Goal: Information Seeking & Learning: Find specific fact

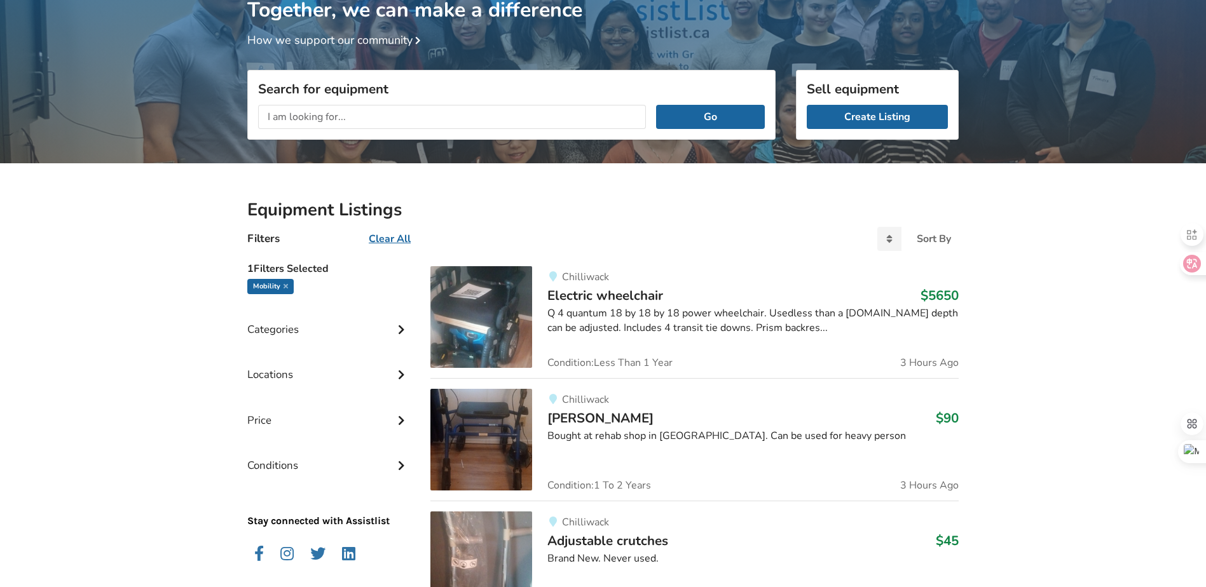
drag, startPoint x: 127, startPoint y: 313, endPoint x: 137, endPoint y: 386, distance: 73.7
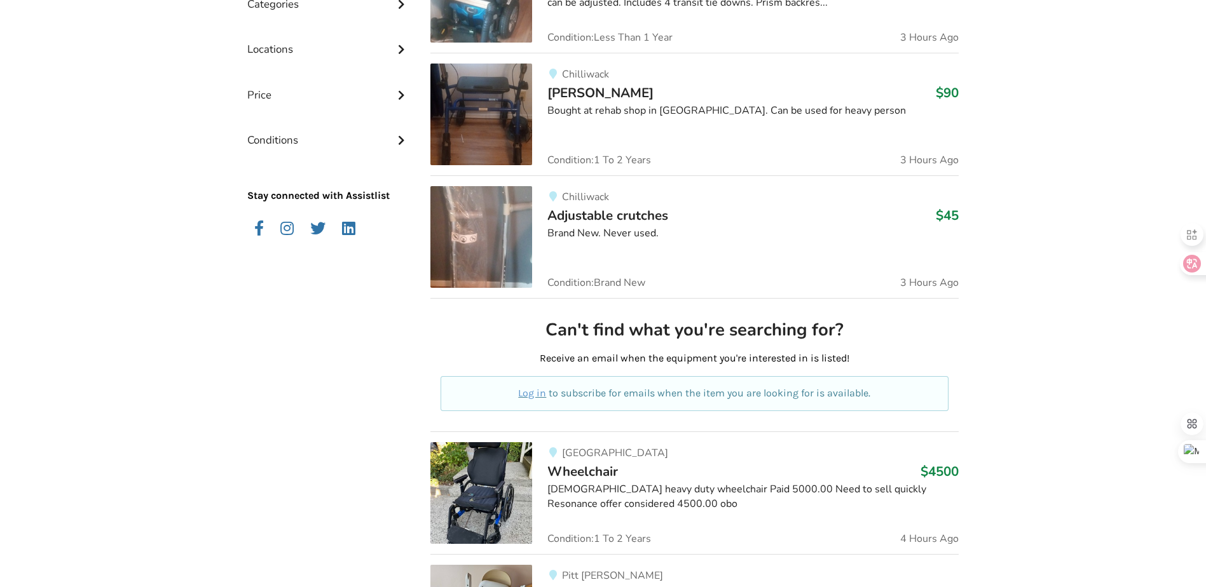
drag, startPoint x: 142, startPoint y: 323, endPoint x: 149, endPoint y: 414, distance: 91.8
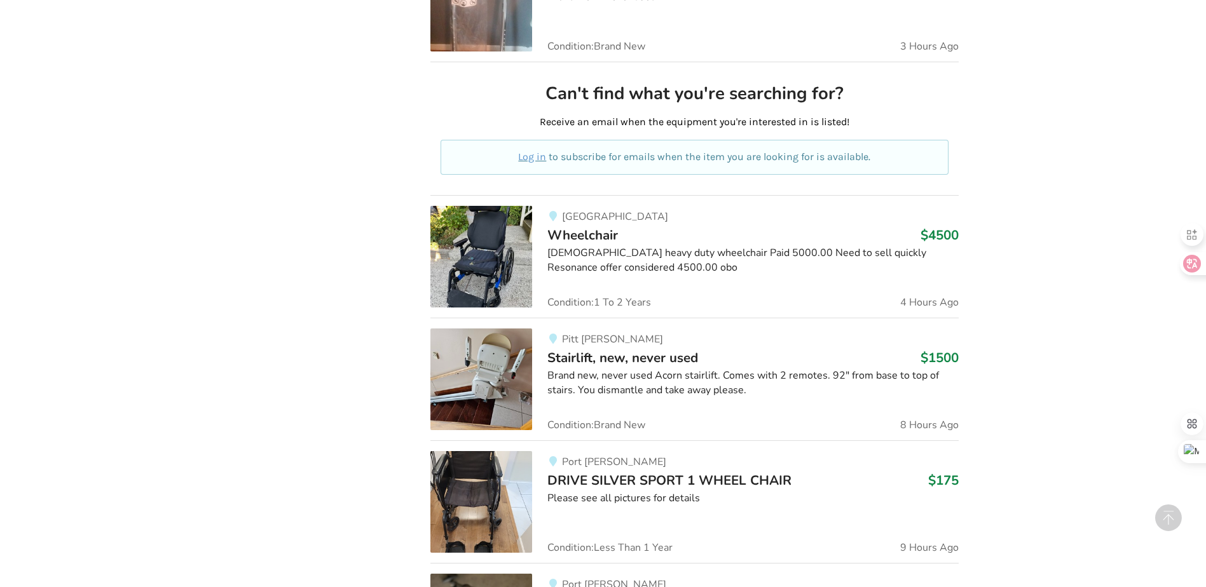
drag, startPoint x: 134, startPoint y: 324, endPoint x: 132, endPoint y: 405, distance: 80.7
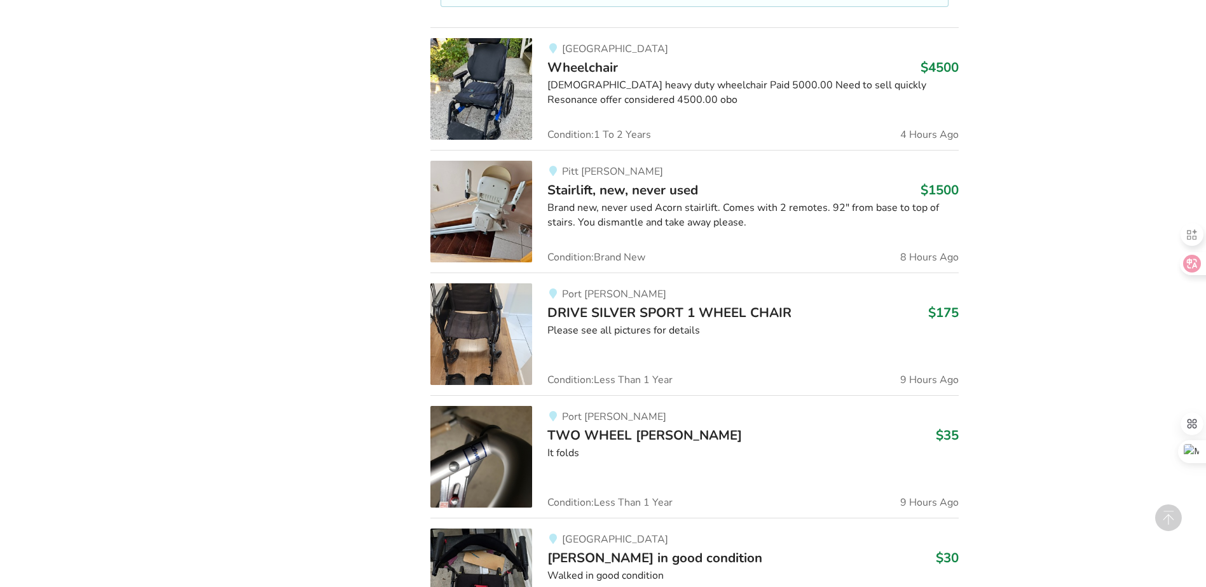
drag, startPoint x: 135, startPoint y: 383, endPoint x: 158, endPoint y: 463, distance: 82.7
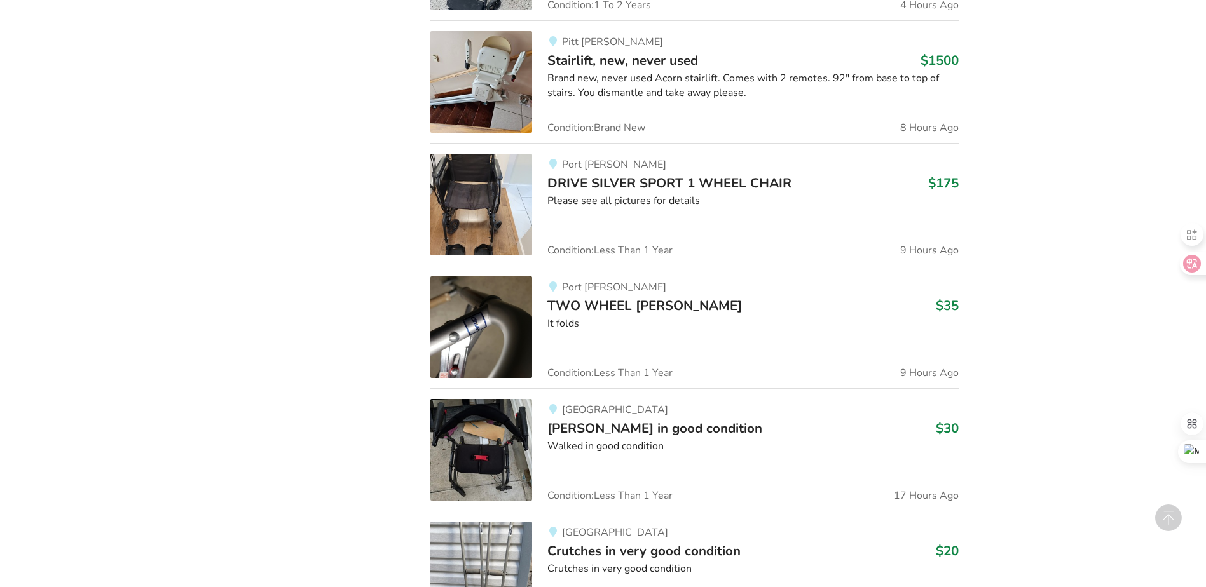
drag, startPoint x: 152, startPoint y: 341, endPoint x: 159, endPoint y: 442, distance: 101.3
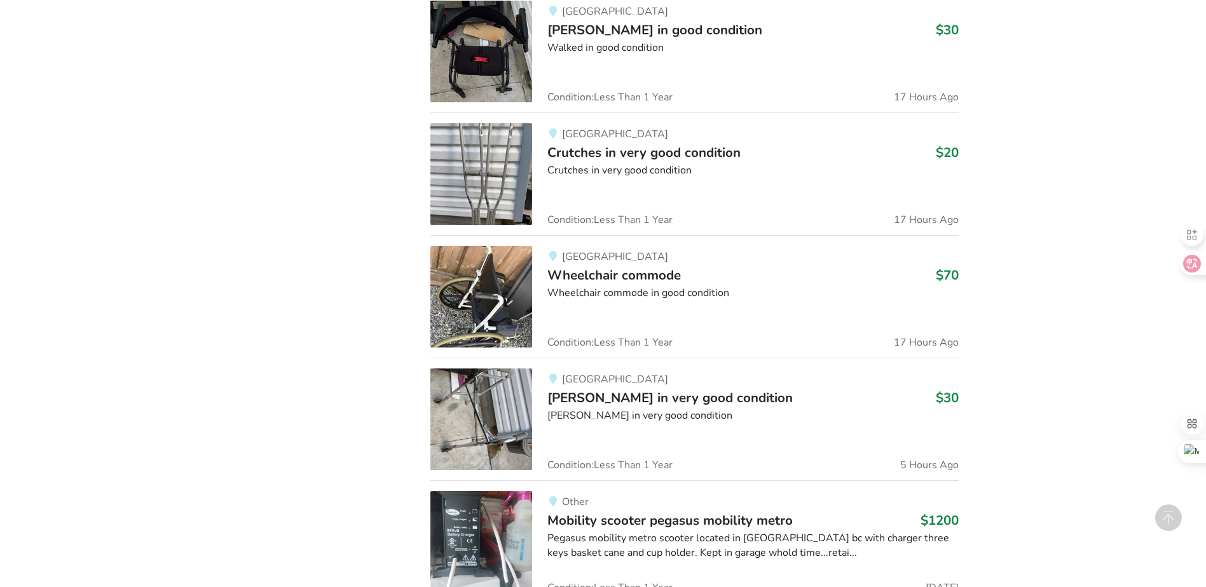
drag, startPoint x: 149, startPoint y: 338, endPoint x: 153, endPoint y: 437, distance: 99.2
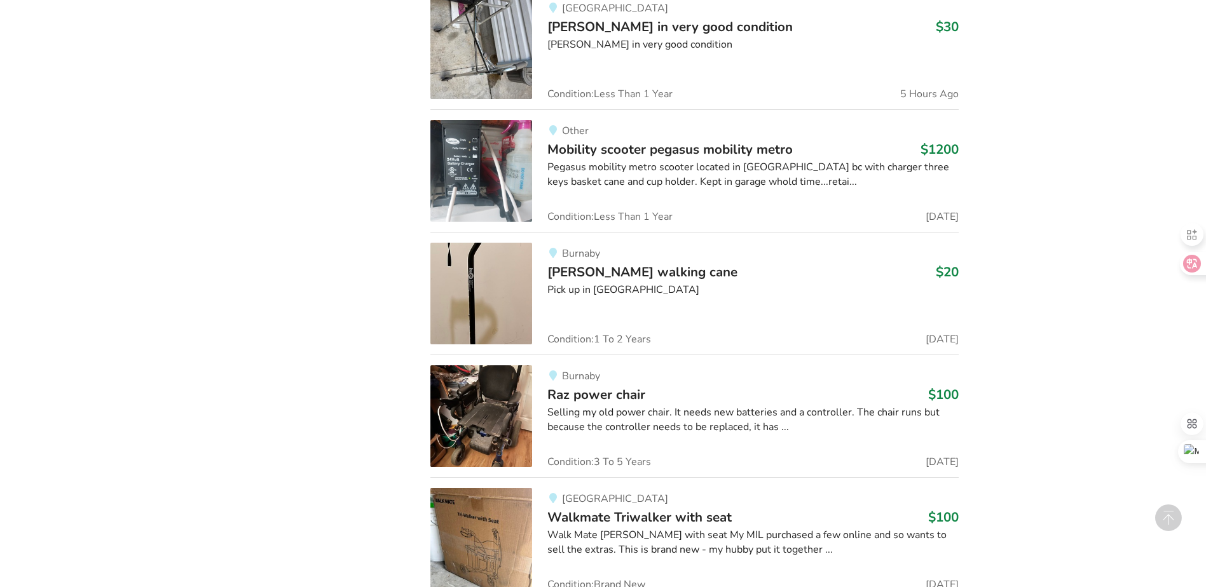
drag, startPoint x: 163, startPoint y: 360, endPoint x: 165, endPoint y: 404, distance: 44.5
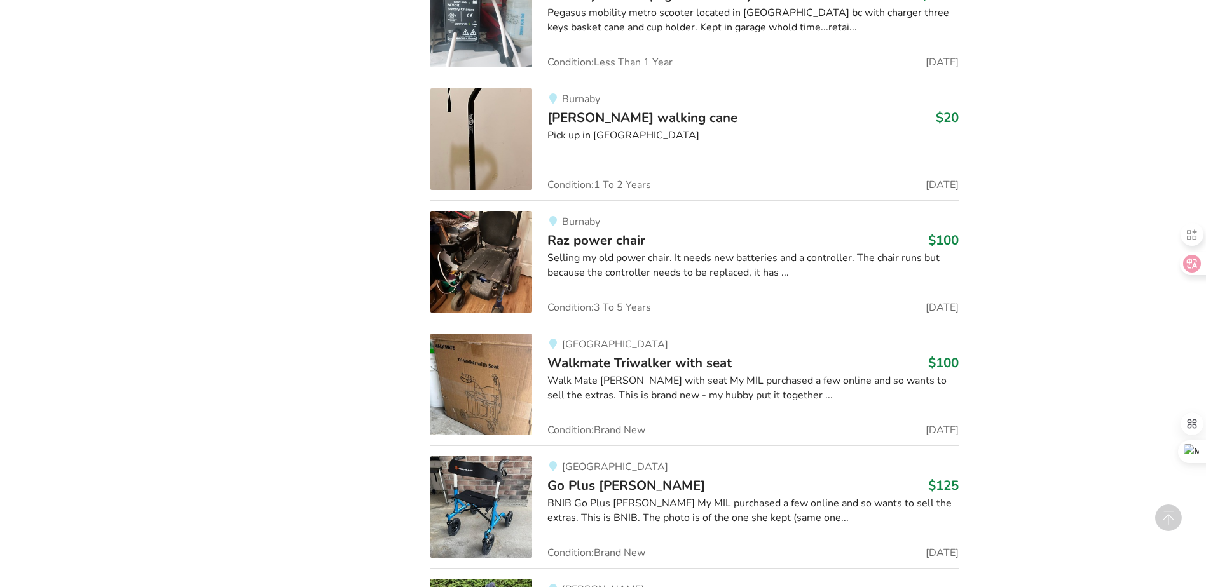
drag, startPoint x: 257, startPoint y: 334, endPoint x: 253, endPoint y: 417, distance: 82.8
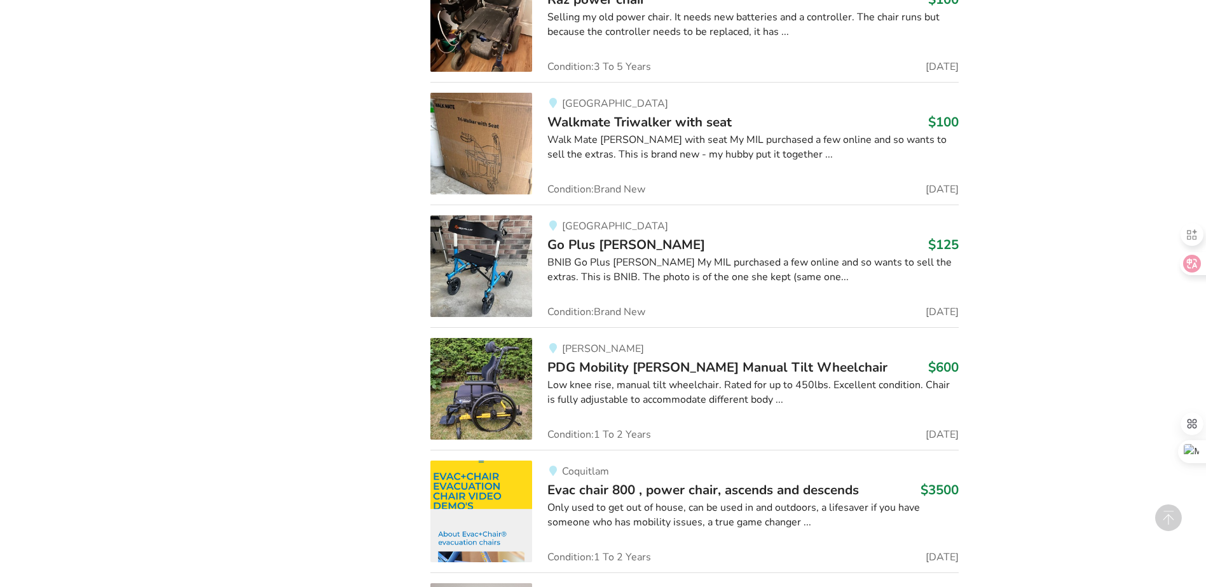
drag, startPoint x: 249, startPoint y: 338, endPoint x: 245, endPoint y: 448, distance: 109.4
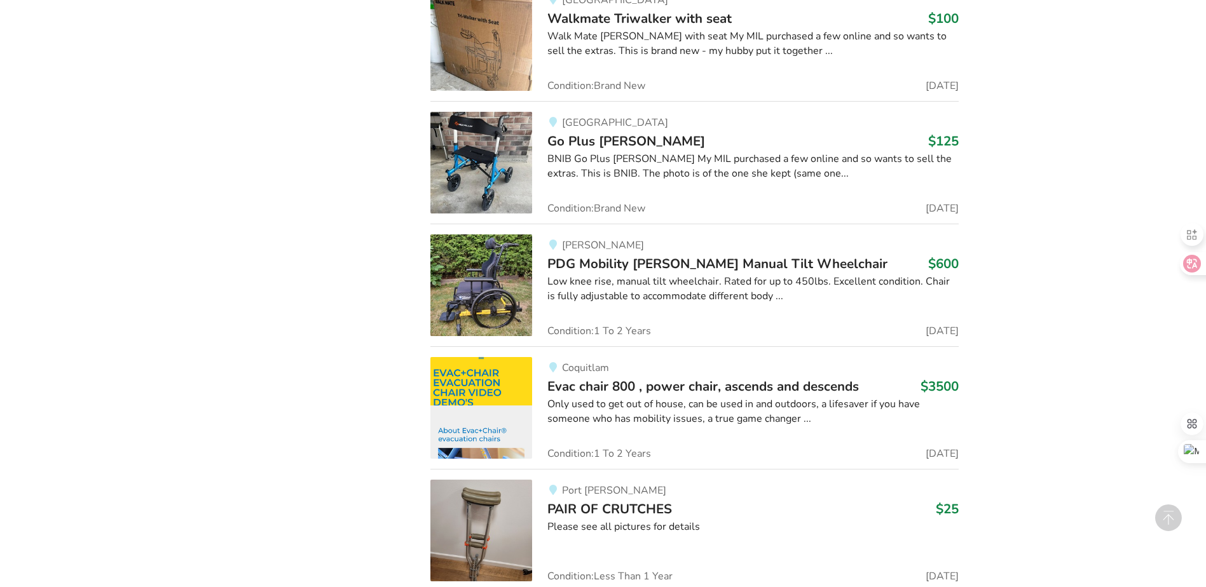
drag, startPoint x: 230, startPoint y: 305, endPoint x: 234, endPoint y: 413, distance: 107.5
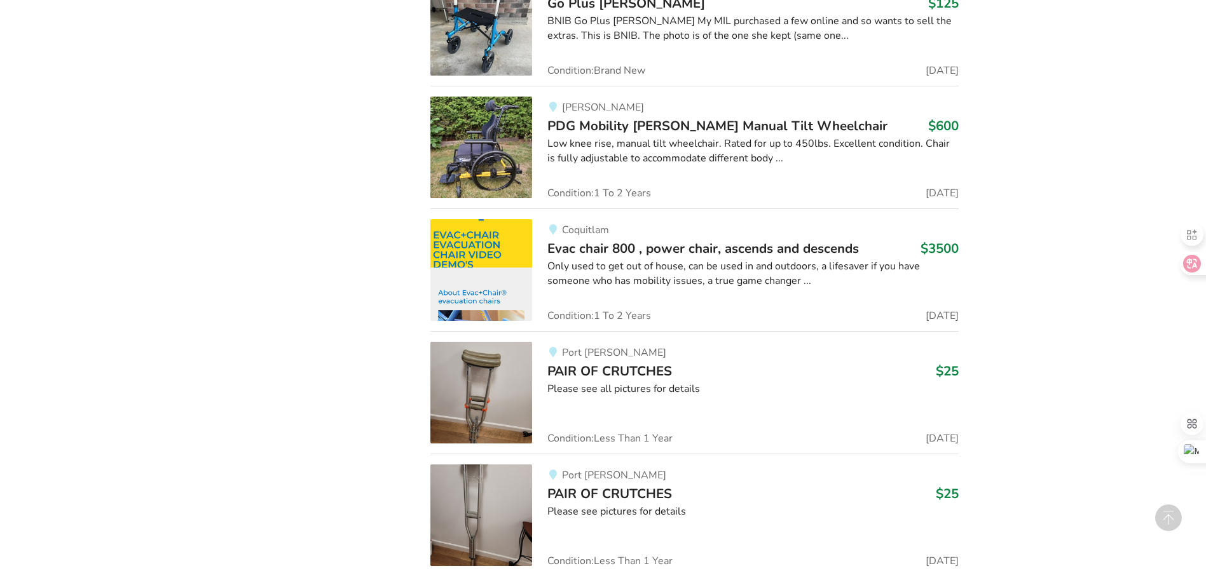
drag, startPoint x: 224, startPoint y: 325, endPoint x: 228, endPoint y: 430, distance: 105.0
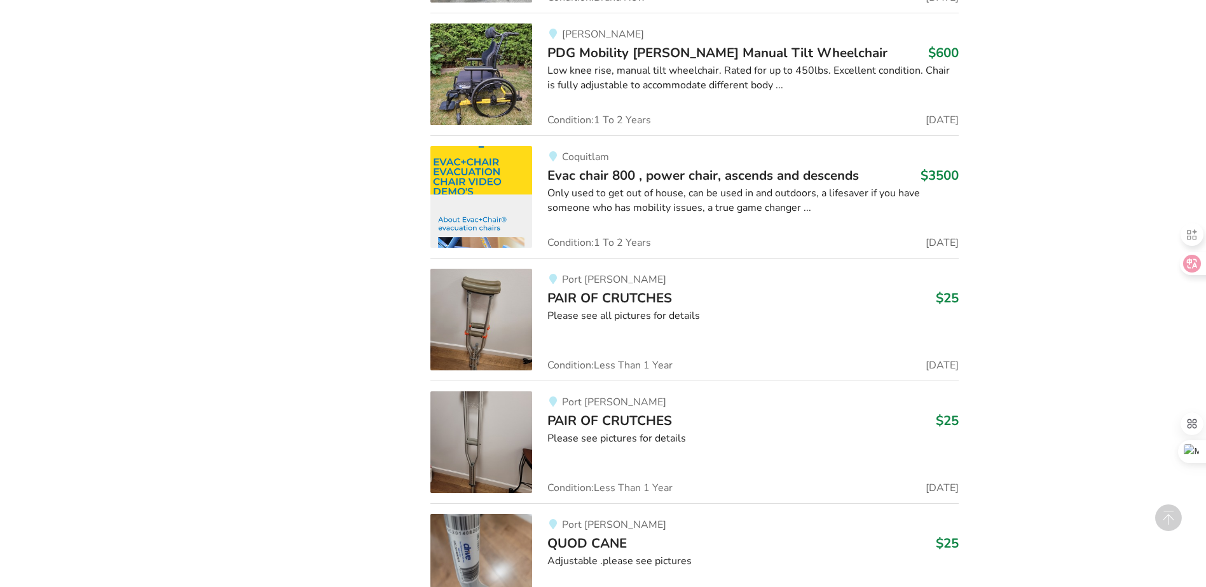
drag, startPoint x: 205, startPoint y: 356, endPoint x: 203, endPoint y: 432, distance: 76.3
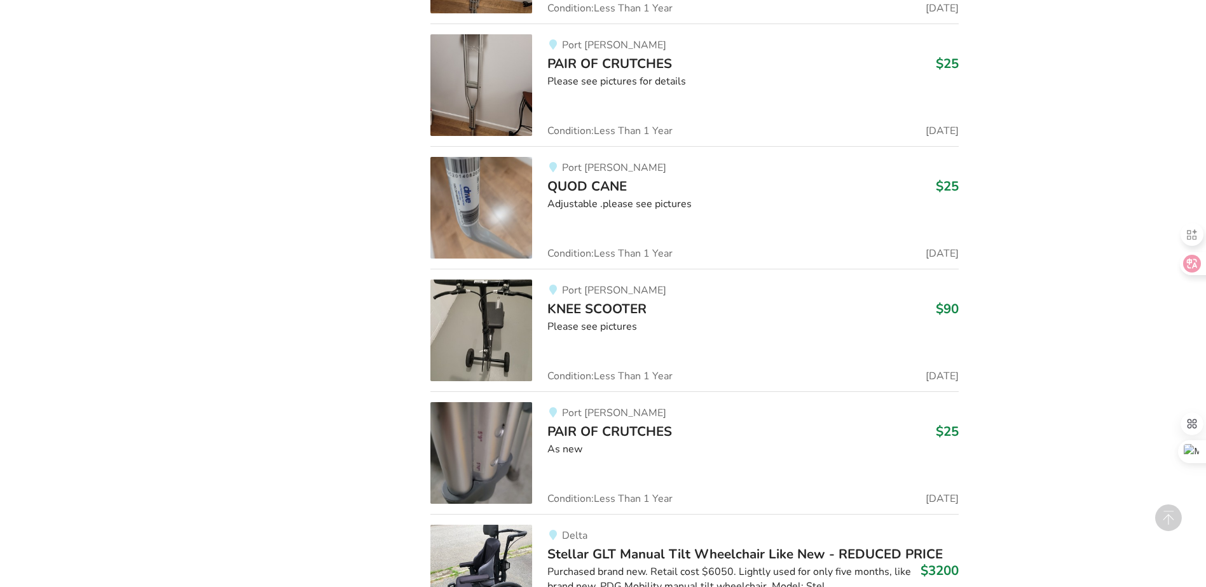
drag, startPoint x: 192, startPoint y: 387, endPoint x: 229, endPoint y: 520, distance: 138.1
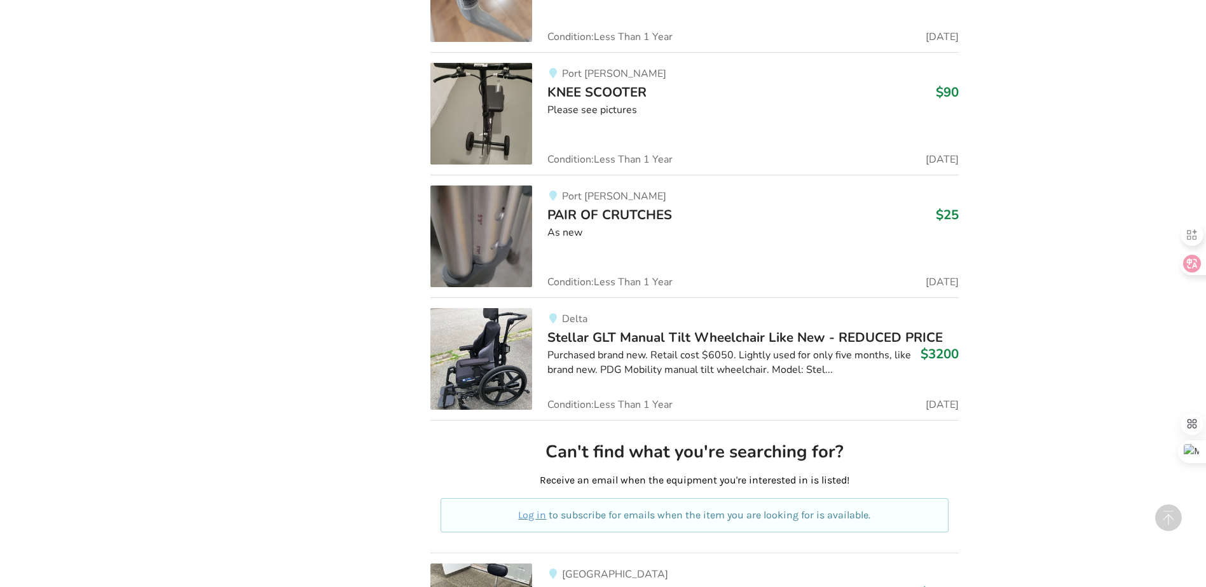
drag, startPoint x: 254, startPoint y: 303, endPoint x: 254, endPoint y: 344, distance: 41.3
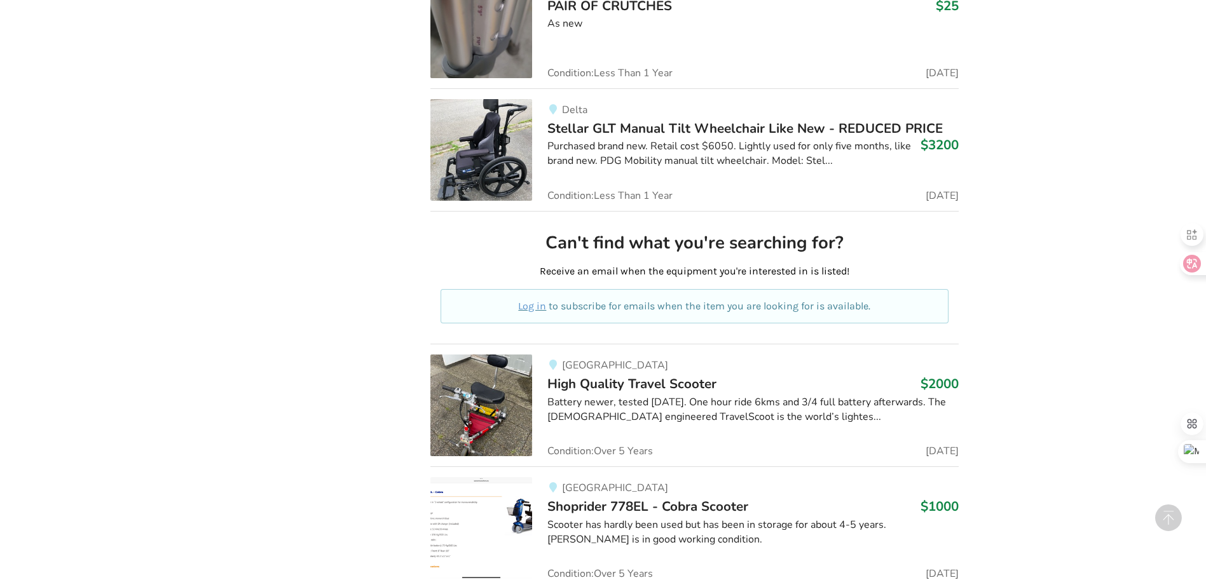
drag, startPoint x: 257, startPoint y: 334, endPoint x: 273, endPoint y: 434, distance: 101.1
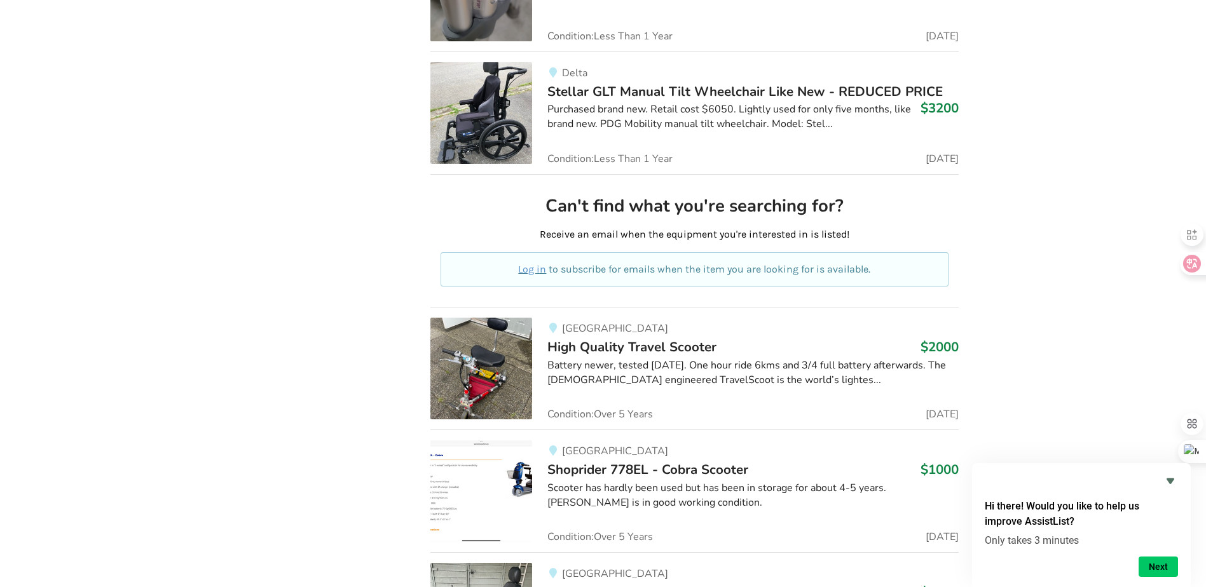
scroll to position [3749, 0]
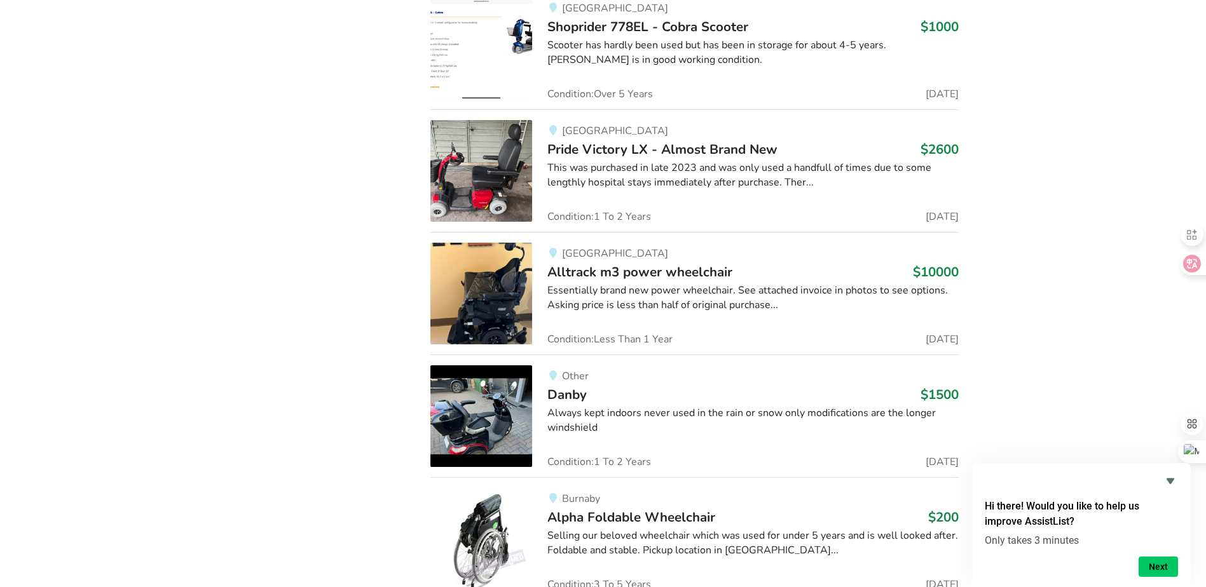
drag, startPoint x: 239, startPoint y: 320, endPoint x: 276, endPoint y: 465, distance: 150.2
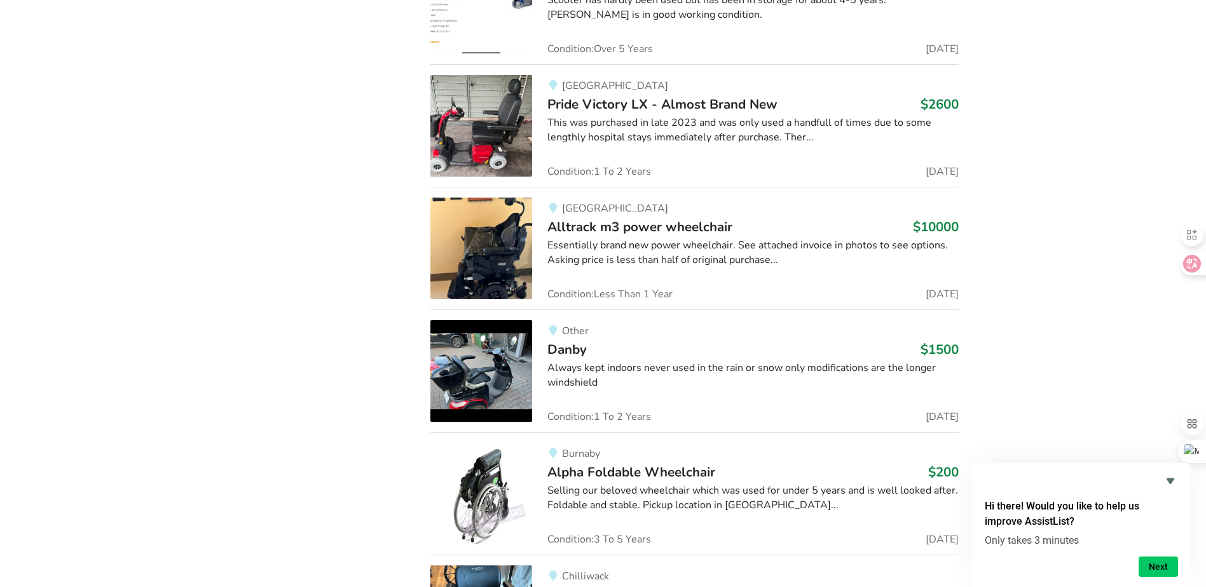
scroll to position [0, 0]
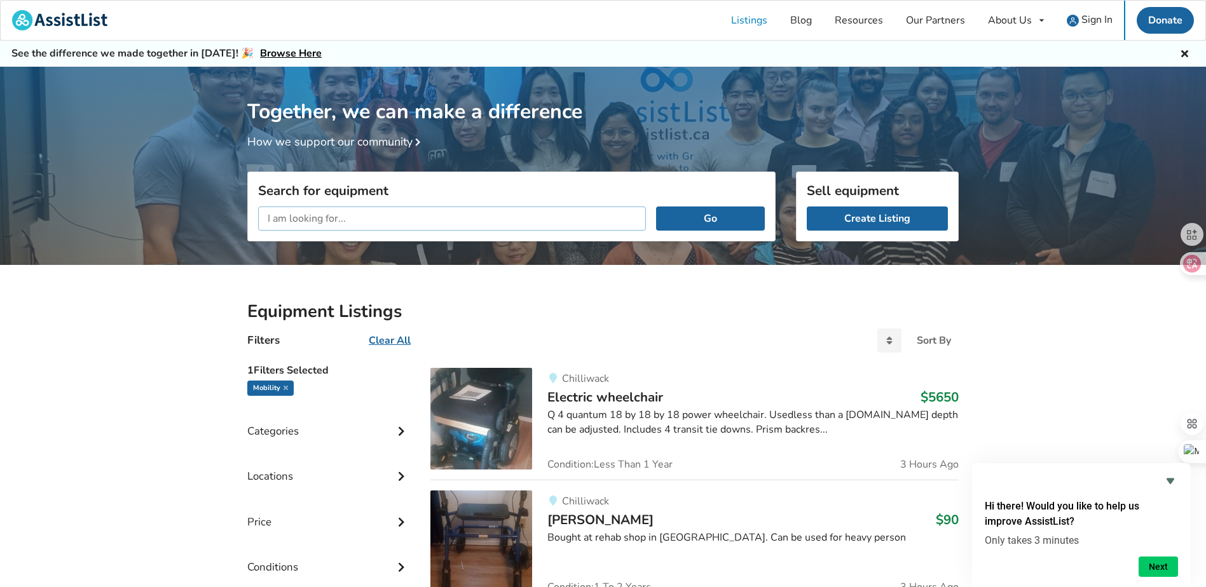
click at [444, 218] on input "text" at bounding box center [452, 219] width 388 height 24
click at [656, 207] on button "Go" at bounding box center [710, 219] width 109 height 24
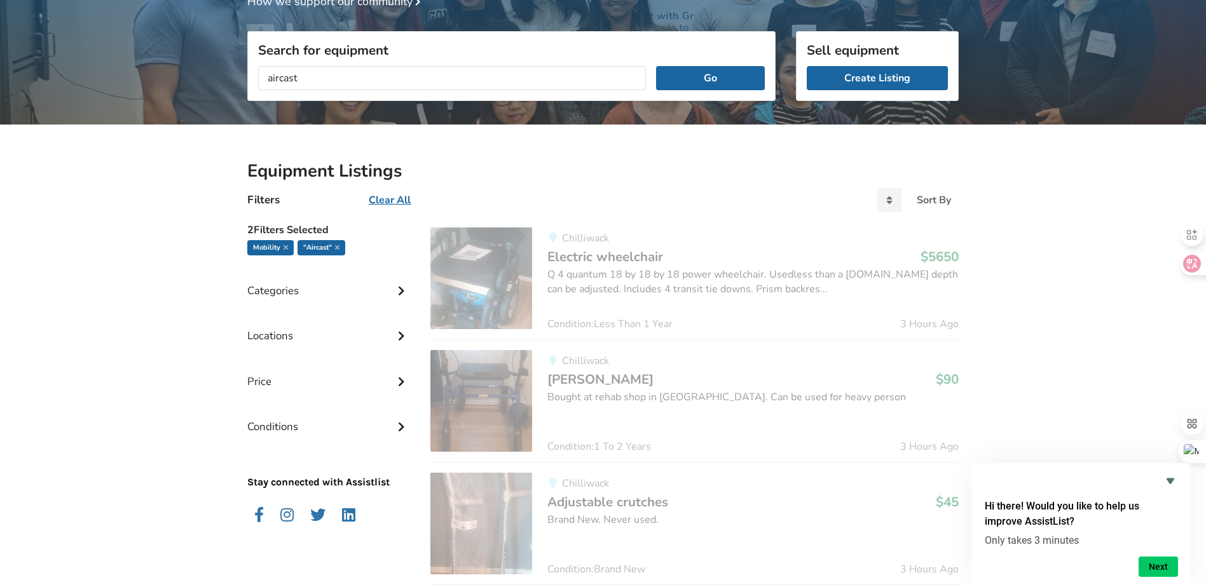
drag, startPoint x: 648, startPoint y: 318, endPoint x: 674, endPoint y: 407, distance: 92.7
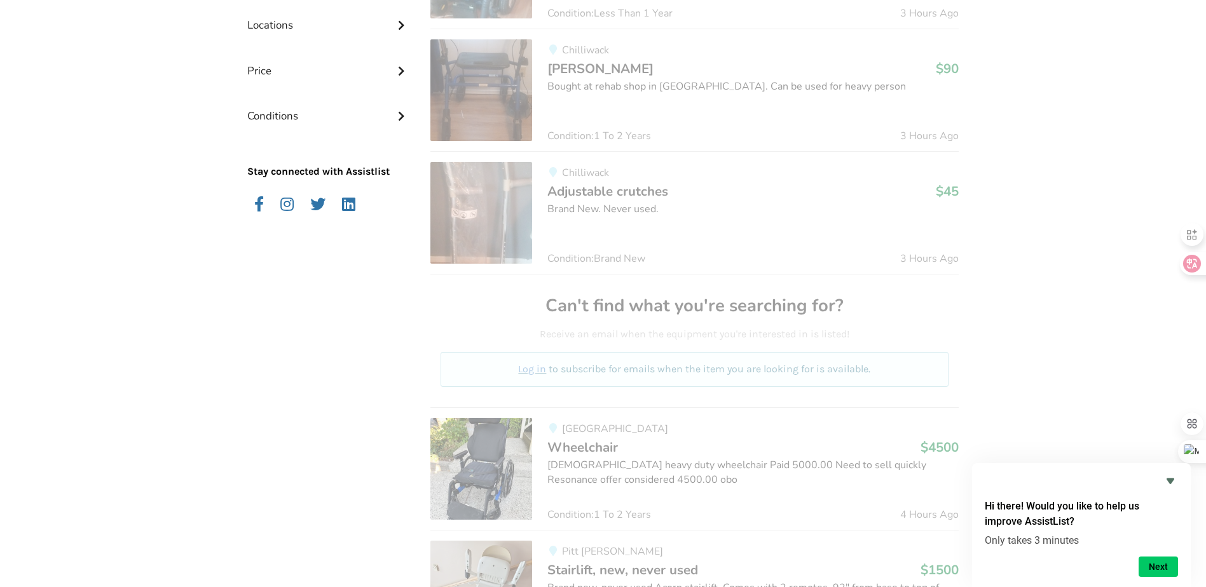
drag, startPoint x: 134, startPoint y: 345, endPoint x: 186, endPoint y: 465, distance: 131.0
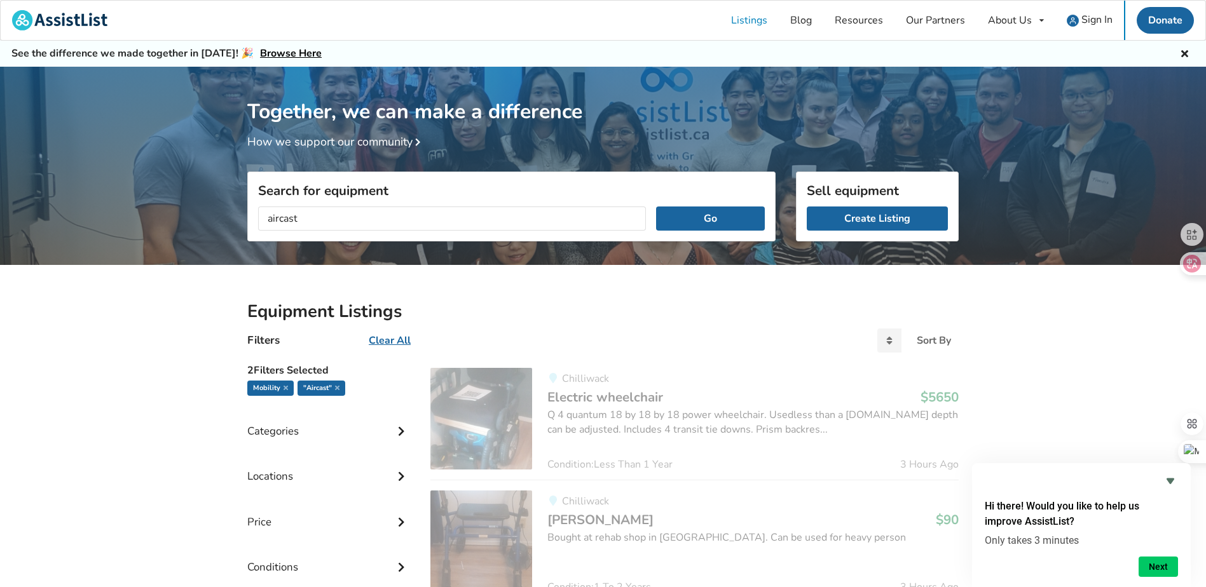
drag, startPoint x: 191, startPoint y: 452, endPoint x: 184, endPoint y: 217, distance: 234.7
click at [338, 387] on icon at bounding box center [337, 388] width 4 height 6
click at [286, 389] on icon at bounding box center [286, 388] width 4 height 6
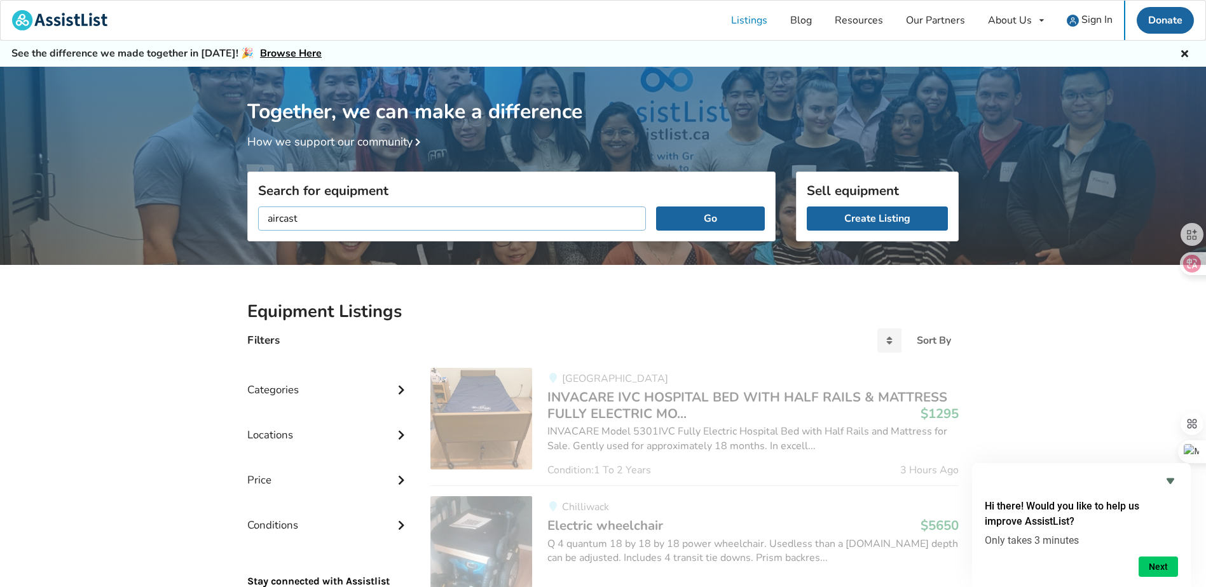
click at [372, 223] on input "aircast" at bounding box center [452, 219] width 388 height 24
type input "boot"
click at [729, 212] on button "Go" at bounding box center [710, 219] width 109 height 24
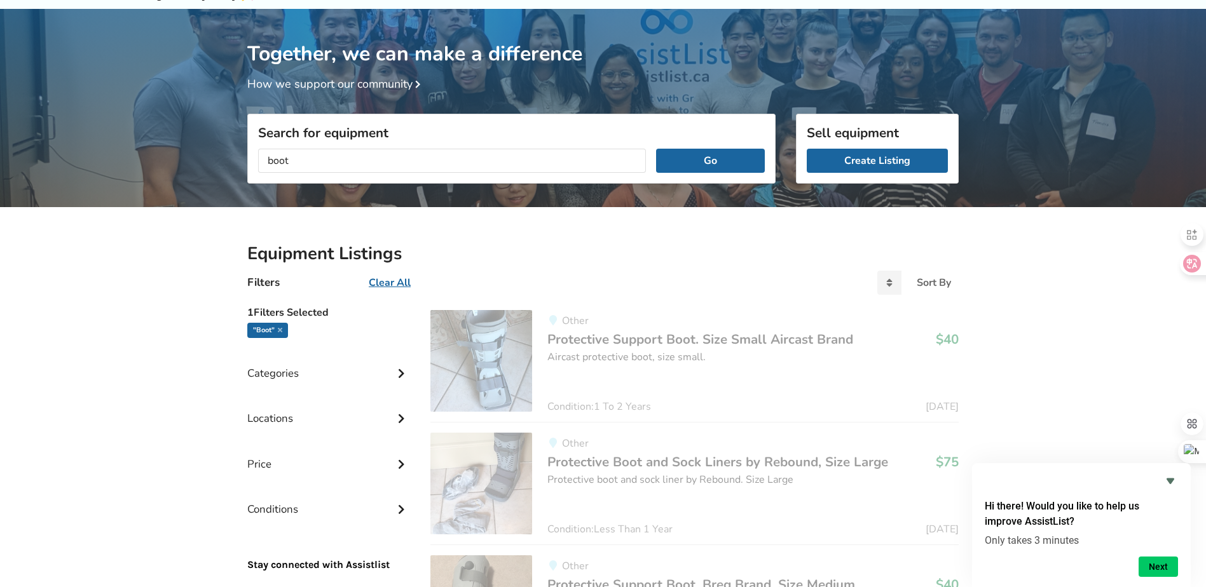
drag, startPoint x: 693, startPoint y: 289, endPoint x: 703, endPoint y: 336, distance: 48.8
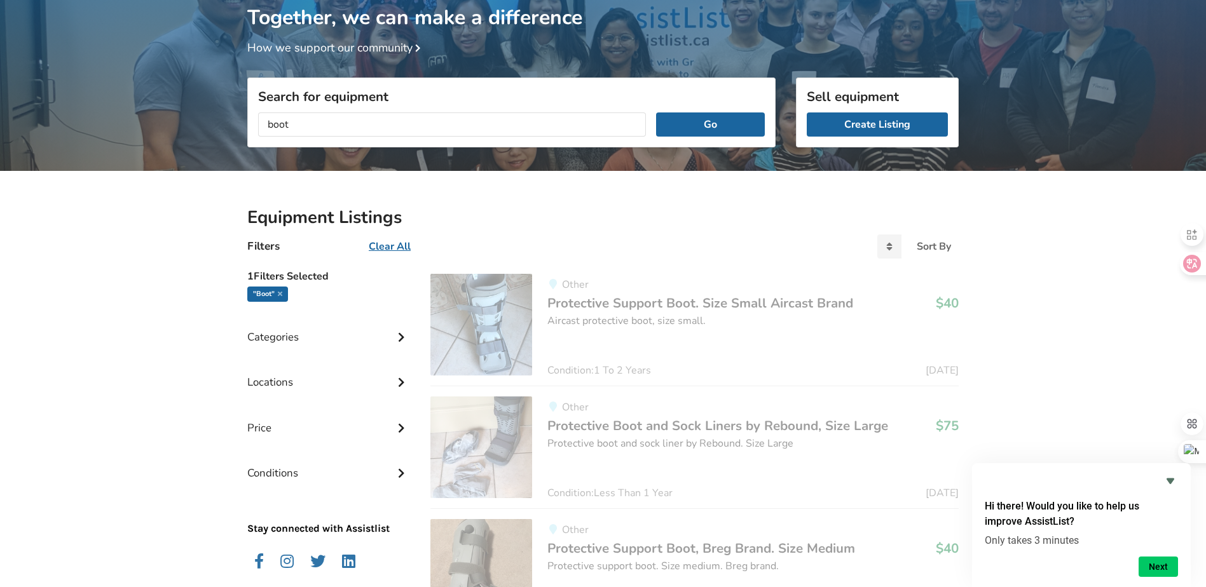
click at [751, 355] on div "Other Protective Support Boot. Size Small Aircast Brand $40 Aircast protective …" at bounding box center [745, 325] width 427 height 102
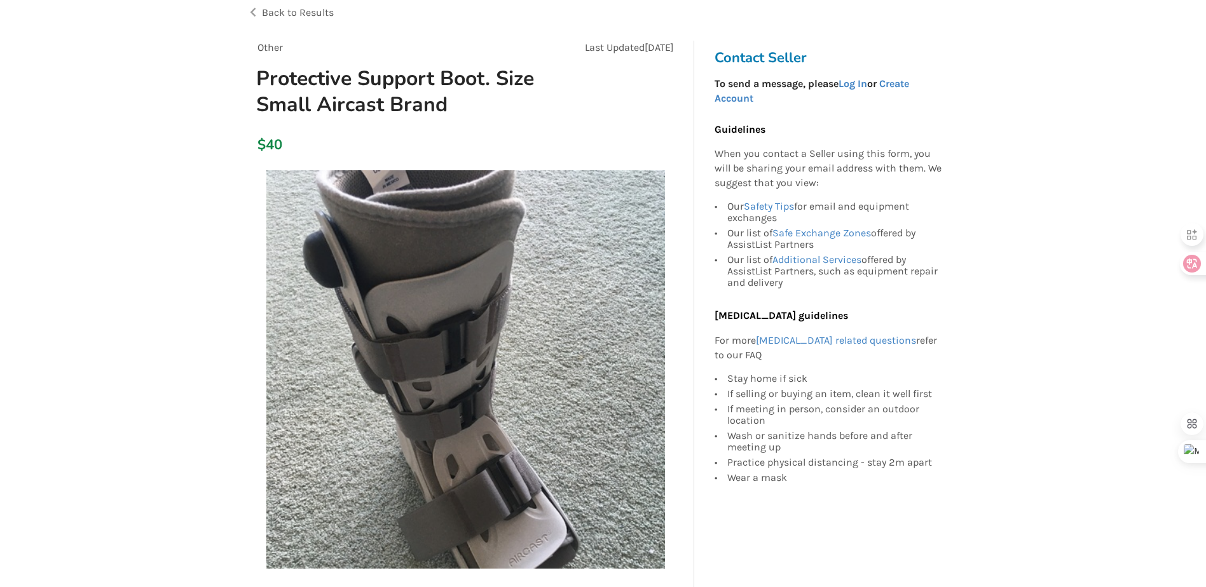
drag, startPoint x: 103, startPoint y: 208, endPoint x: 104, endPoint y: 224, distance: 15.9
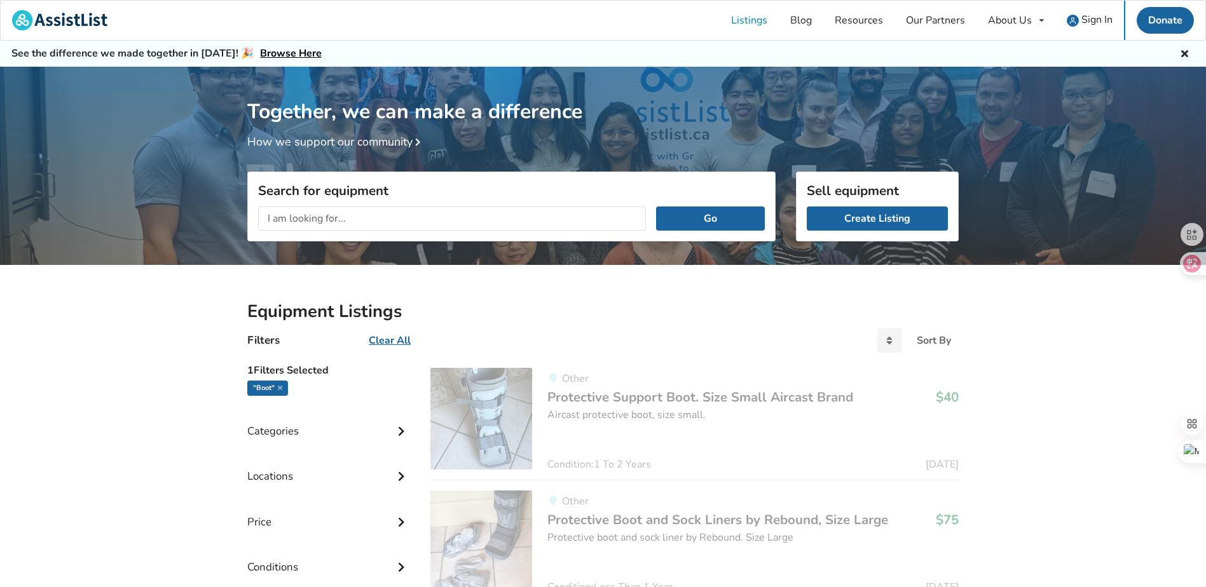
drag, startPoint x: 138, startPoint y: 218, endPoint x: 150, endPoint y: 130, distance: 89.2
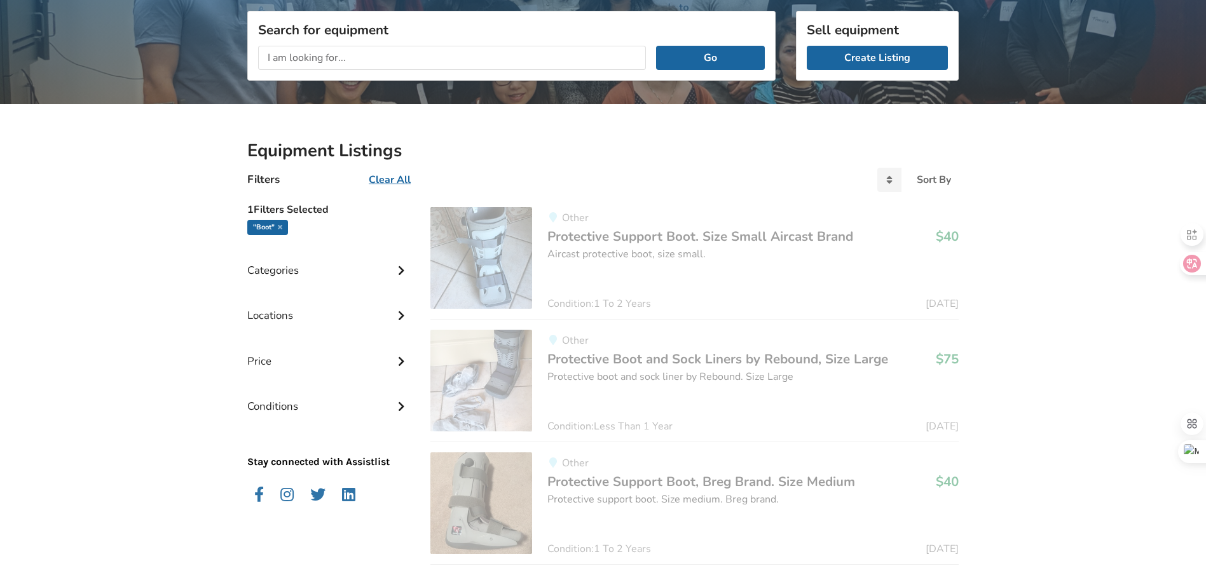
drag, startPoint x: 142, startPoint y: 264, endPoint x: 164, endPoint y: 346, distance: 84.8
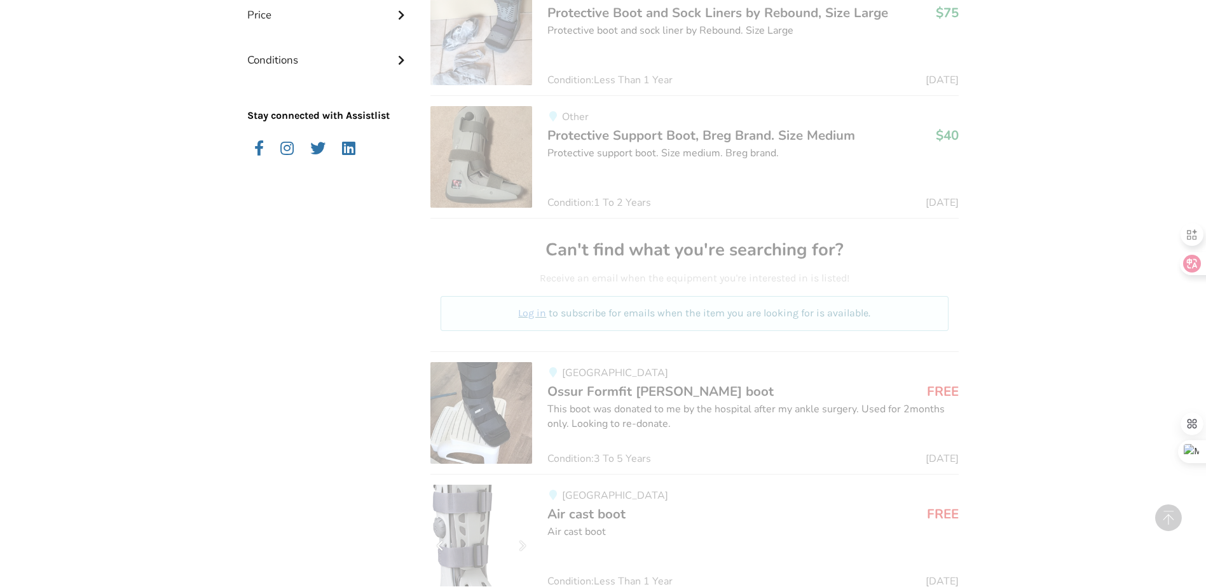
scroll to position [751, 0]
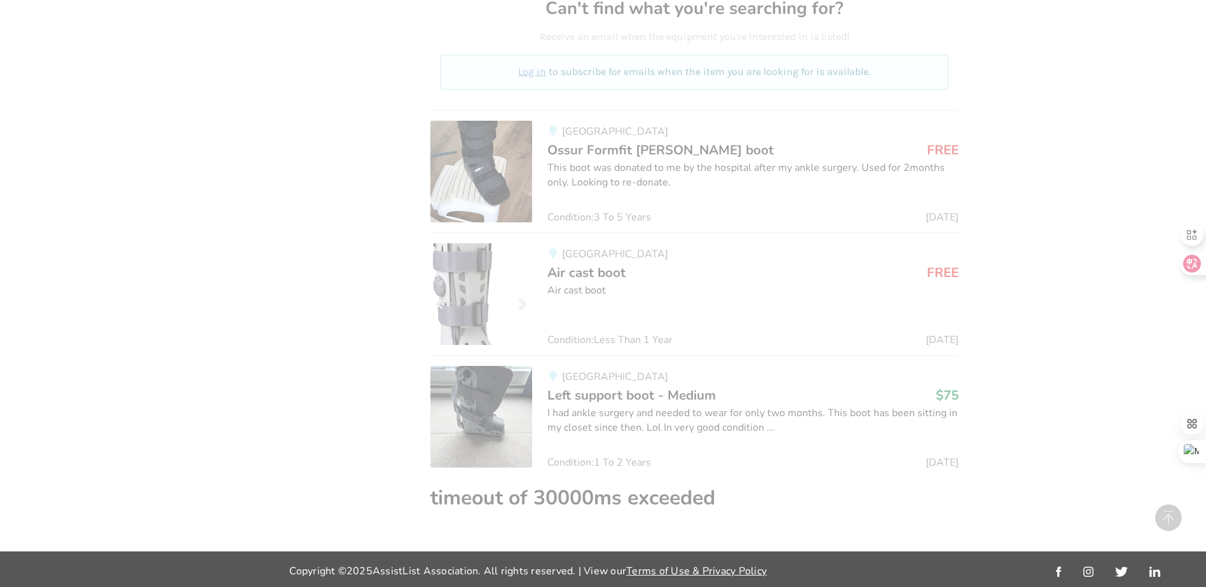
drag, startPoint x: 163, startPoint y: 325, endPoint x: 175, endPoint y: 418, distance: 93.6
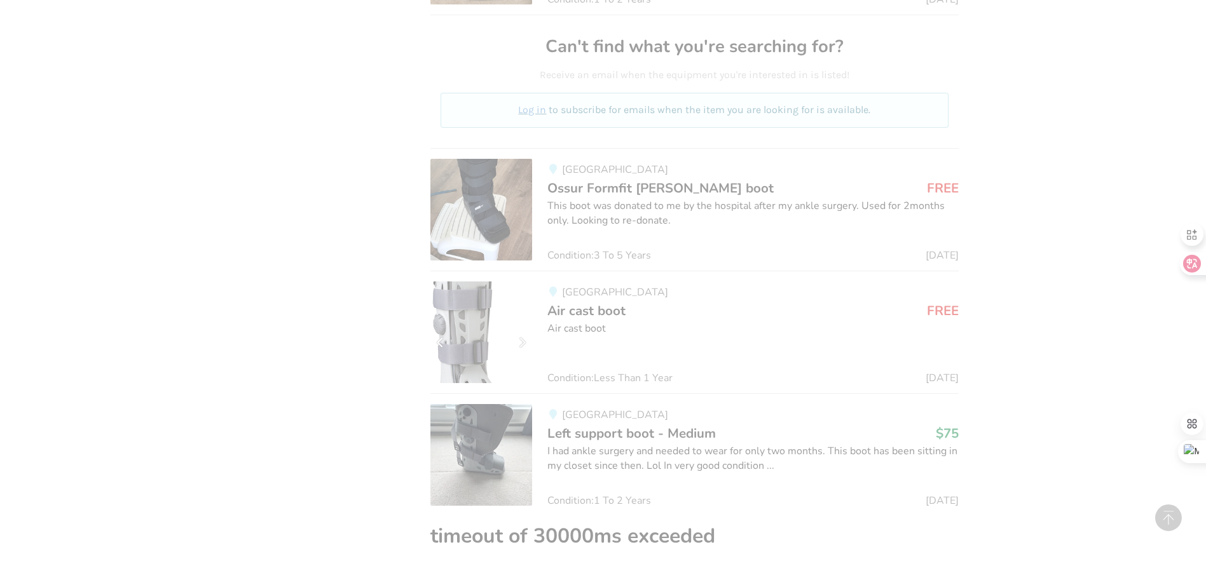
scroll to position [629, 0]
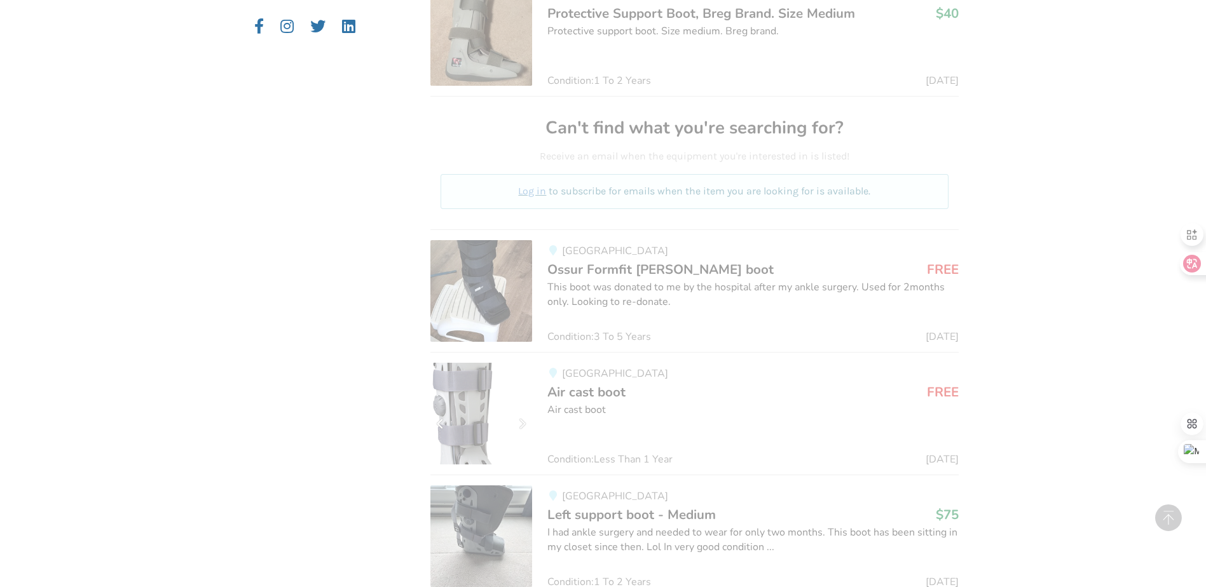
drag, startPoint x: 284, startPoint y: 356, endPoint x: 303, endPoint y: 289, distance: 70.0
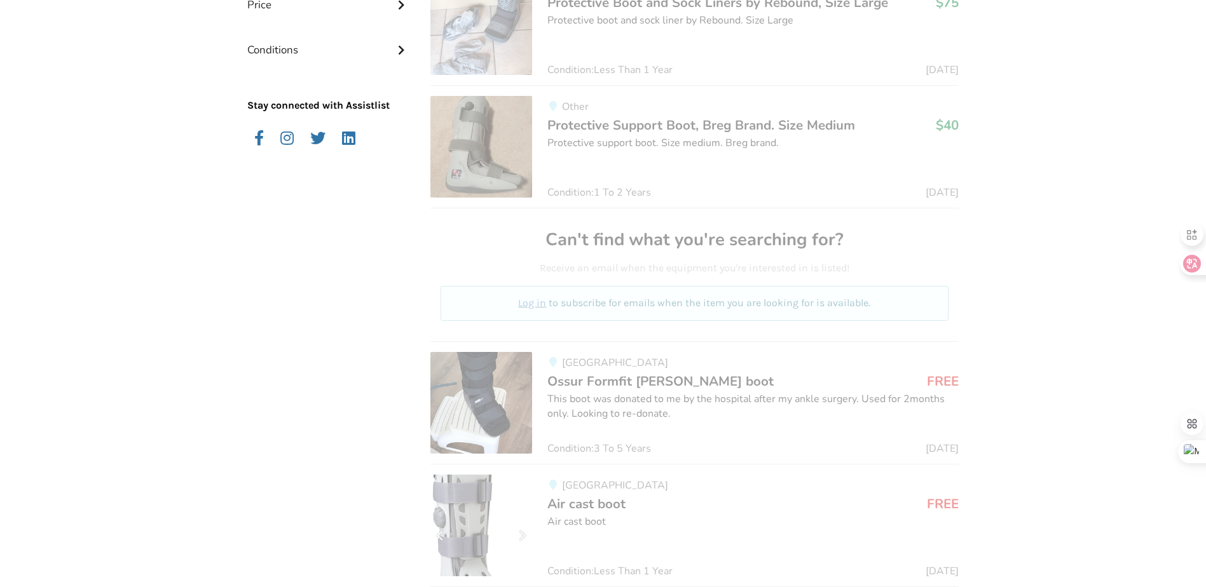
scroll to position [25, 0]
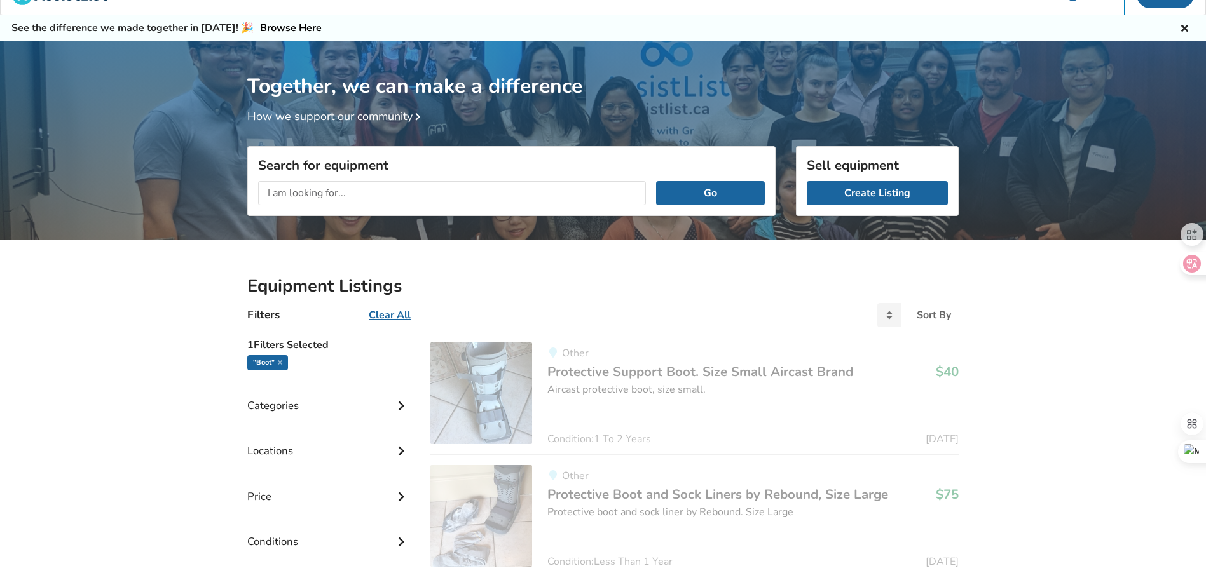
drag, startPoint x: 306, startPoint y: 323, endPoint x: 354, endPoint y: 168, distance: 161.7
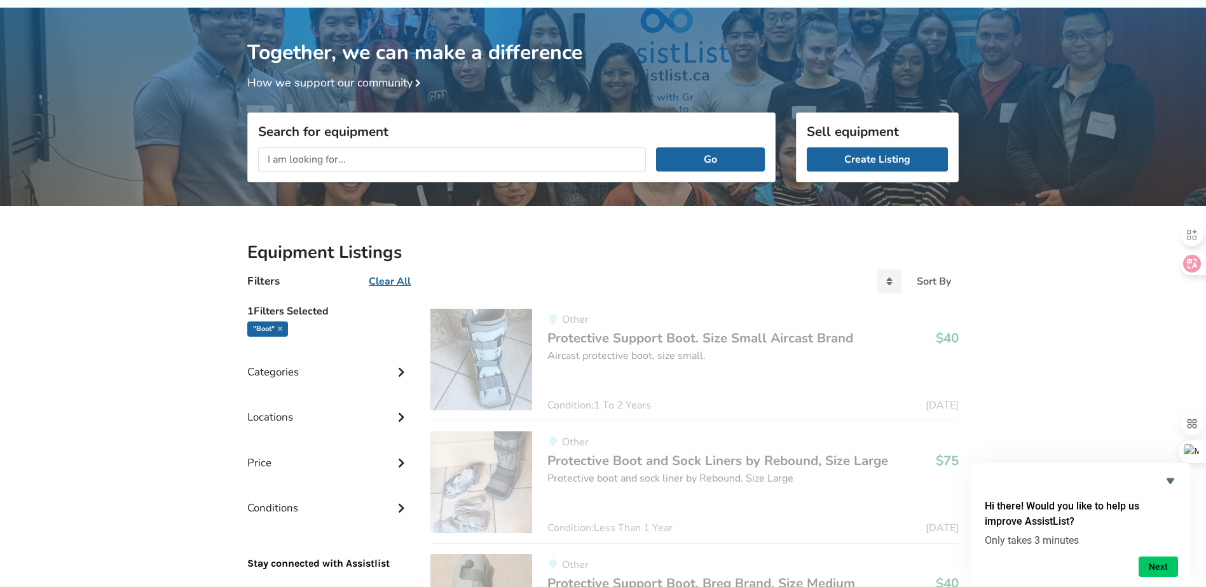
drag, startPoint x: 661, startPoint y: 288, endPoint x: 672, endPoint y: 325, distance: 39.2
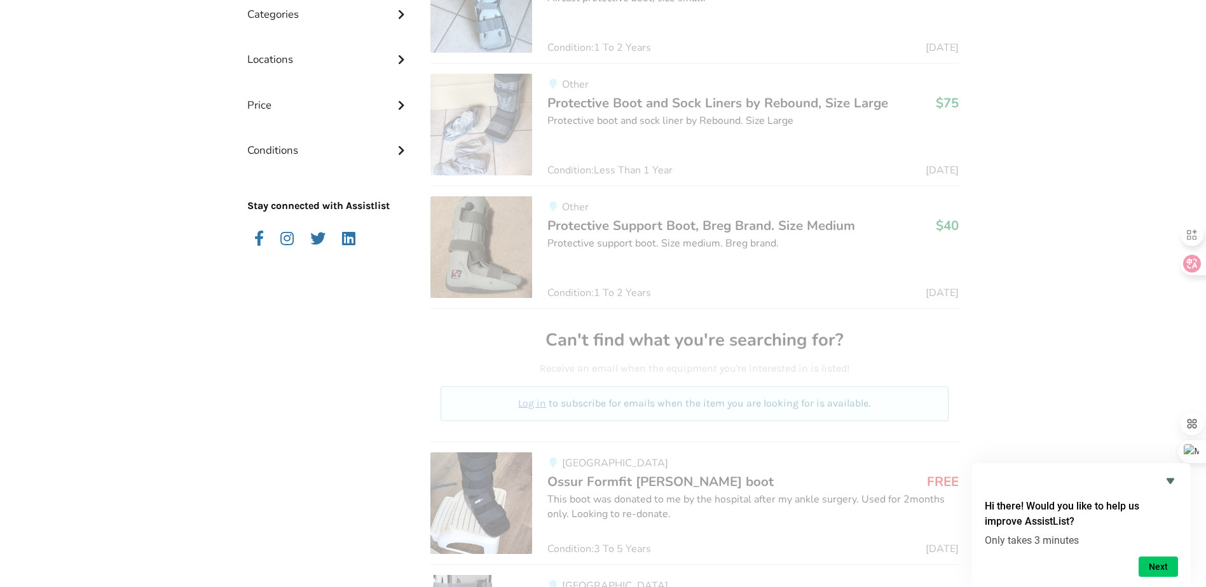
drag, startPoint x: 1053, startPoint y: 353, endPoint x: 1055, endPoint y: 386, distance: 32.5
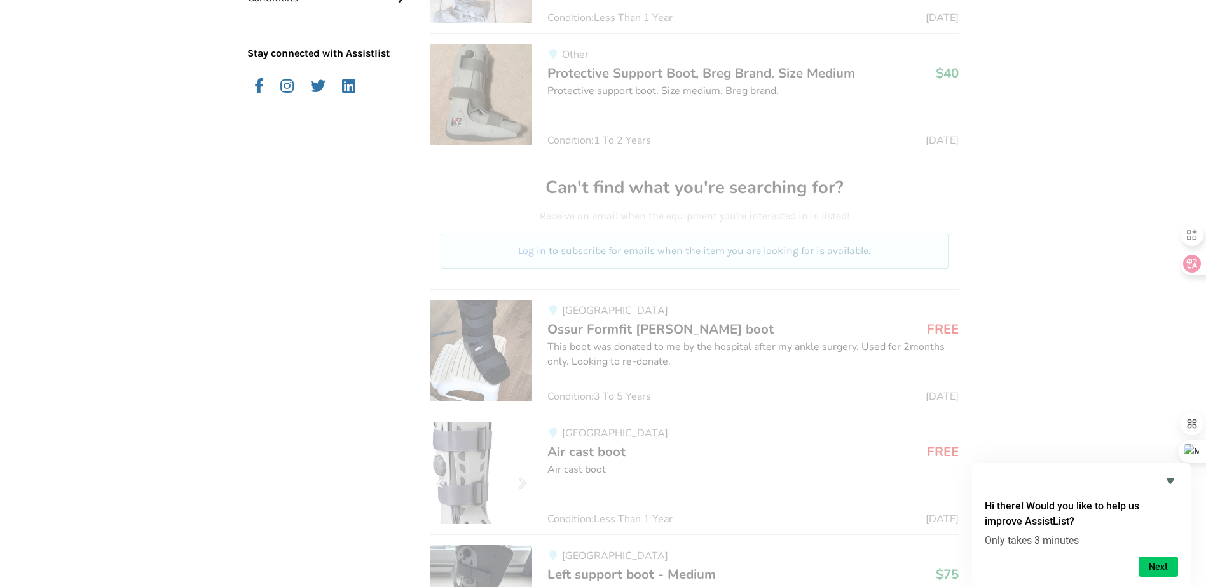
drag, startPoint x: 1037, startPoint y: 275, endPoint x: 1027, endPoint y: 342, distance: 68.1
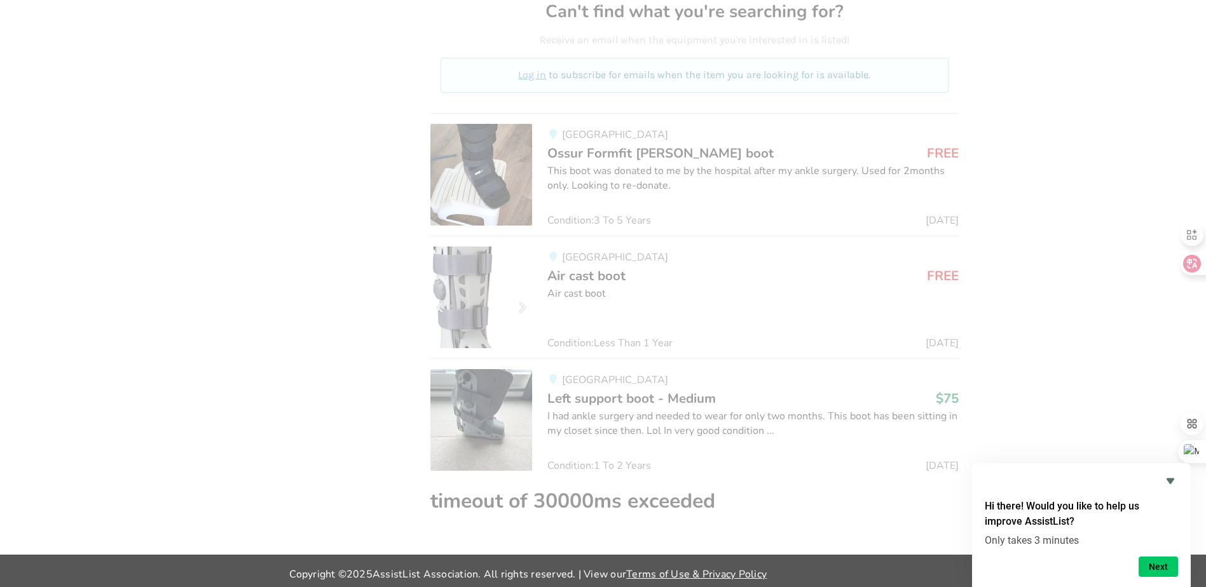
scroll to position [751, 0]
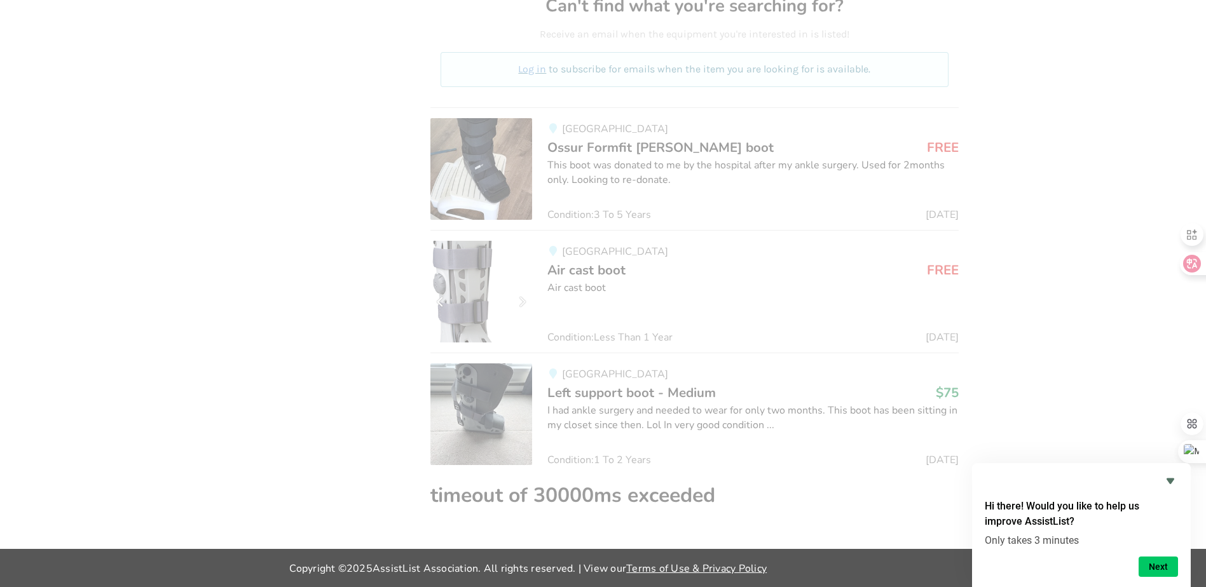
drag, startPoint x: 271, startPoint y: 426, endPoint x: 273, endPoint y: 467, distance: 41.4
click at [1168, 474] on icon "Hide survey" at bounding box center [1170, 481] width 15 height 15
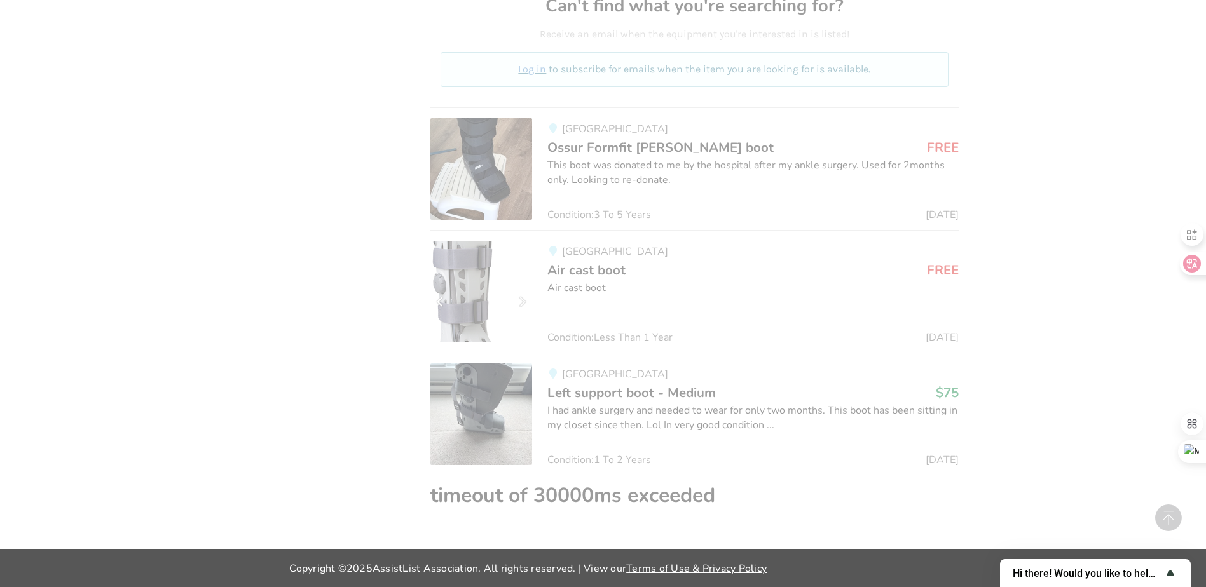
click at [1170, 572] on icon "Show survey - Hi there! Would you like to help us improve AssistList?" at bounding box center [1171, 573] width 8 height 6
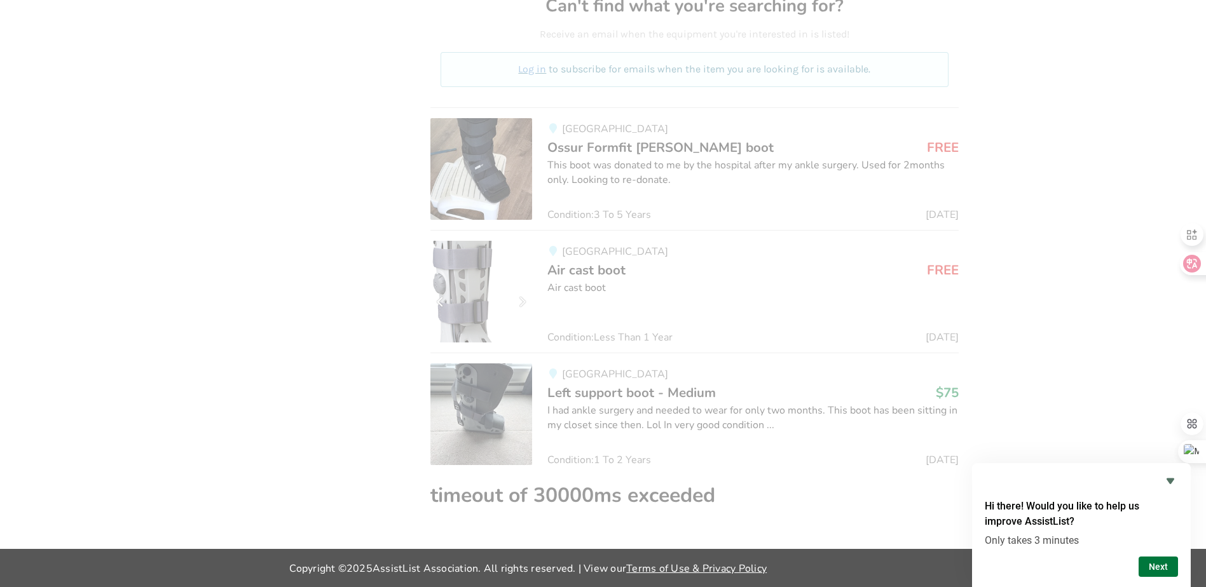
click at [1158, 559] on button "Next" at bounding box center [1158, 567] width 39 height 20
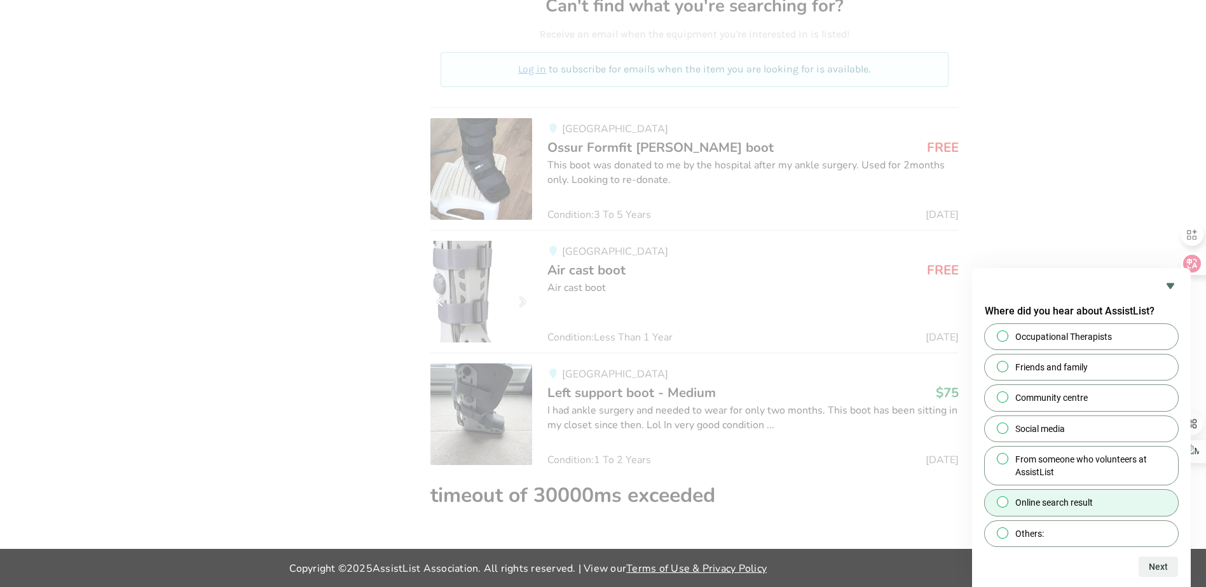
click at [1007, 498] on span at bounding box center [1002, 501] width 11 height 11
click at [1007, 498] on input "Online search result" at bounding box center [1003, 502] width 8 height 8
radio input "true"
click at [1172, 565] on button "Next" at bounding box center [1158, 567] width 39 height 20
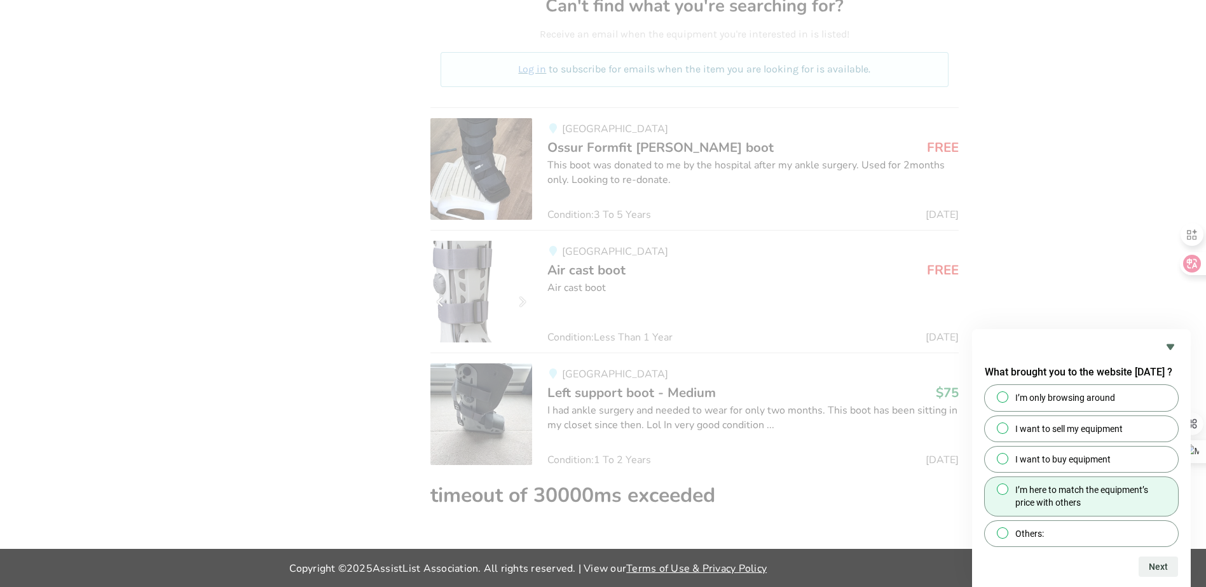
click at [1001, 495] on span at bounding box center [1002, 489] width 11 height 11
click at [1001, 494] on input "I’m here to match the equipment’s price with others" at bounding box center [1003, 490] width 8 height 8
radio input "true"
click at [1159, 566] on button "Next" at bounding box center [1158, 567] width 39 height 20
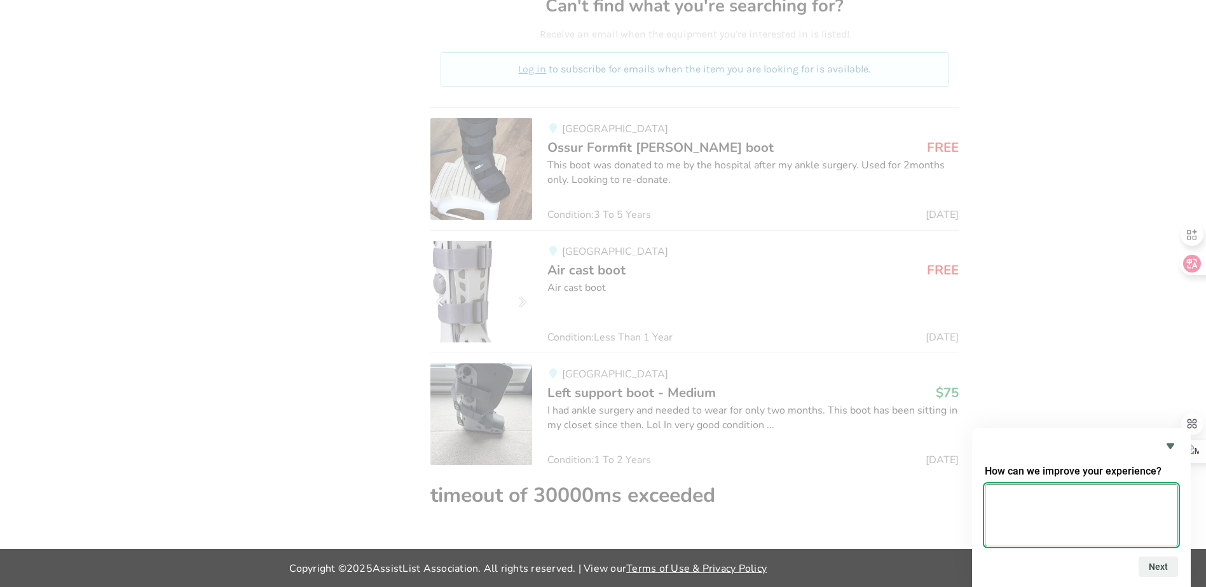
click at [1106, 505] on textarea at bounding box center [1081, 515] width 193 height 62
type textarea "N/A"
click at [1161, 562] on button "Next" at bounding box center [1158, 567] width 39 height 20
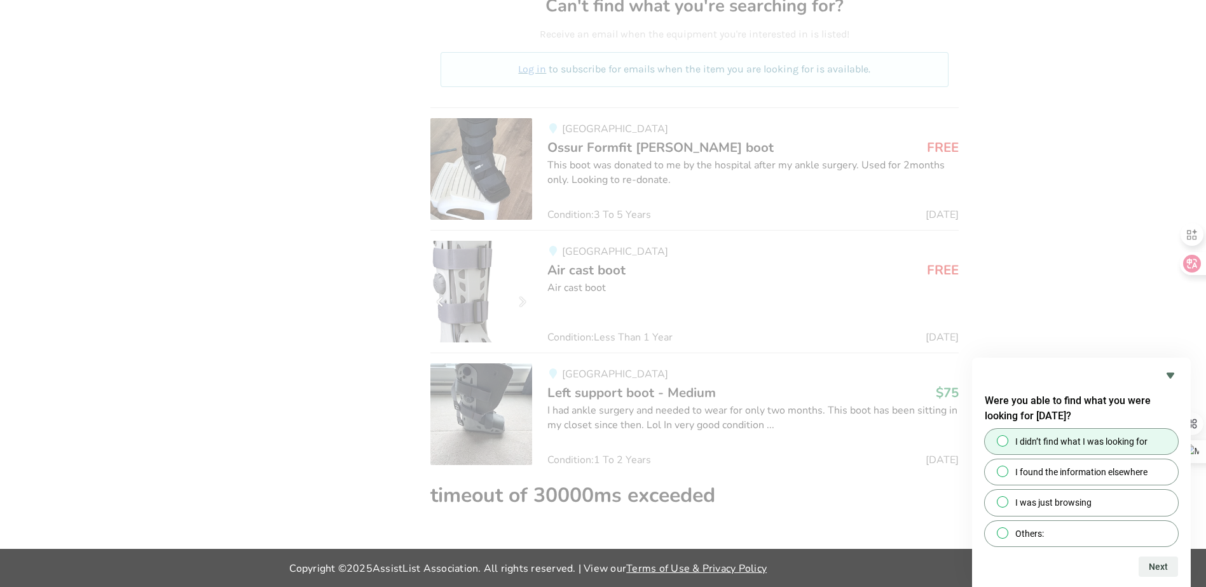
click at [1001, 444] on input "I didn’t find what I was looking for" at bounding box center [1003, 441] width 8 height 8
radio input "true"
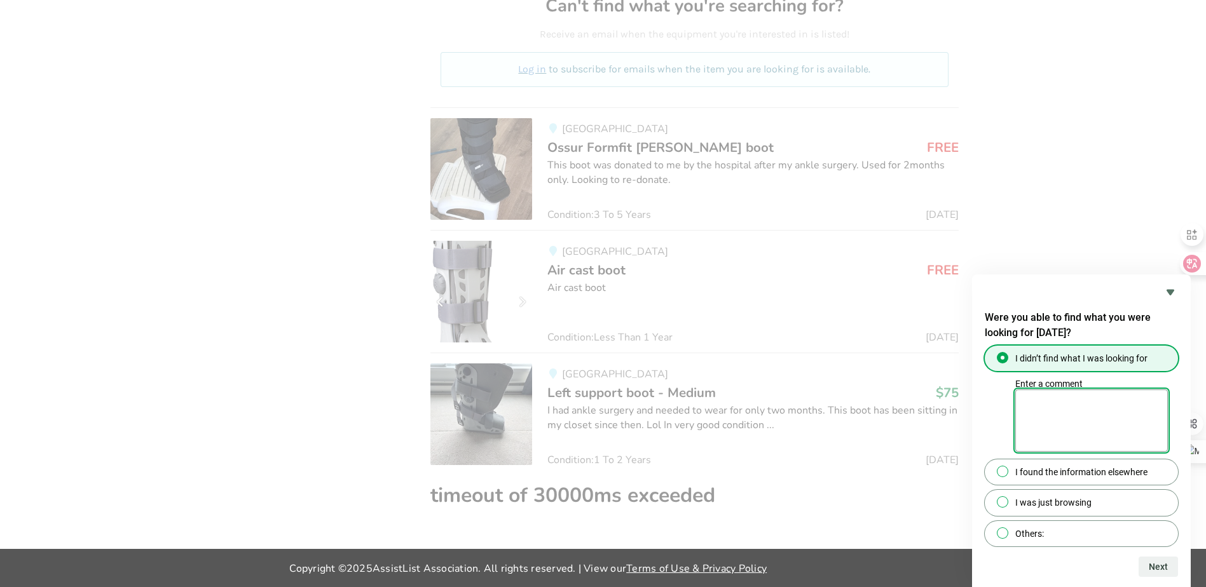
click at [1080, 417] on textarea "Enter a comment" at bounding box center [1091, 421] width 153 height 62
type textarea "boot"
click at [1154, 568] on button "Next" at bounding box center [1158, 567] width 39 height 20
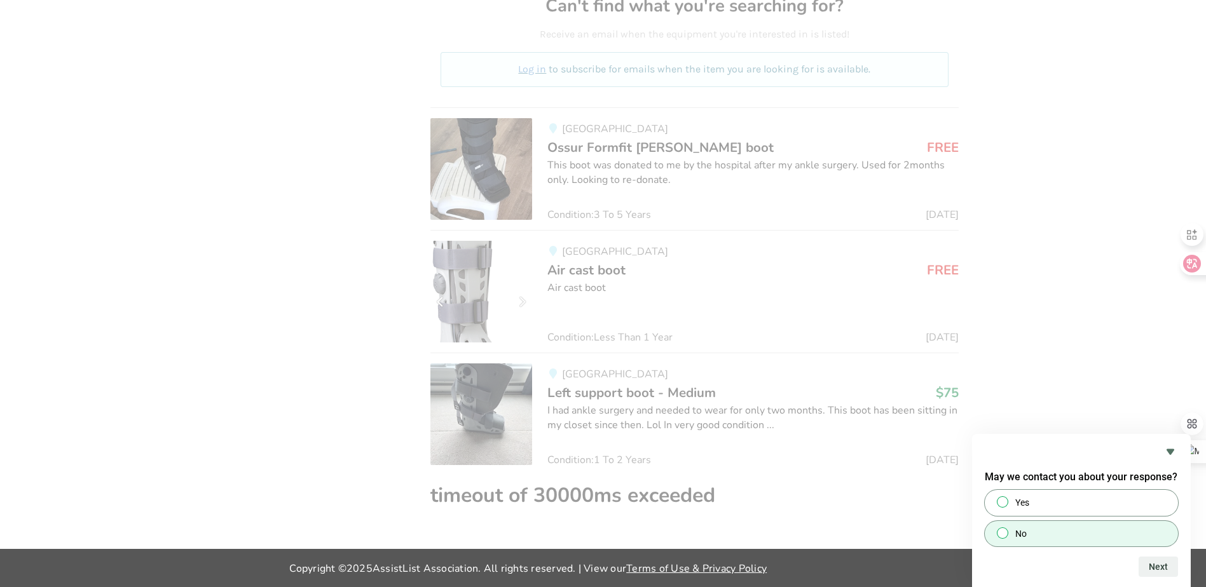
click at [1012, 533] on label "No" at bounding box center [1081, 533] width 193 height 25
click at [1007, 533] on input "No" at bounding box center [1003, 533] width 8 height 8
radio input "true"
click at [1167, 573] on button "Next" at bounding box center [1158, 567] width 39 height 20
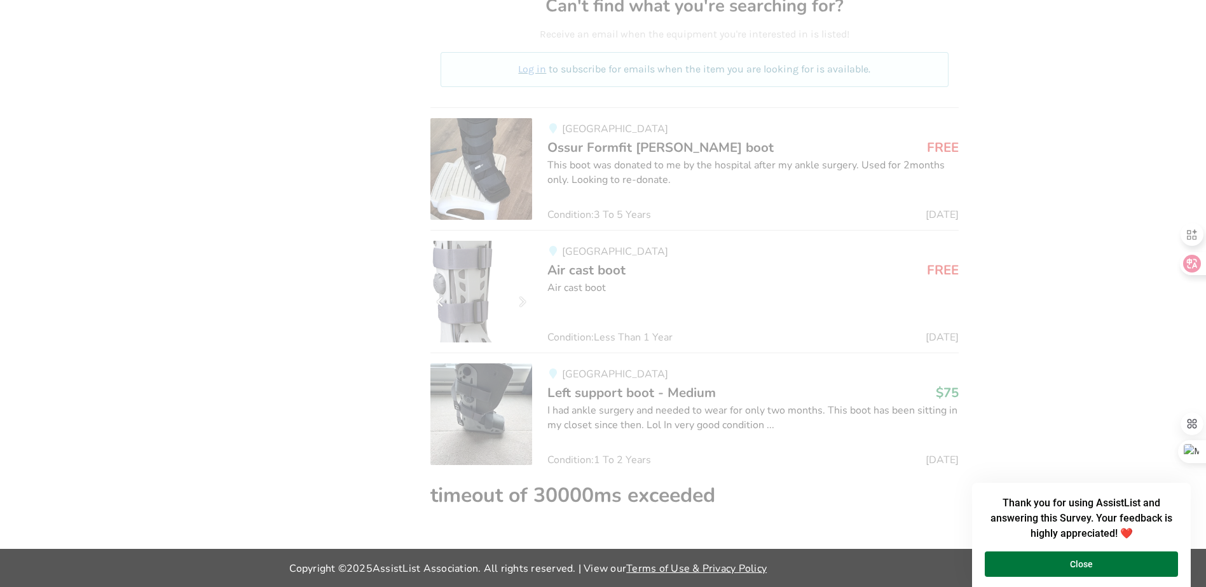
click at [1117, 563] on button "Close" at bounding box center [1081, 564] width 193 height 25
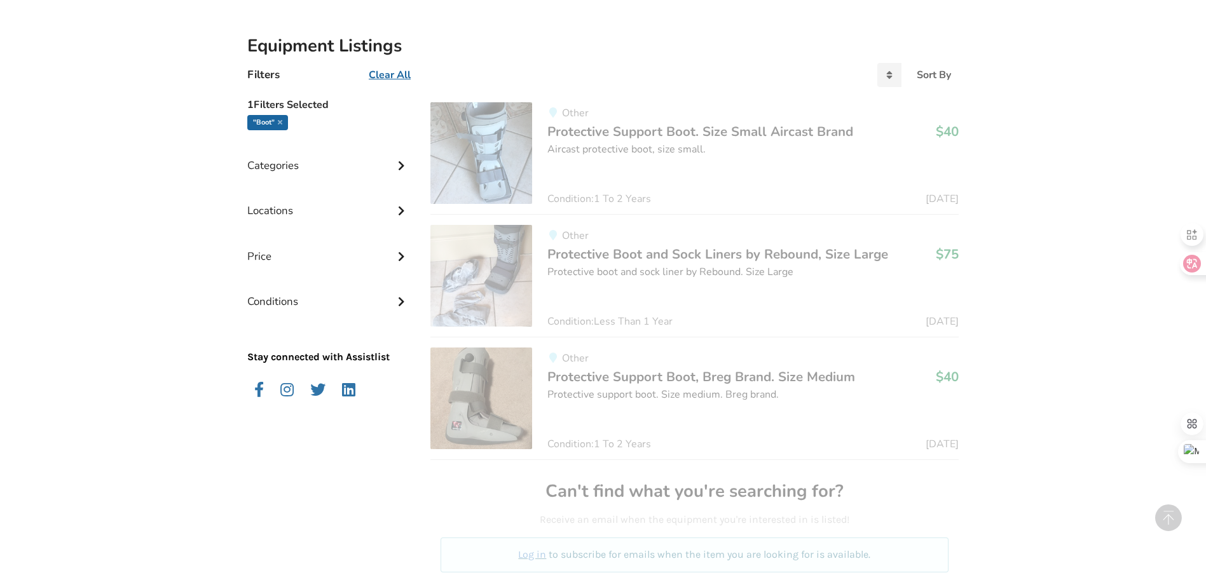
drag, startPoint x: 1044, startPoint y: 395, endPoint x: 993, endPoint y: 245, distance: 159.2
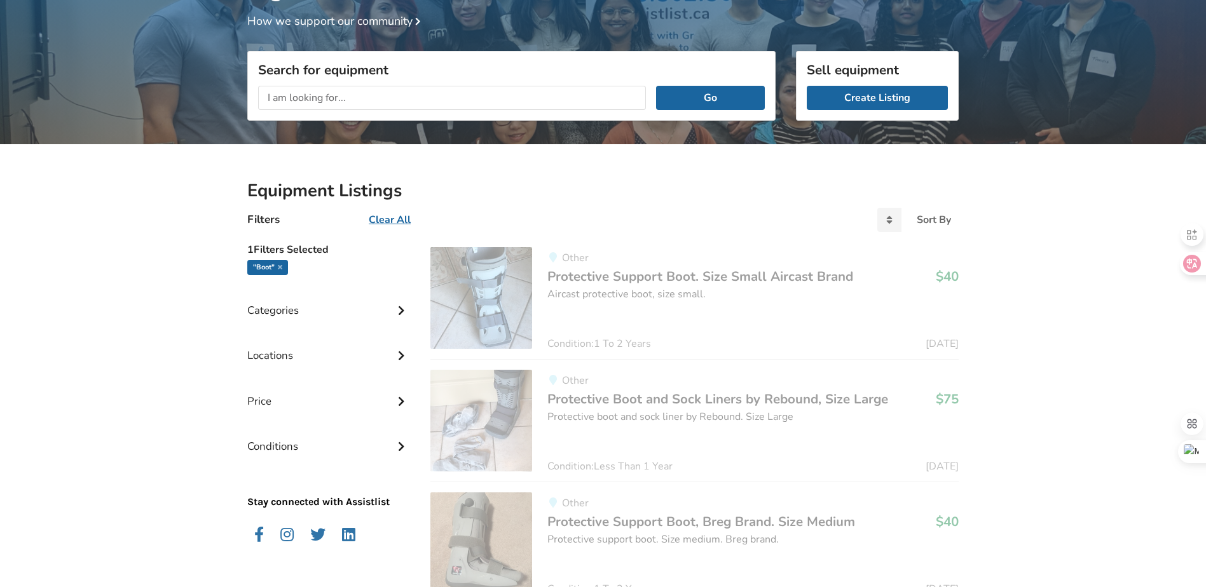
drag, startPoint x: 1029, startPoint y: 329, endPoint x: 1029, endPoint y: 369, distance: 40.1
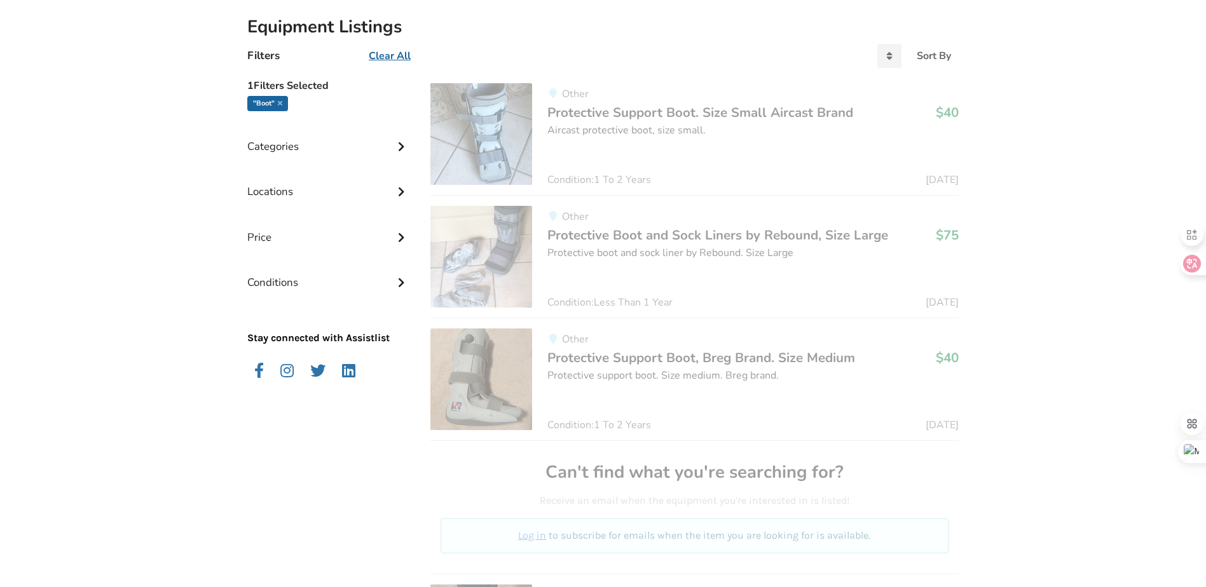
drag, startPoint x: 1029, startPoint y: 369, endPoint x: 1033, endPoint y: 470, distance: 101.8
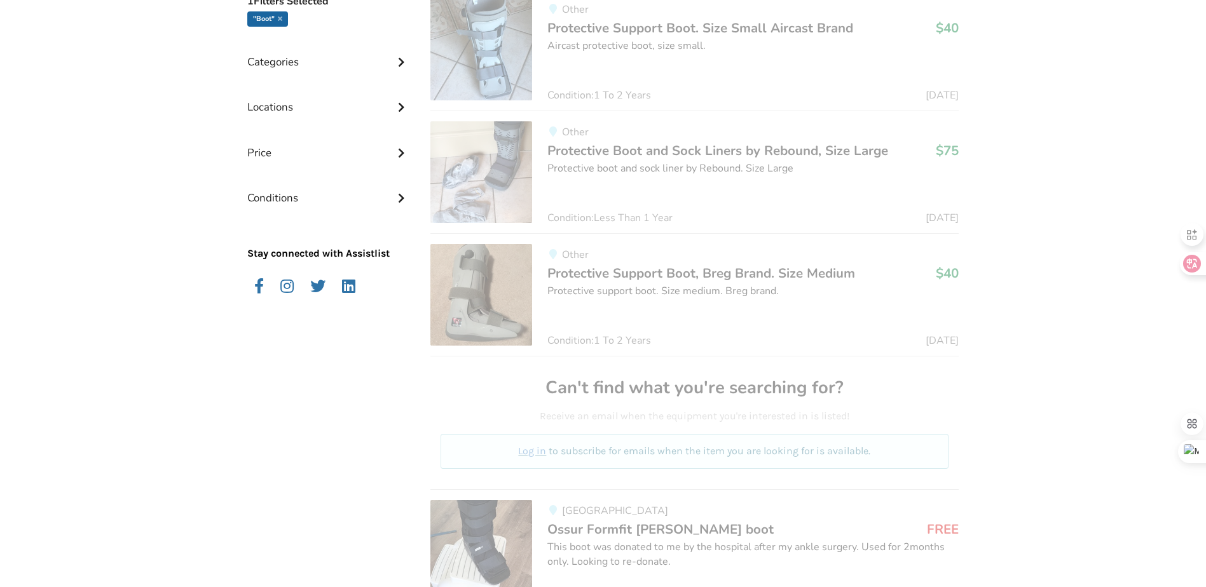
click at [719, 32] on span "Protective Support Boot. Size Small Aircast Brand" at bounding box center [700, 28] width 306 height 18
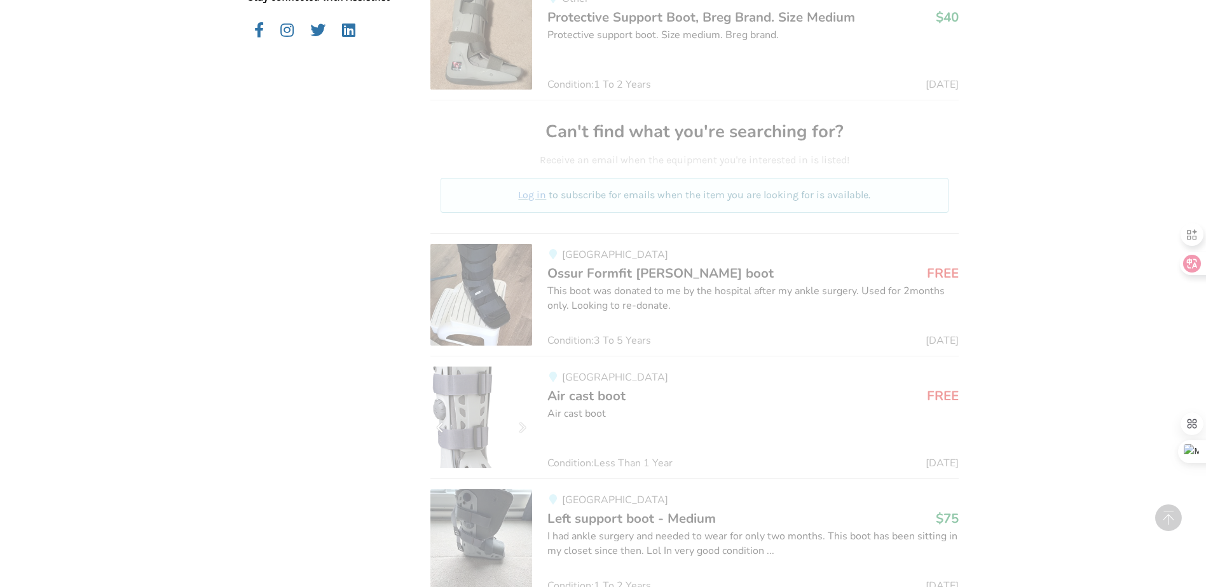
scroll to position [751, 0]
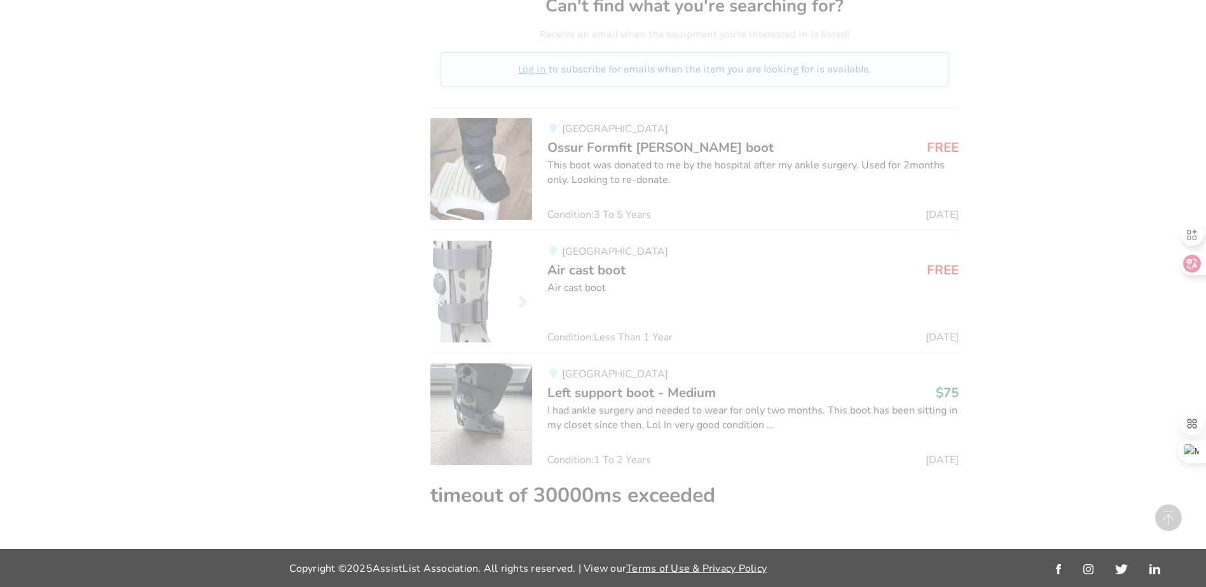
drag, startPoint x: 291, startPoint y: 425, endPoint x: 340, endPoint y: 511, distance: 99.1
click at [618, 271] on span "Air cast boot" at bounding box center [586, 270] width 78 height 18
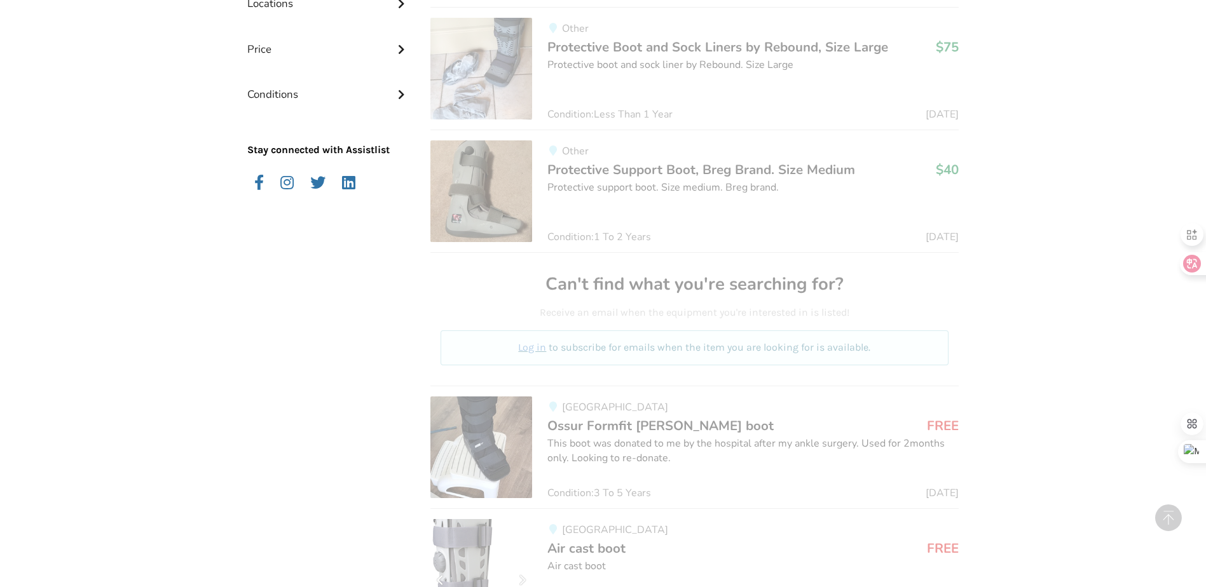
scroll to position [0, 0]
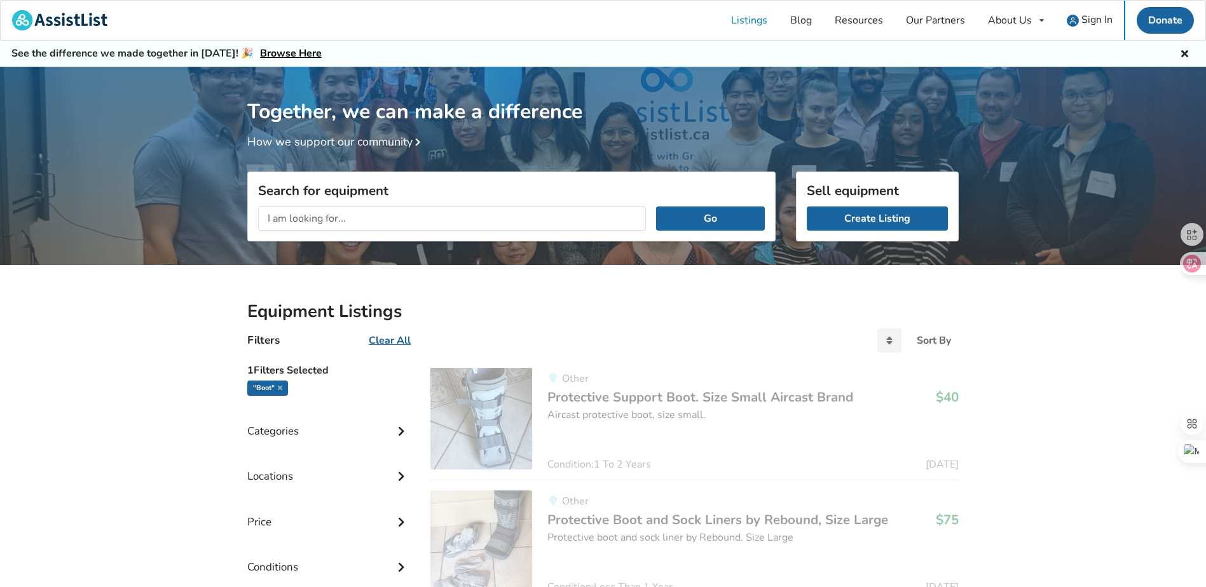
drag, startPoint x: 268, startPoint y: 251, endPoint x: 239, endPoint y: 90, distance: 163.4
click at [392, 339] on u "Clear All" at bounding box center [390, 341] width 42 height 14
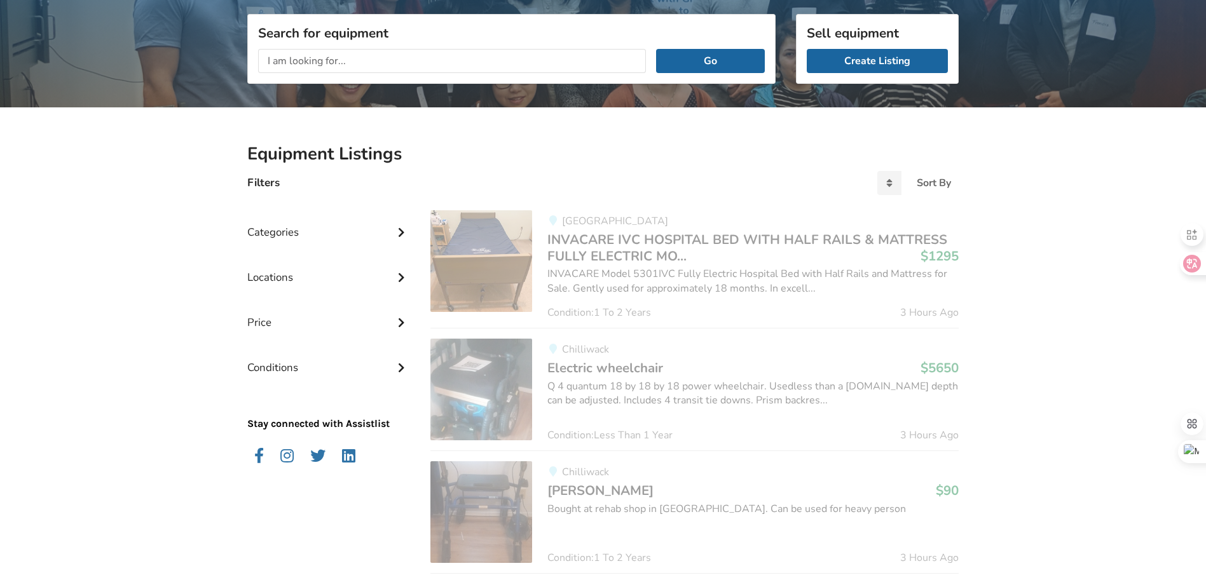
drag, startPoint x: 625, startPoint y: 299, endPoint x: 641, endPoint y: 385, distance: 87.3
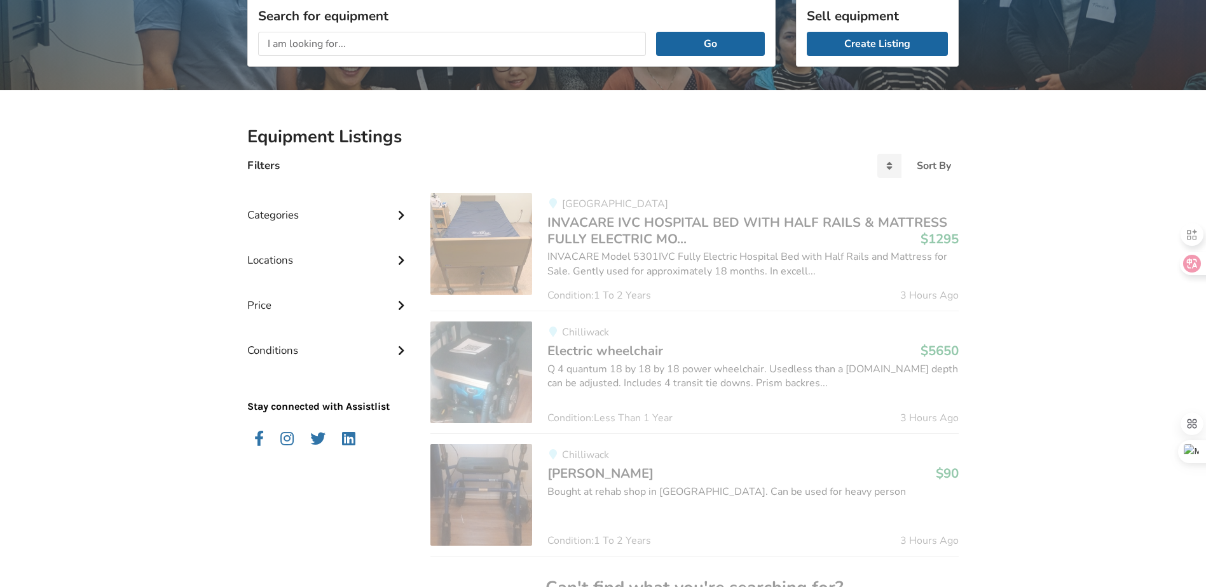
scroll to position [50, 0]
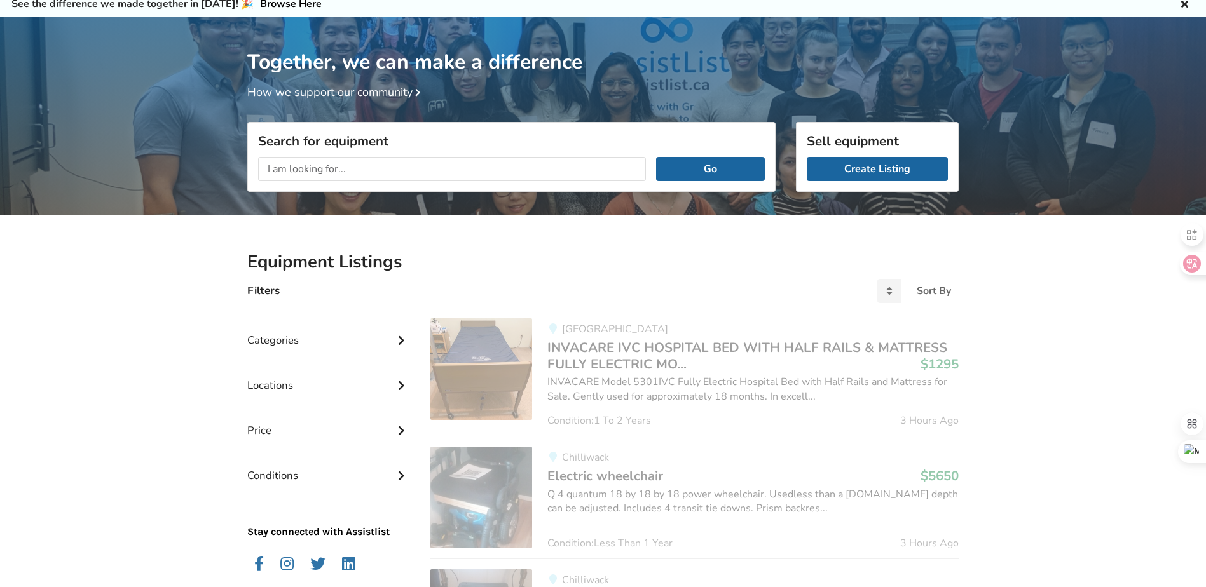
drag, startPoint x: 119, startPoint y: 432, endPoint x: 191, endPoint y: 318, distance: 134.6
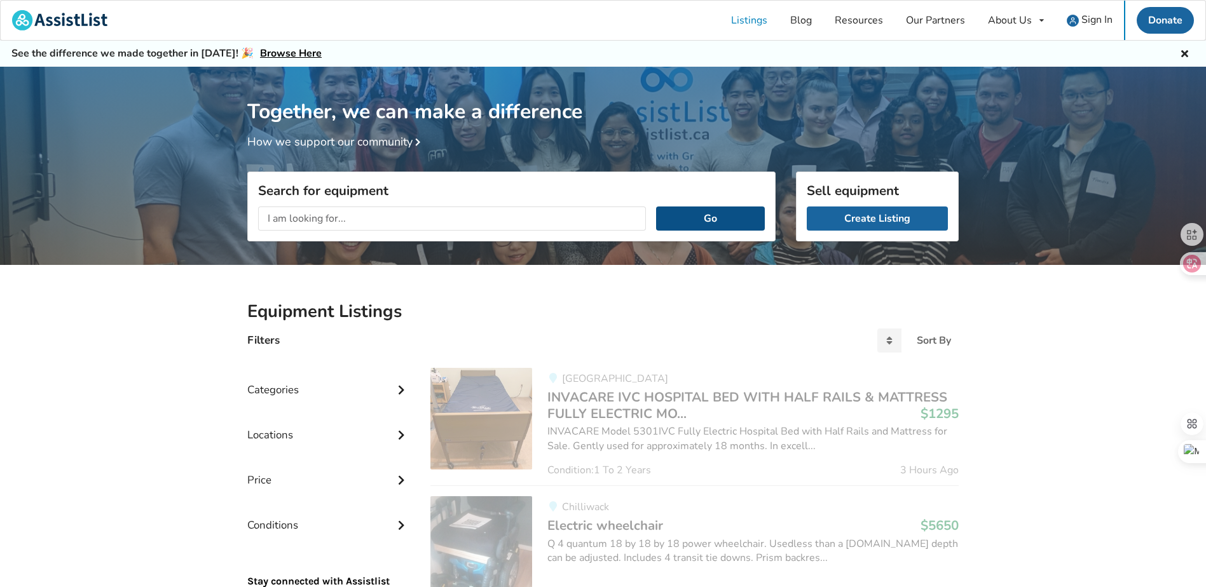
click at [757, 219] on button "Go" at bounding box center [710, 219] width 109 height 24
click at [387, 389] on div "Categories" at bounding box center [328, 380] width 163 height 45
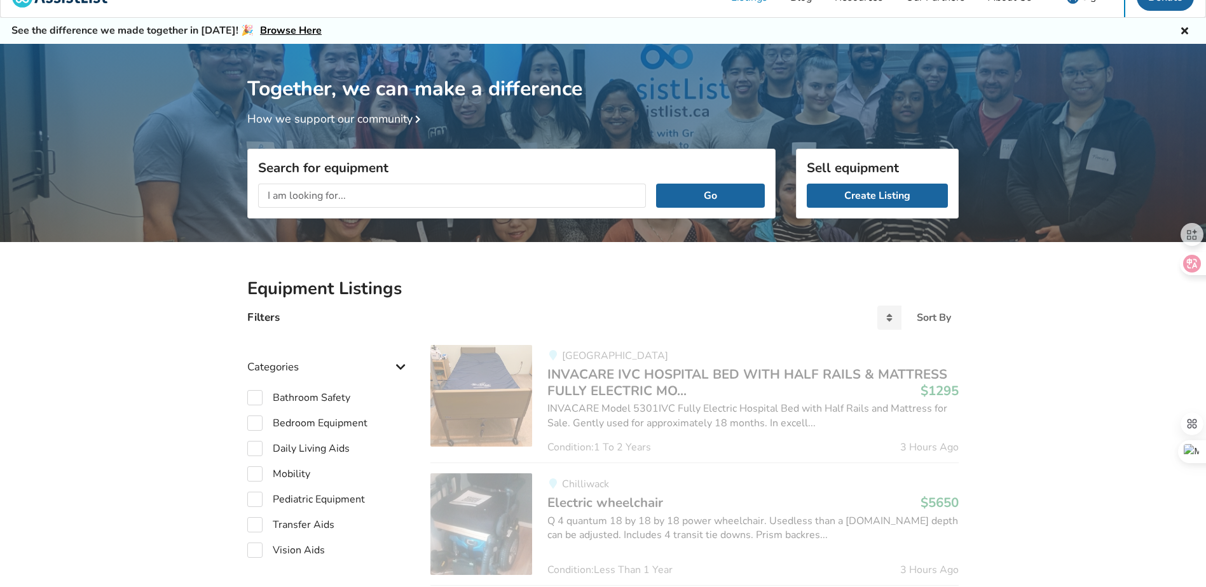
scroll to position [174, 0]
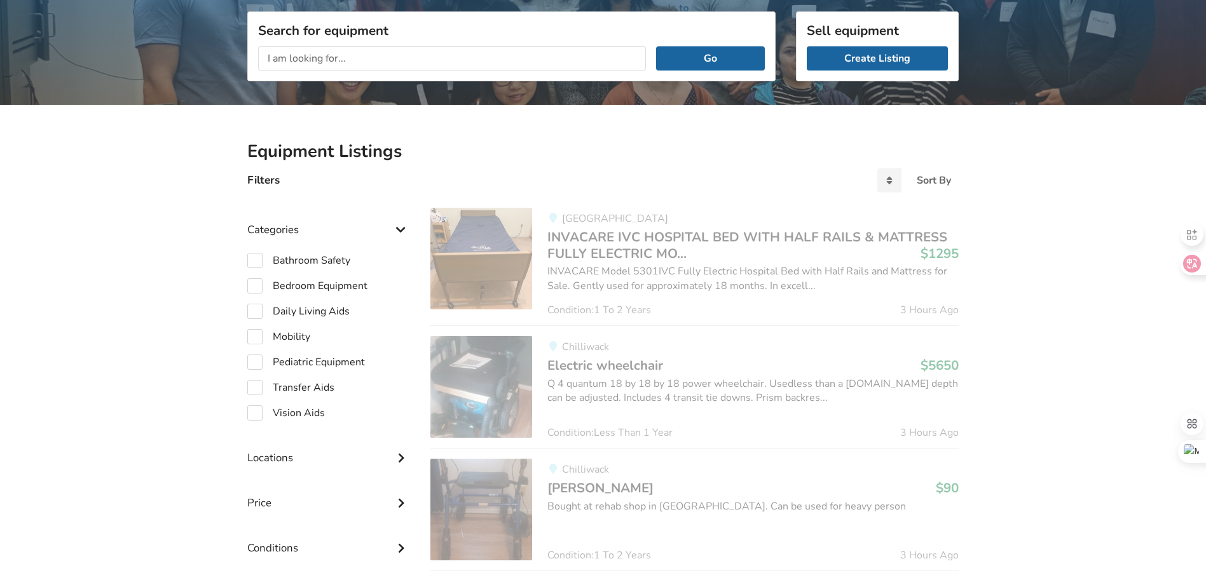
drag, startPoint x: 148, startPoint y: 429, endPoint x: 157, endPoint y: 500, distance: 71.8
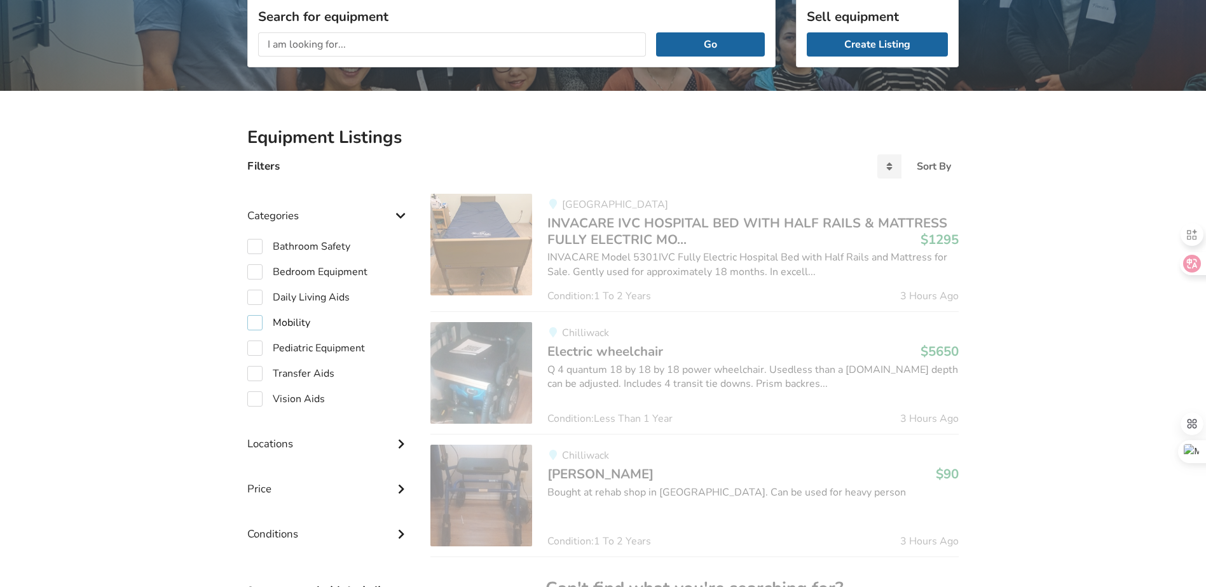
click at [261, 318] on label "Mobility" at bounding box center [278, 322] width 63 height 15
checkbox input "true"
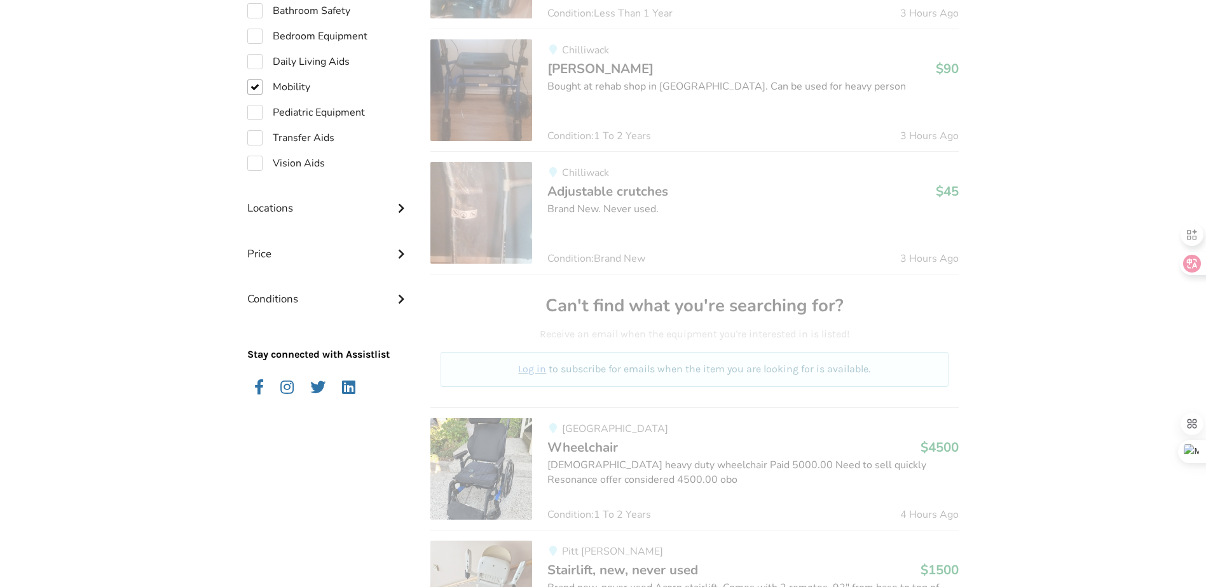
drag, startPoint x: 215, startPoint y: 369, endPoint x: 224, endPoint y: 460, distance: 91.4
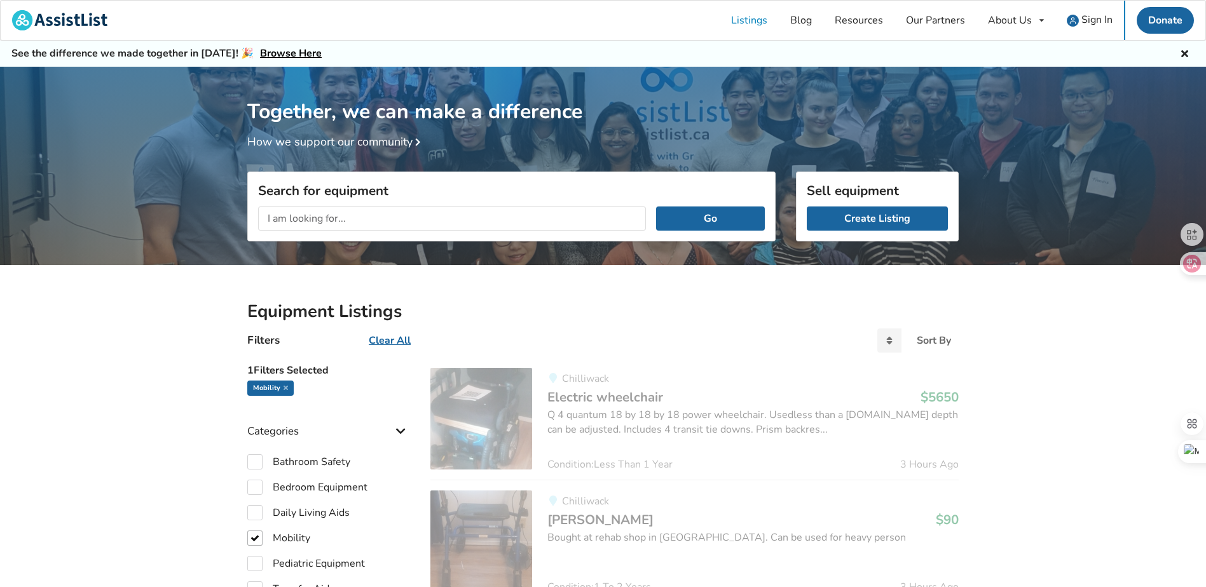
drag, startPoint x: 204, startPoint y: 434, endPoint x: 182, endPoint y: 298, distance: 137.1
click at [426, 210] on input "text" at bounding box center [452, 219] width 388 height 24
type input "boot"
click at [720, 213] on button "Go" at bounding box center [710, 219] width 109 height 24
click at [760, 16] on link "Listings" at bounding box center [749, 20] width 59 height 39
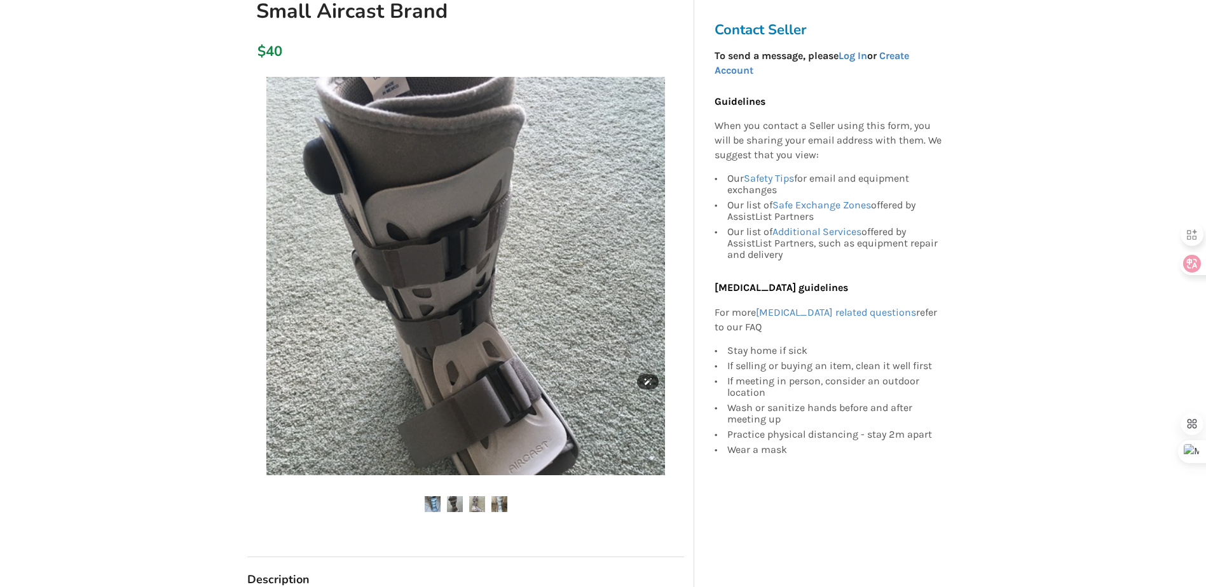
scroll to position [291, 0]
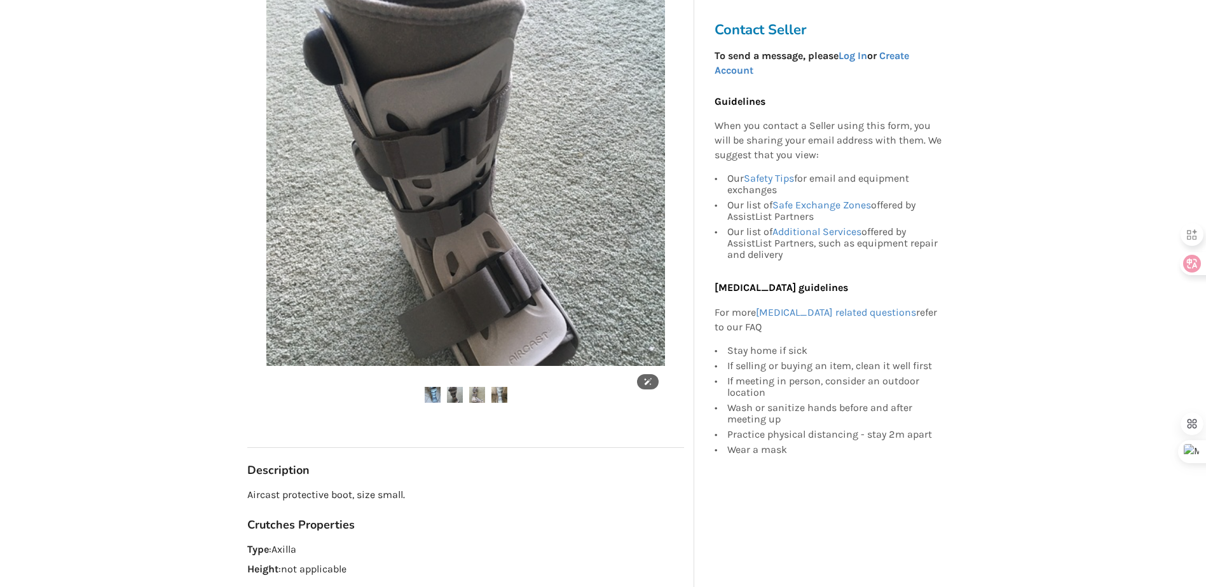
drag, startPoint x: 235, startPoint y: 182, endPoint x: 277, endPoint y: 258, distance: 86.5
drag, startPoint x: 480, startPoint y: 395, endPoint x: 484, endPoint y: 417, distance: 22.1
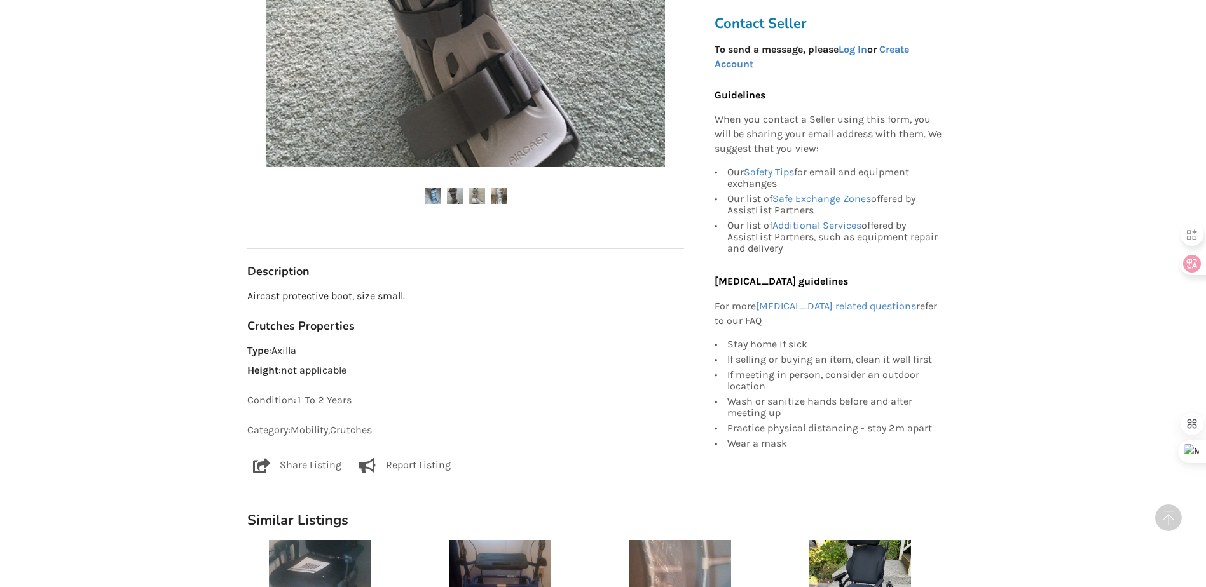
drag, startPoint x: 34, startPoint y: 289, endPoint x: 93, endPoint y: 393, distance: 119.9
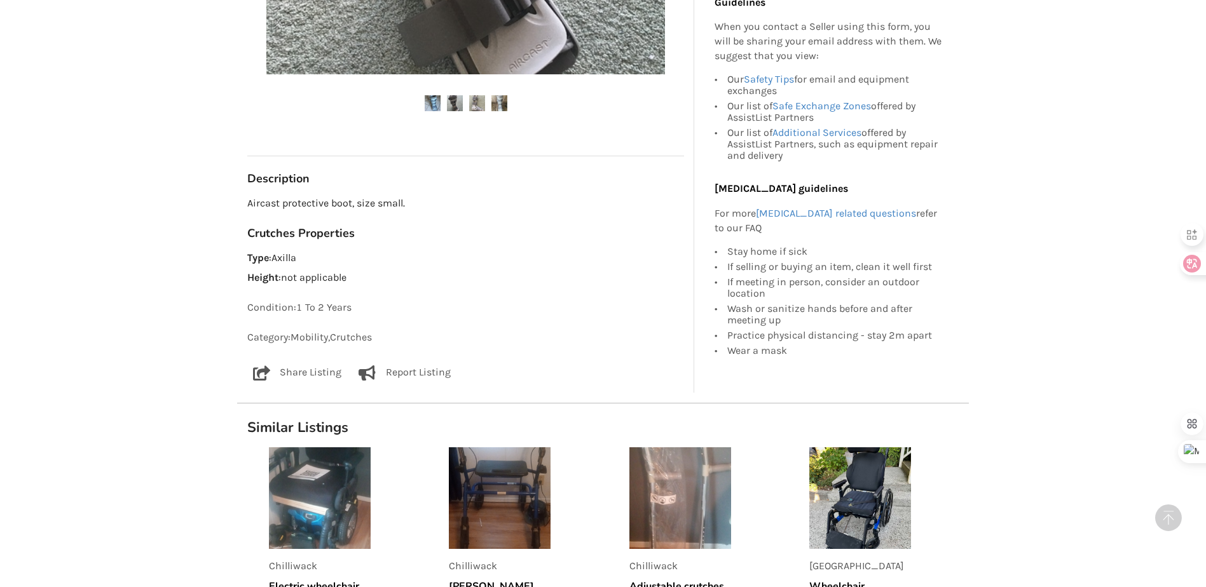
click at [284, 260] on p "Type : Axilla" at bounding box center [465, 258] width 437 height 15
drag, startPoint x: 284, startPoint y: 260, endPoint x: 380, endPoint y: 308, distance: 107.2
click at [380, 308] on p "Condition: 1 To 2 Years" at bounding box center [465, 308] width 437 height 15
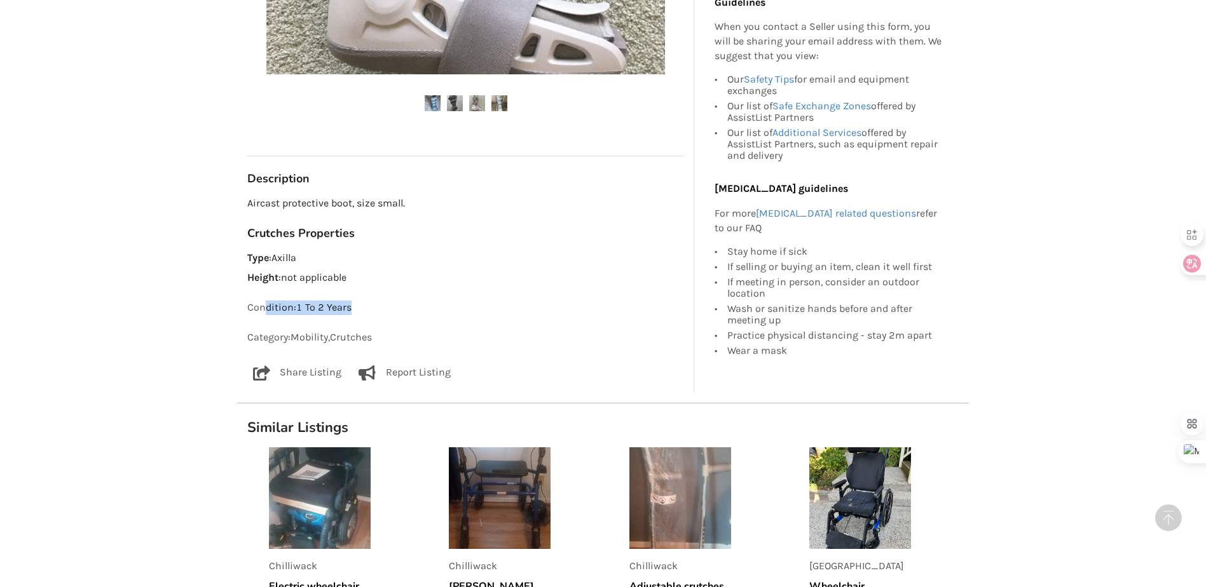
drag, startPoint x: 374, startPoint y: 312, endPoint x: 263, endPoint y: 314, distance: 111.3
click at [263, 314] on p "Condition: 1 To 2 Years" at bounding box center [465, 308] width 437 height 15
drag, startPoint x: 263, startPoint y: 314, endPoint x: 190, endPoint y: 316, distance: 73.1
click at [190, 316] on div "Back to Results Other Last Updated Jul 20 Protective Support Boot. Size Small A…" at bounding box center [603, 89] width 1206 height 1210
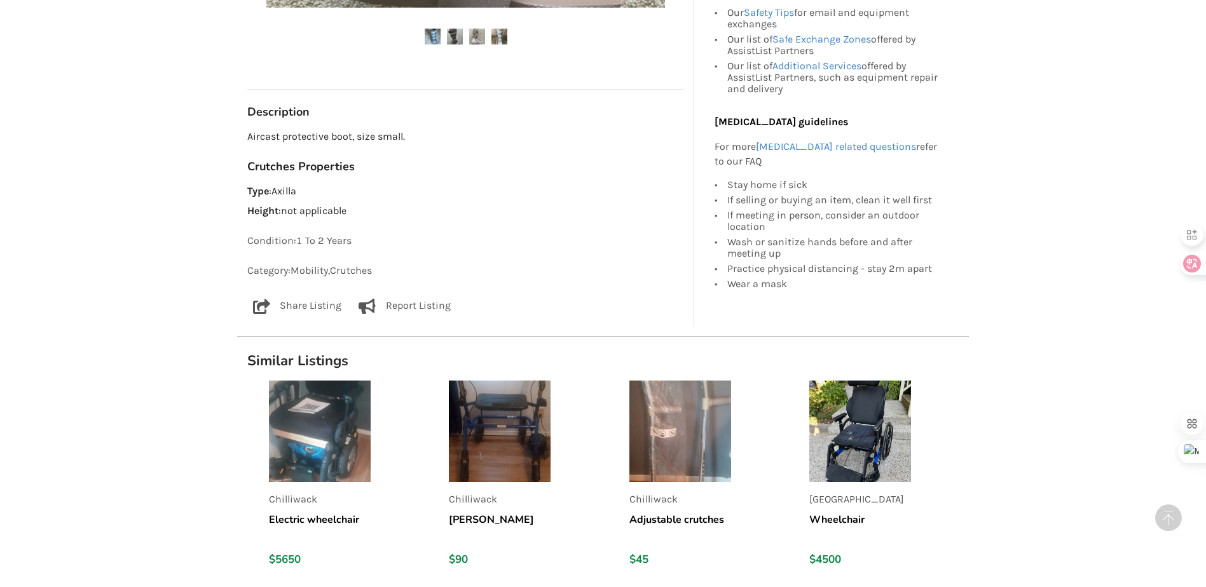
scroll to position [718, 0]
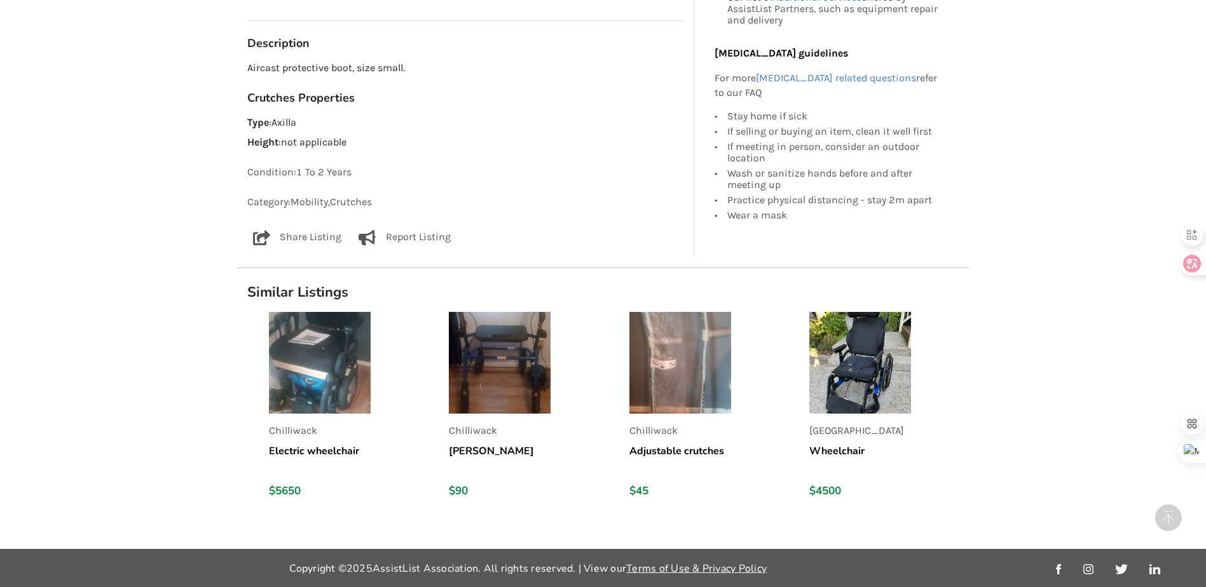
drag, startPoint x: 188, startPoint y: 303, endPoint x: 280, endPoint y: 321, distance: 94.0
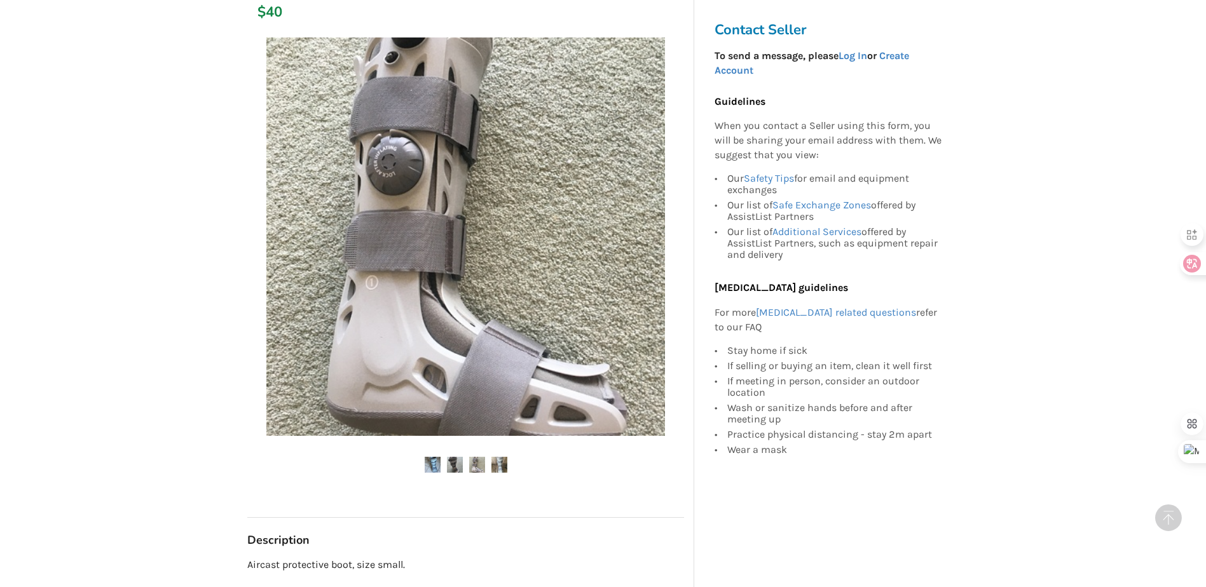
drag, startPoint x: 1097, startPoint y: 244, endPoint x: 1062, endPoint y: 136, distance: 113.6
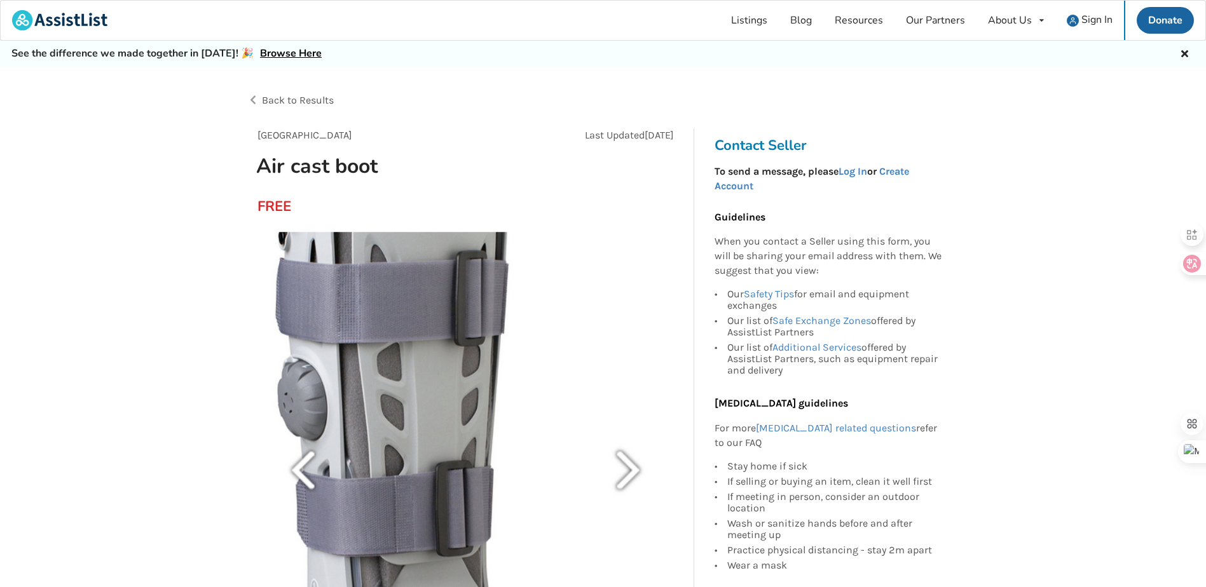
drag, startPoint x: 192, startPoint y: 336, endPoint x: 175, endPoint y: 261, distance: 77.0
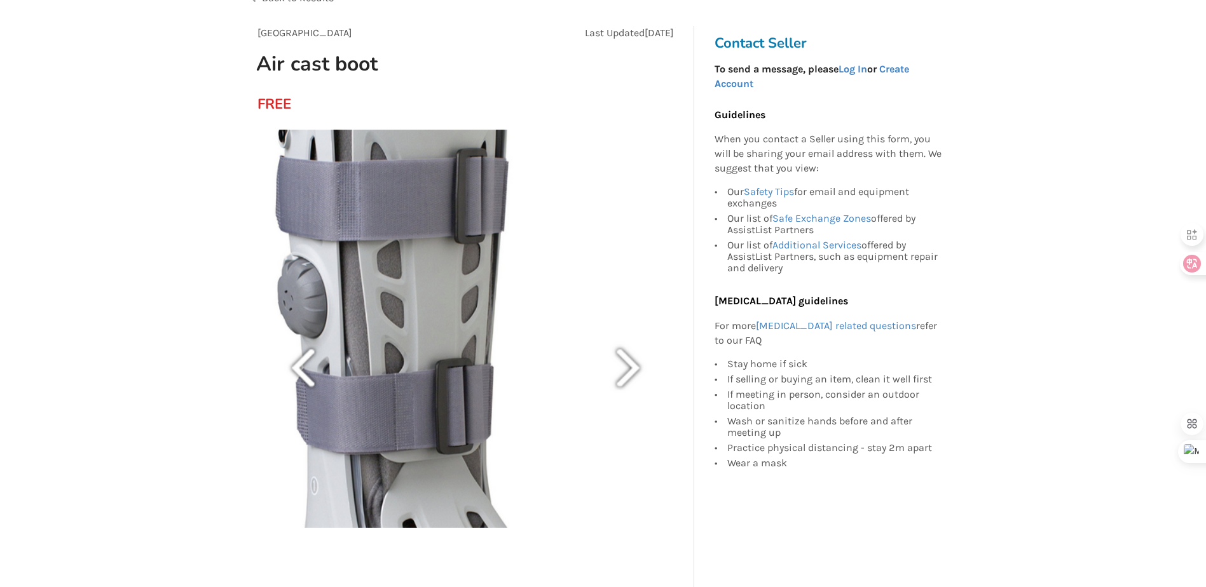
drag, startPoint x: 1042, startPoint y: 182, endPoint x: 1040, endPoint y: 303, distance: 120.8
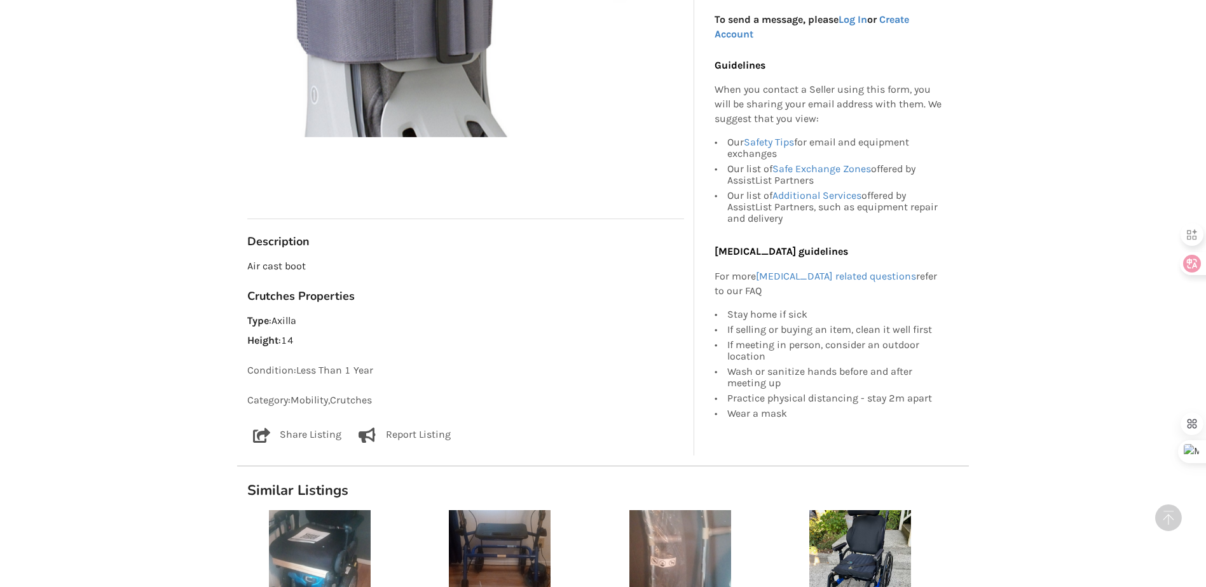
drag, startPoint x: 1041, startPoint y: 294, endPoint x: 1041, endPoint y: 356, distance: 61.7
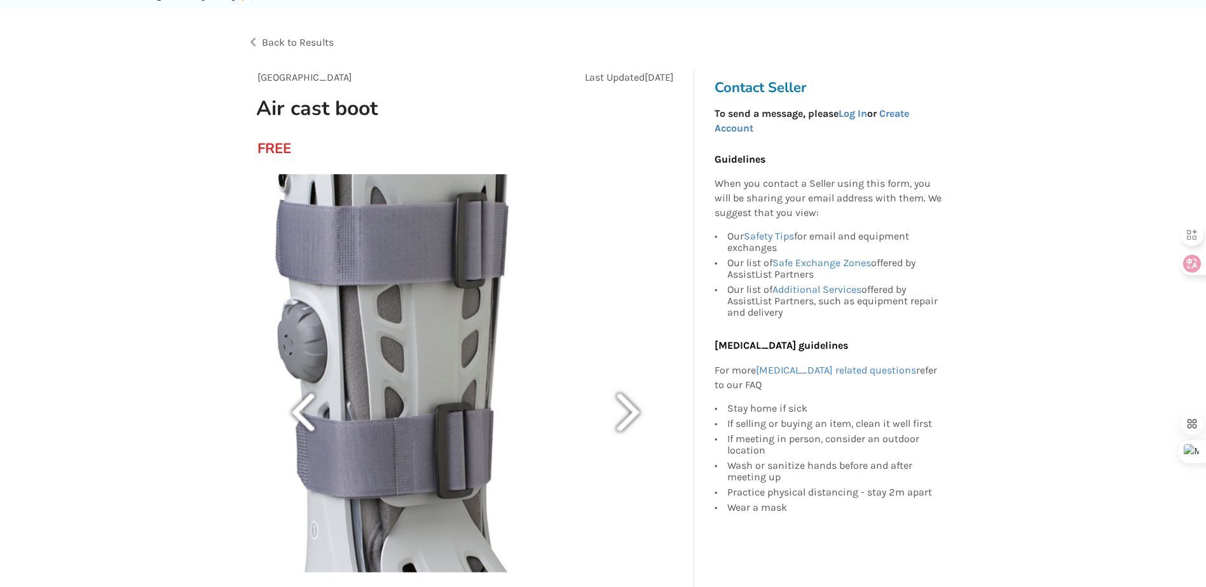
scroll to position [0, 0]
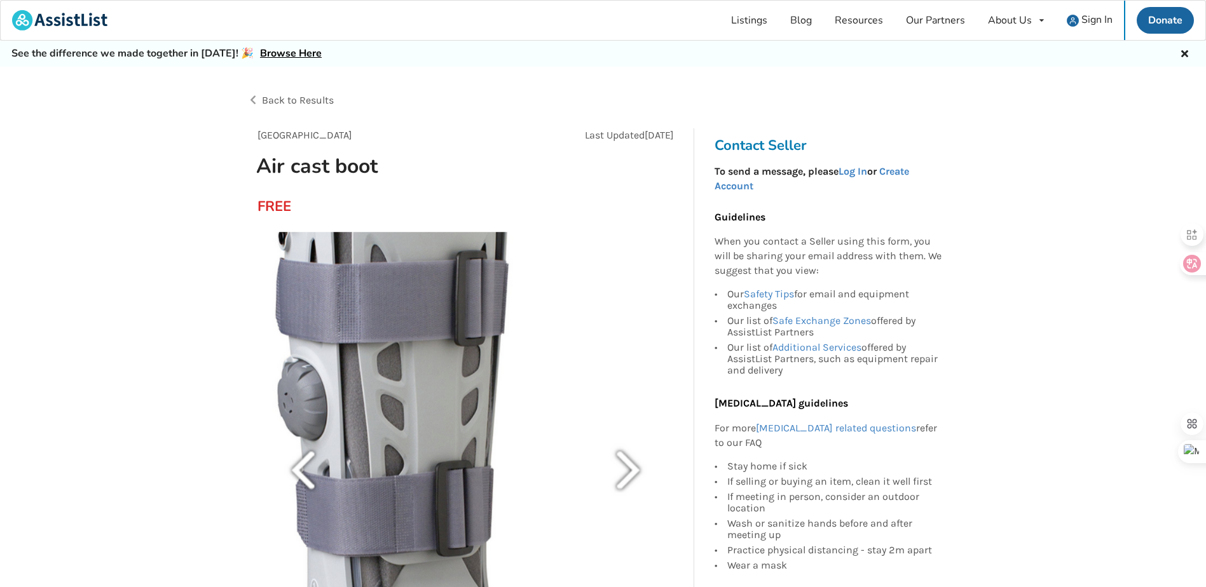
drag, startPoint x: 552, startPoint y: 299, endPoint x: 575, endPoint y: 195, distance: 107.4
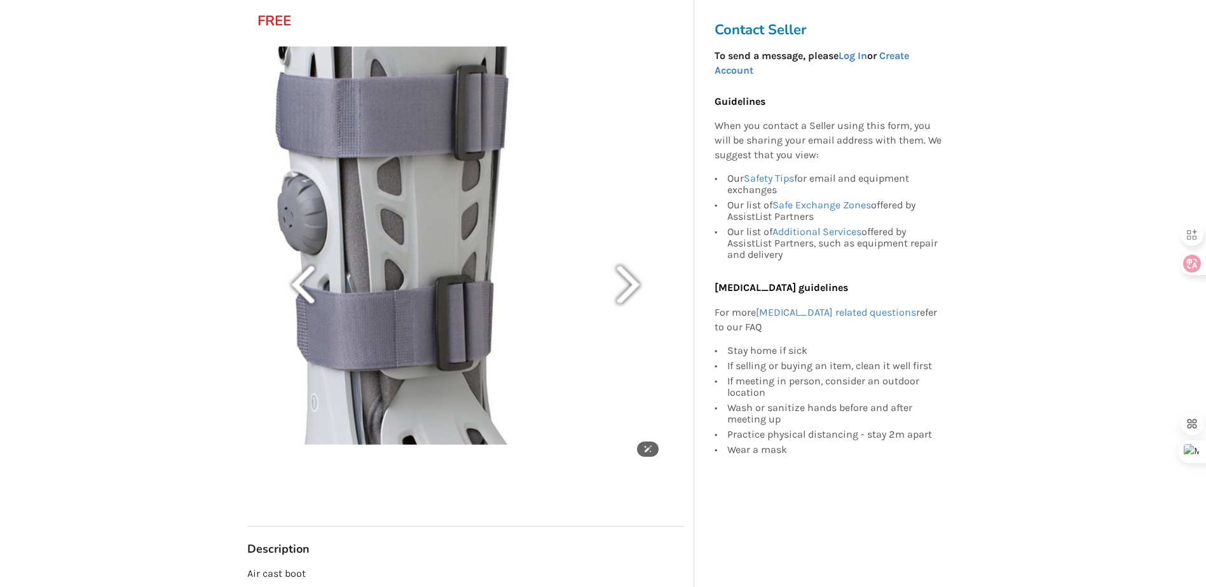
drag, startPoint x: 575, startPoint y: 195, endPoint x: 583, endPoint y: 229, distance: 35.3
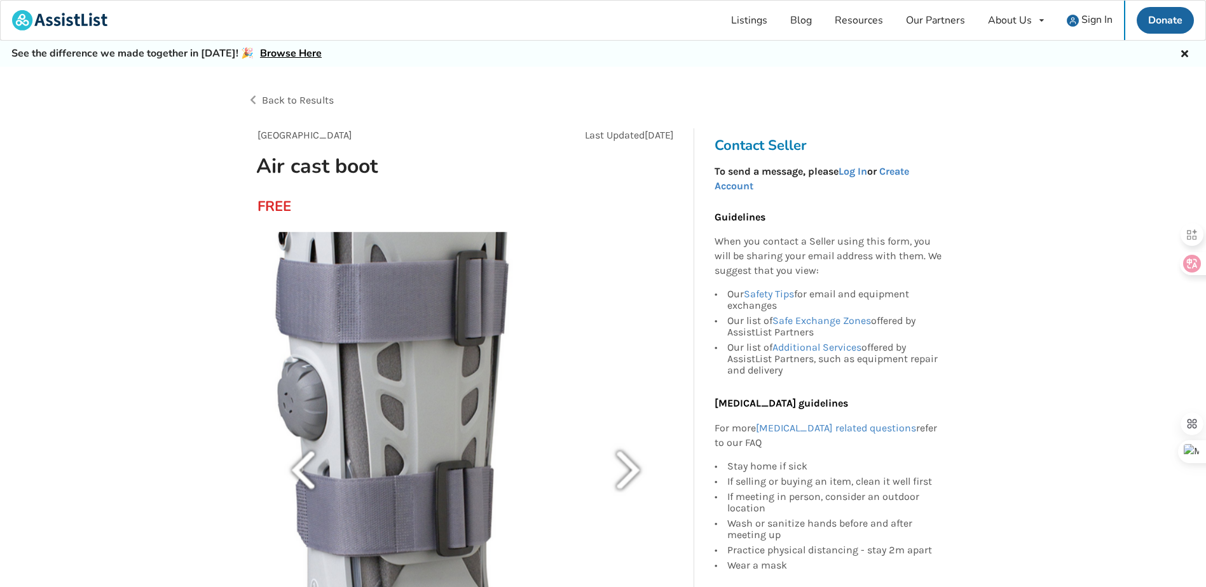
drag, startPoint x: 1152, startPoint y: 333, endPoint x: 945, endPoint y: 114, distance: 301.3
click at [71, 23] on img at bounding box center [59, 20] width 95 height 20
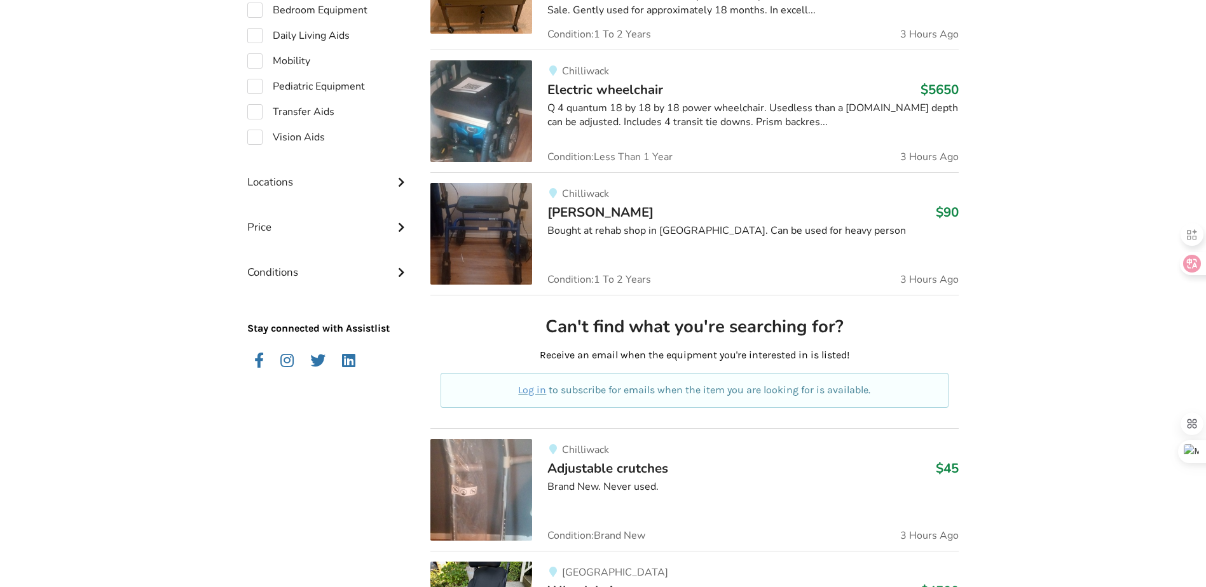
drag, startPoint x: 533, startPoint y: 297, endPoint x: 527, endPoint y: 411, distance: 114.6
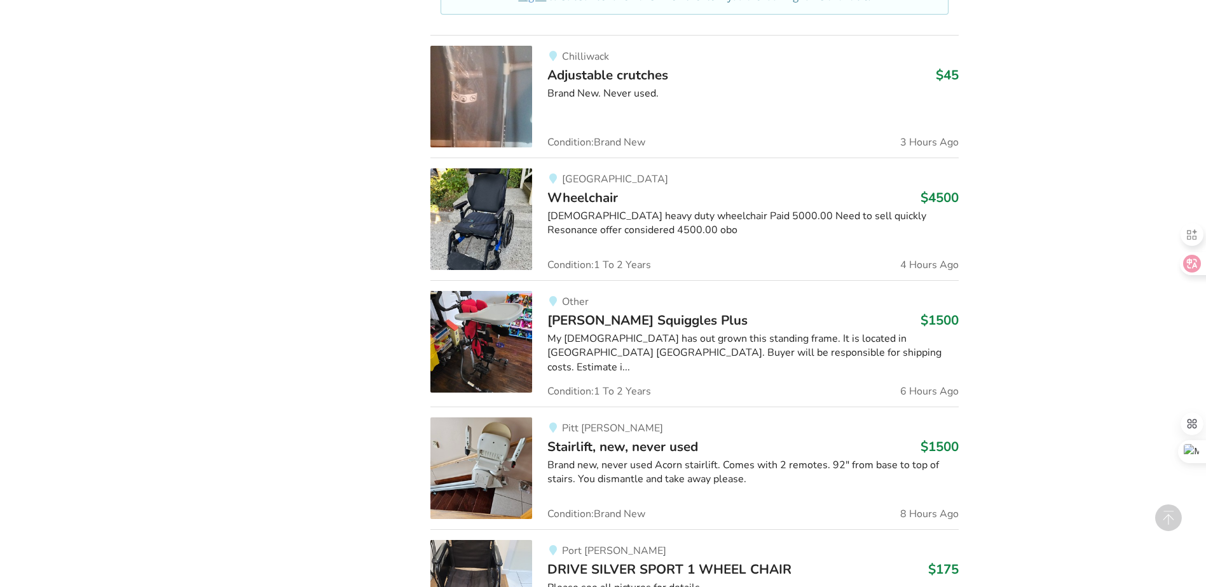
drag, startPoint x: 1092, startPoint y: 191, endPoint x: 1081, endPoint y: 302, distance: 111.8
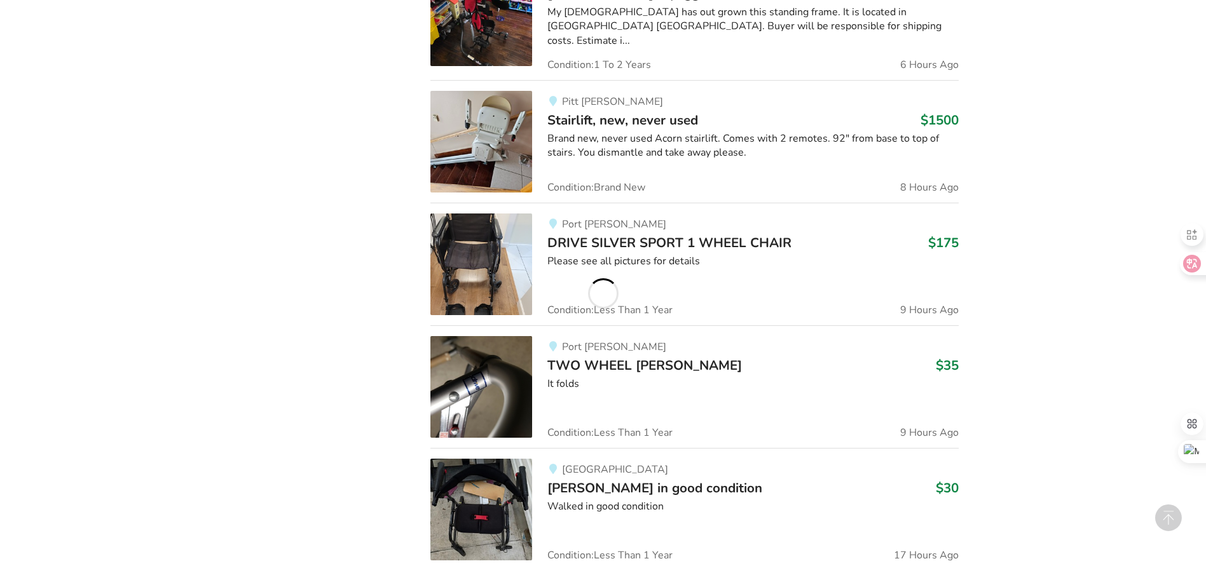
drag, startPoint x: 1037, startPoint y: 123, endPoint x: 1069, endPoint y: 242, distance: 123.1
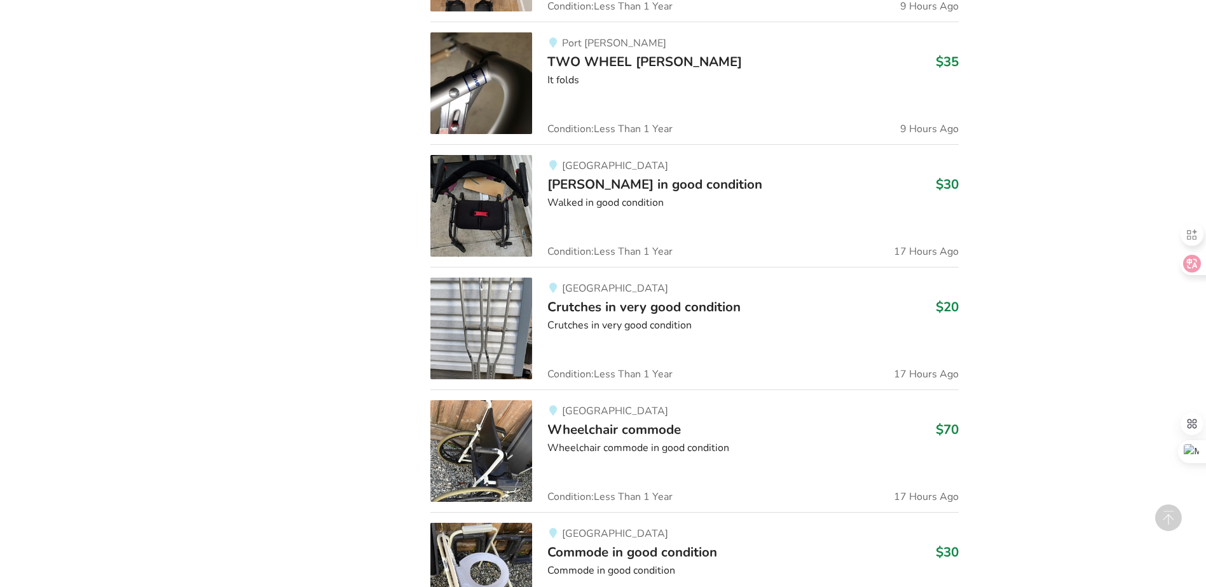
drag, startPoint x: 1049, startPoint y: 232, endPoint x: 1046, endPoint y: 395, distance: 162.8
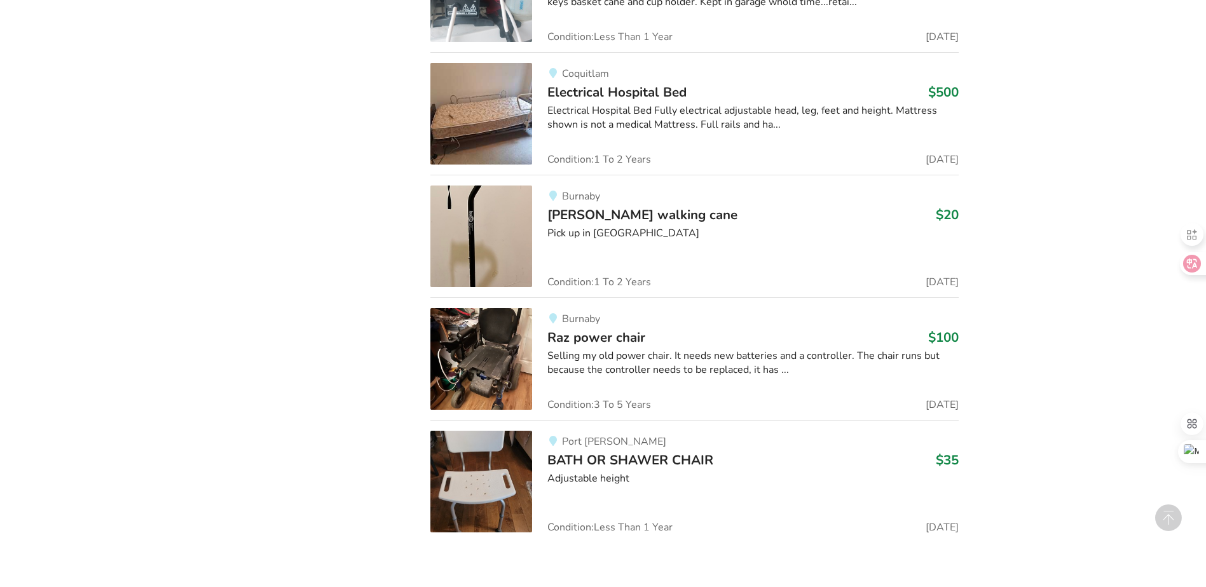
drag, startPoint x: 1040, startPoint y: 137, endPoint x: 1040, endPoint y: 300, distance: 162.7
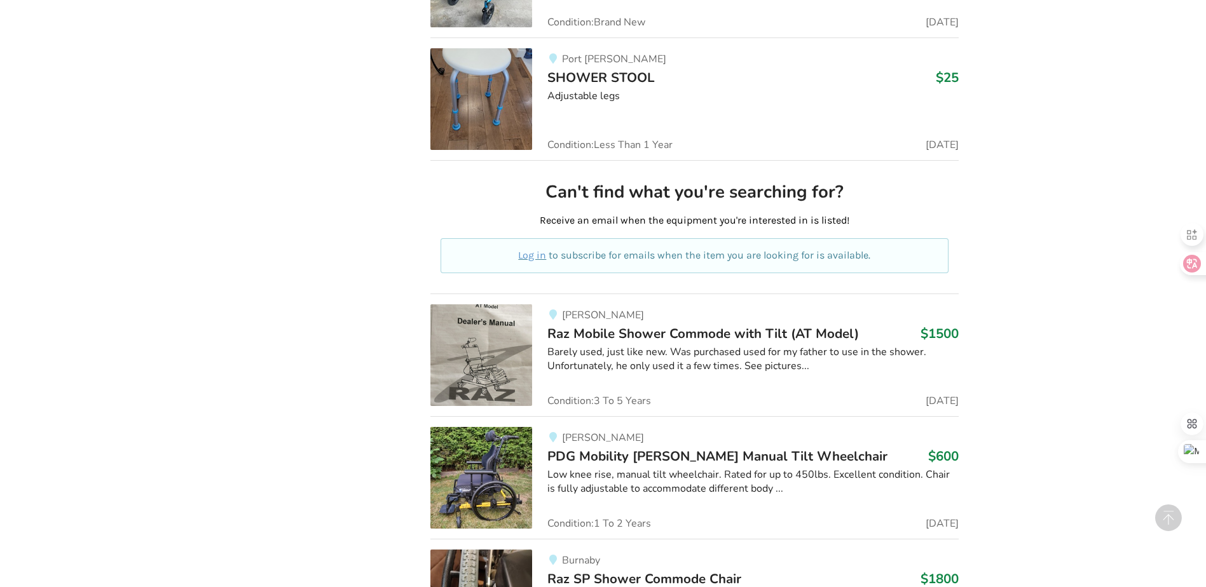
drag, startPoint x: 1032, startPoint y: 120, endPoint x: 1039, endPoint y: 303, distance: 183.9
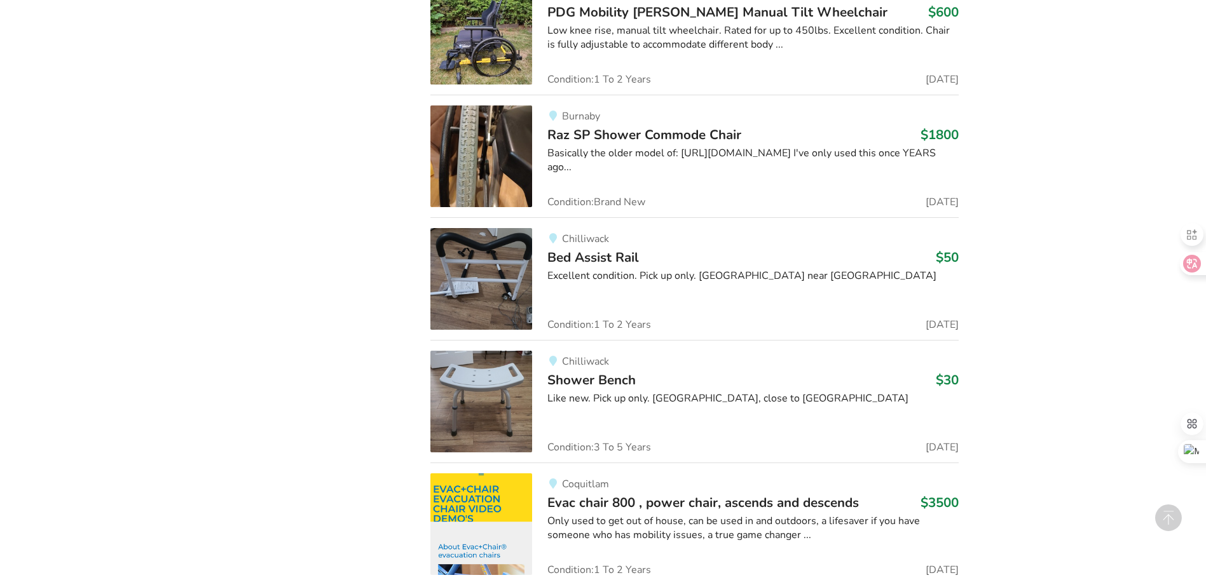
drag, startPoint x: 1028, startPoint y: 154, endPoint x: 1023, endPoint y: 291, distance: 136.8
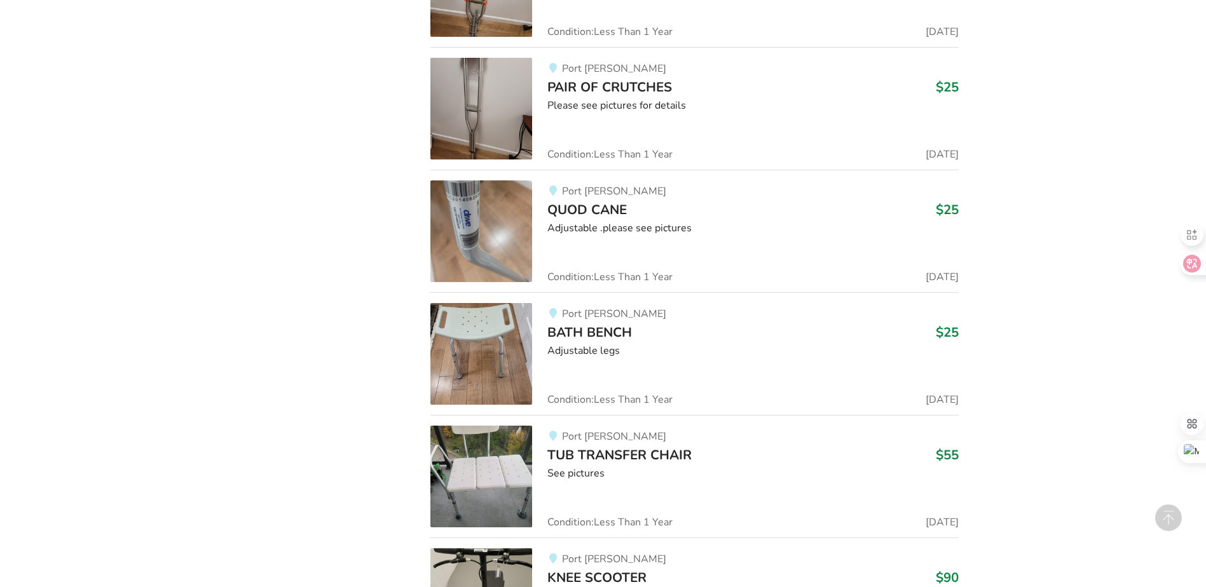
drag, startPoint x: 1039, startPoint y: 176, endPoint x: 1047, endPoint y: 390, distance: 214.4
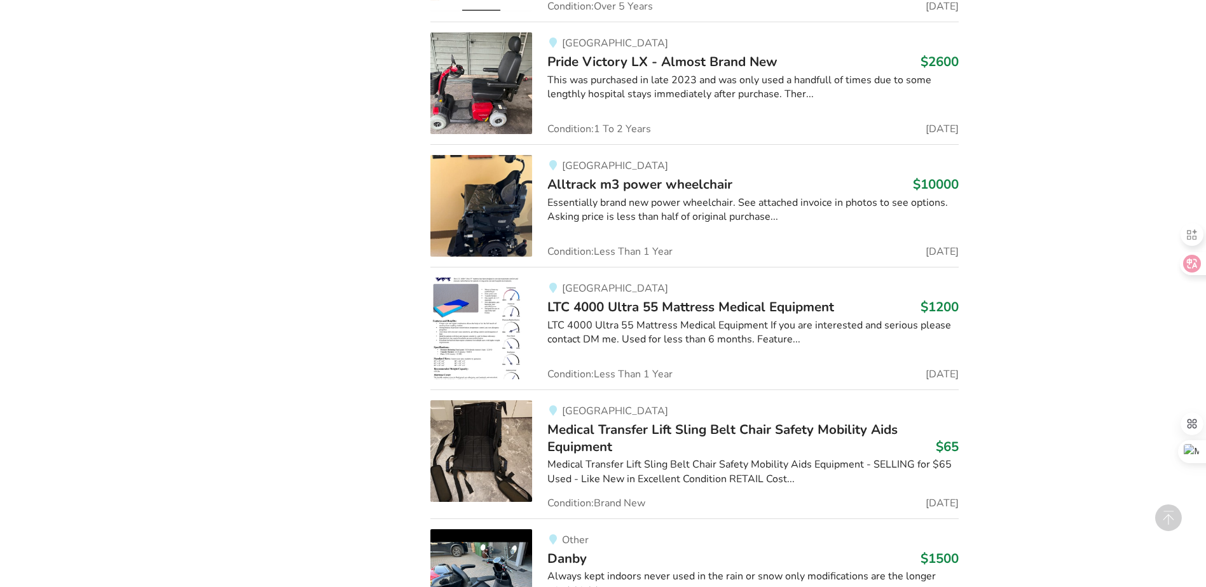
drag, startPoint x: 1048, startPoint y: 188, endPoint x: 1047, endPoint y: 415, distance: 227.0
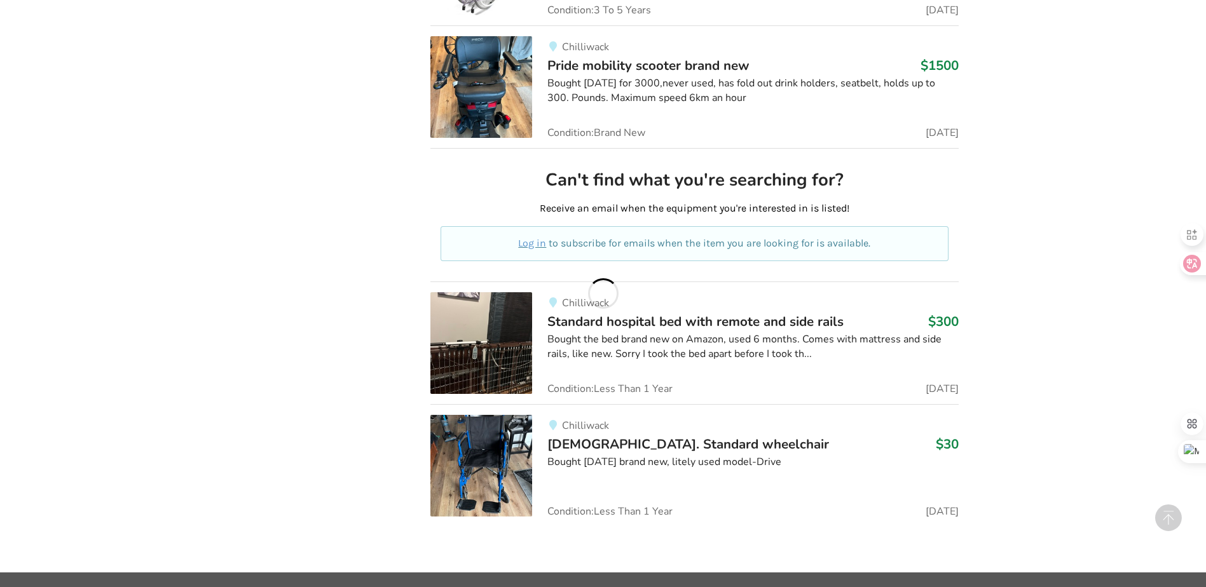
drag, startPoint x: 1039, startPoint y: 196, endPoint x: 1053, endPoint y: 445, distance: 249.0
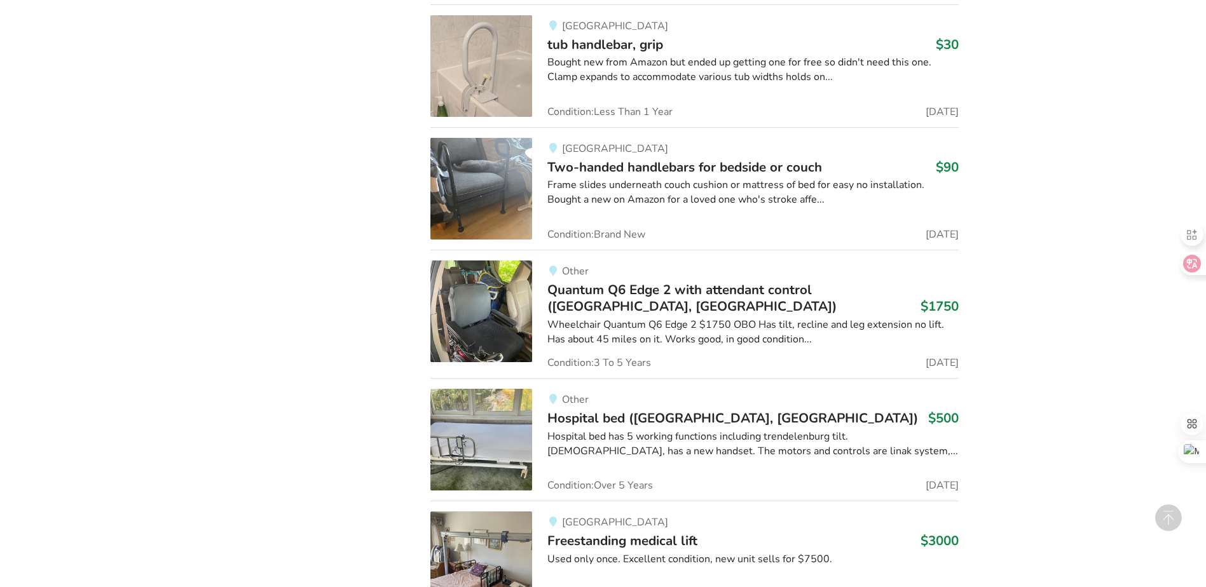
drag, startPoint x: 1080, startPoint y: 209, endPoint x: 1095, endPoint y: 383, distance: 175.5
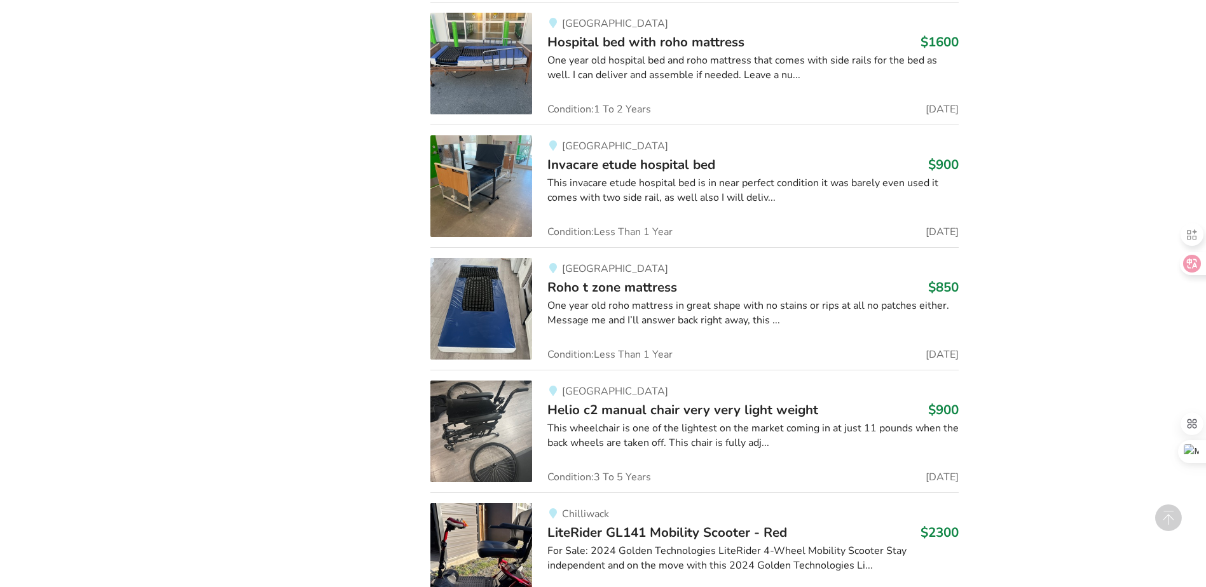
drag, startPoint x: 1079, startPoint y: 114, endPoint x: 1074, endPoint y: 233, distance: 119.6
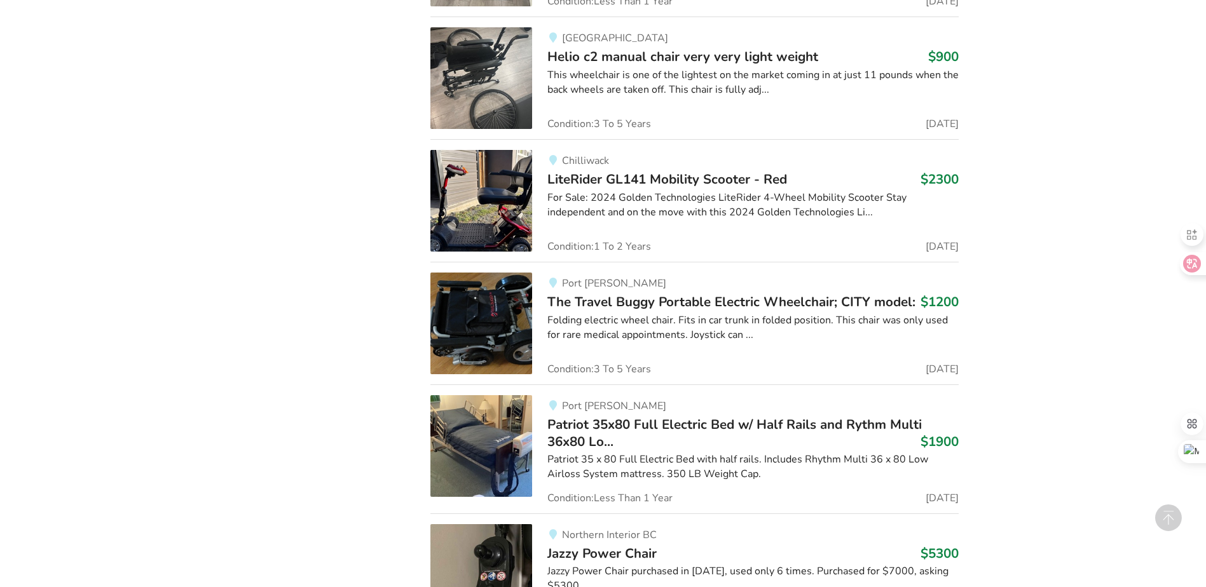
scroll to position [10221, 0]
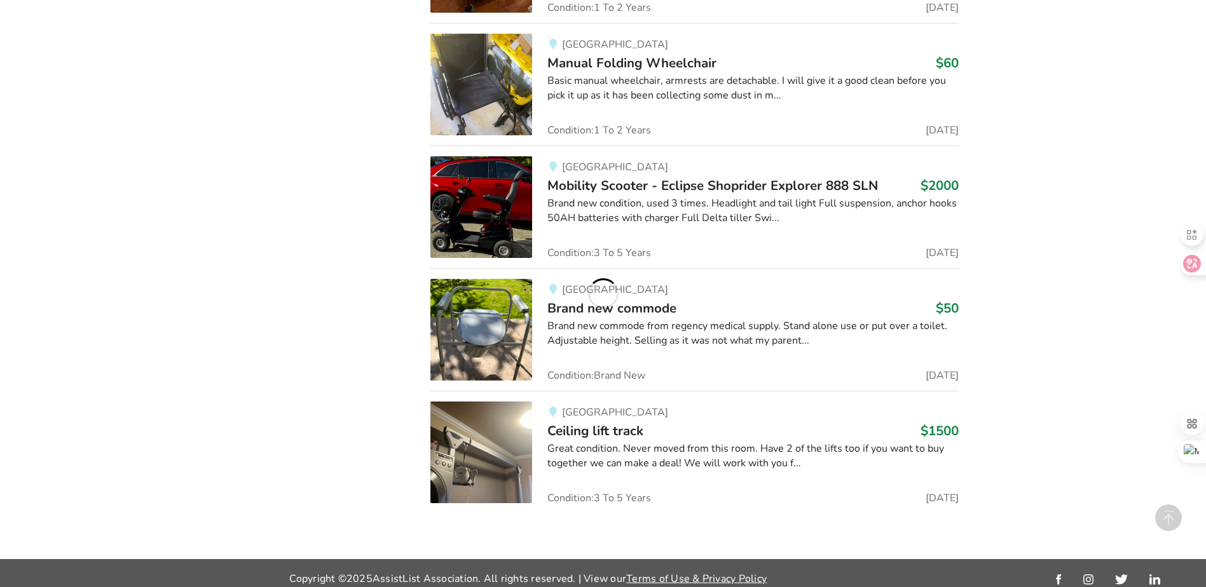
drag, startPoint x: 1069, startPoint y: 102, endPoint x: 1073, endPoint y: 444, distance: 342.0
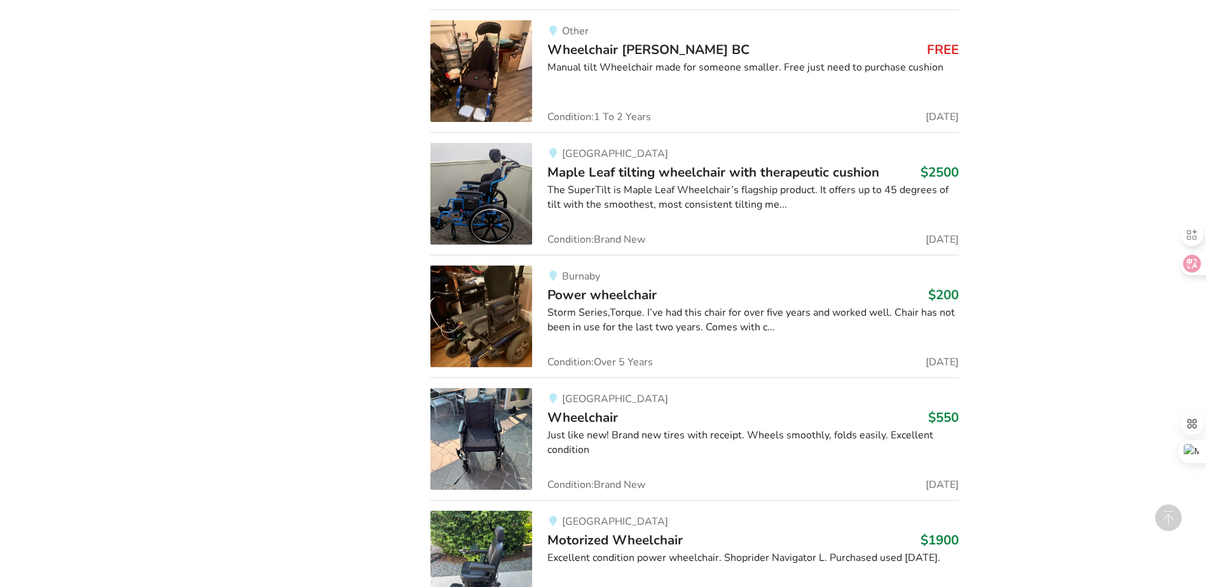
drag, startPoint x: 1039, startPoint y: 184, endPoint x: 1043, endPoint y: 364, distance: 179.3
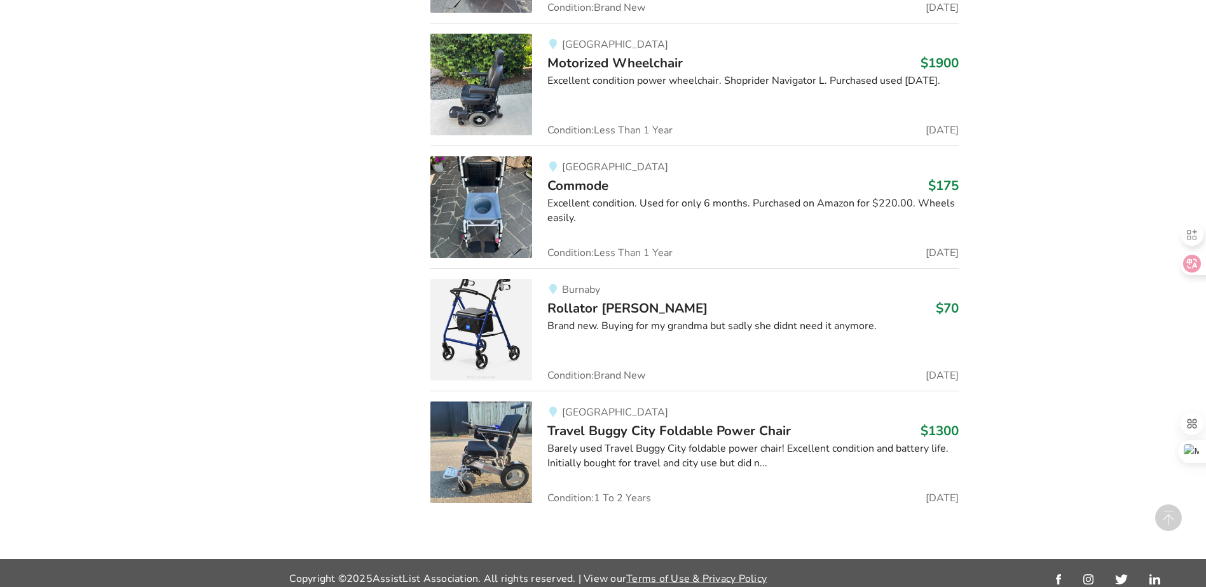
drag, startPoint x: 1046, startPoint y: 170, endPoint x: 1055, endPoint y: 409, distance: 239.2
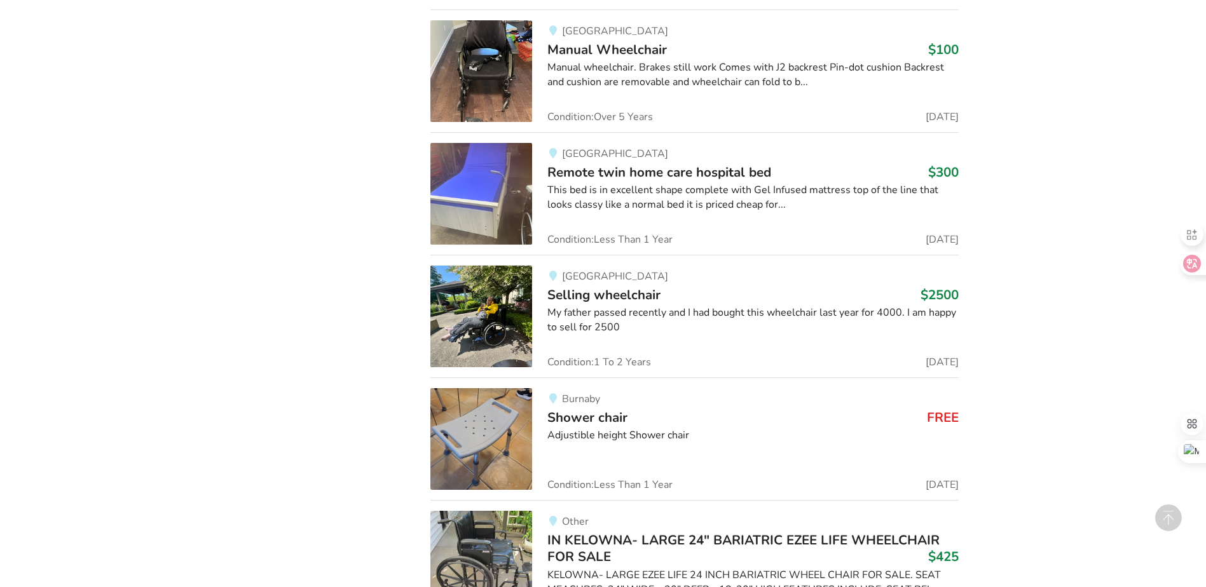
drag, startPoint x: 1058, startPoint y: 158, endPoint x: 1061, endPoint y: 332, distance: 174.2
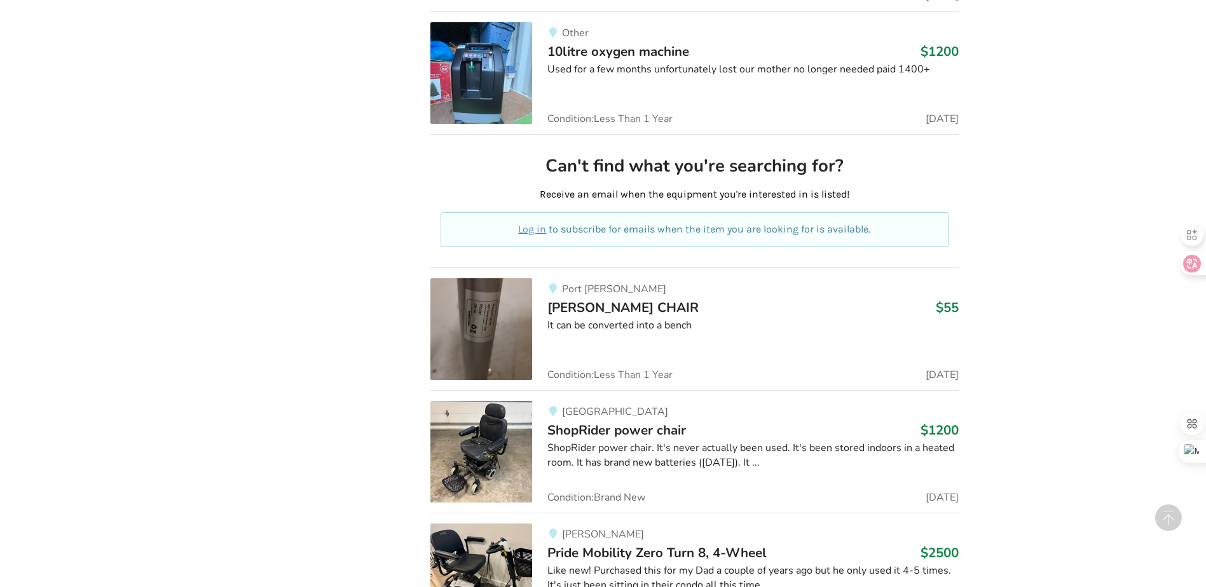
scroll to position [12815, 0]
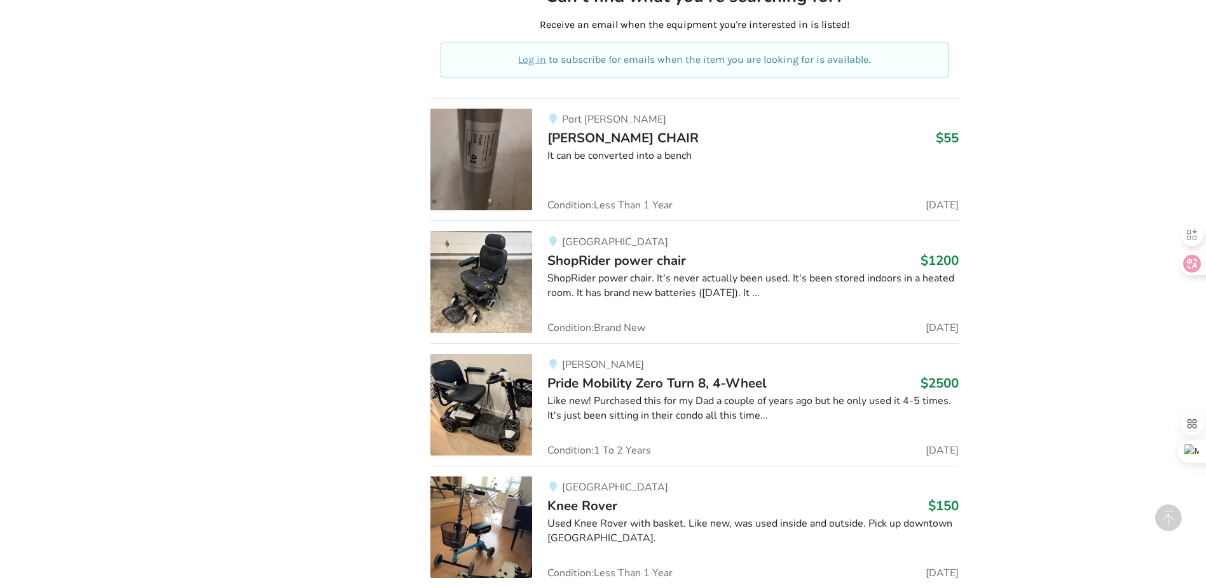
drag, startPoint x: 1064, startPoint y: 130, endPoint x: 1067, endPoint y: 279, distance: 149.4
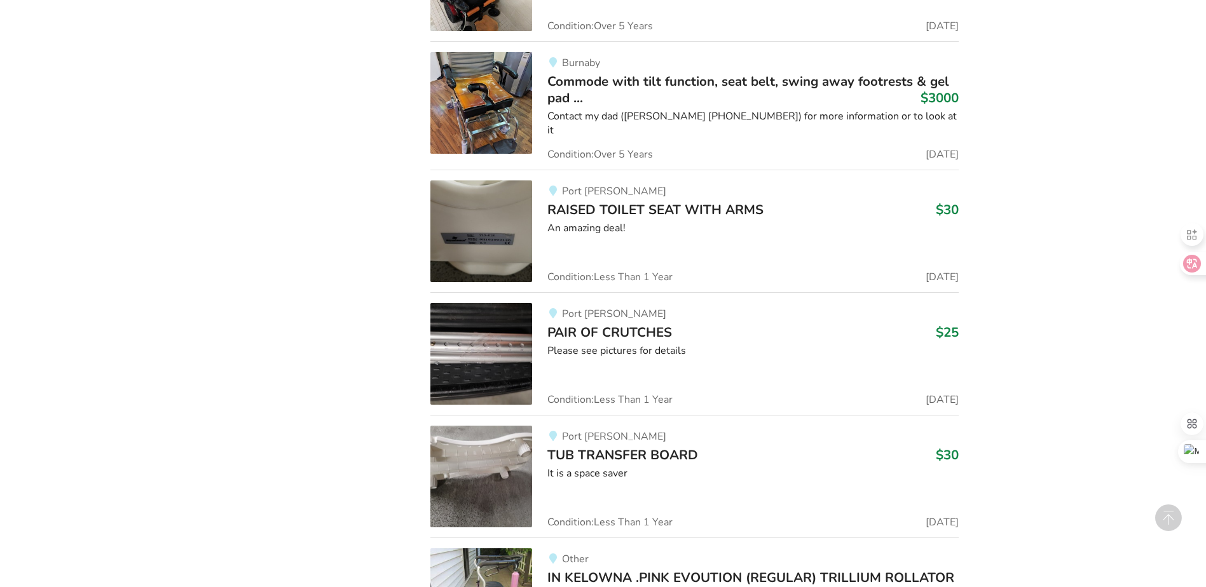
drag, startPoint x: 1059, startPoint y: 99, endPoint x: 1059, endPoint y: 265, distance: 165.9
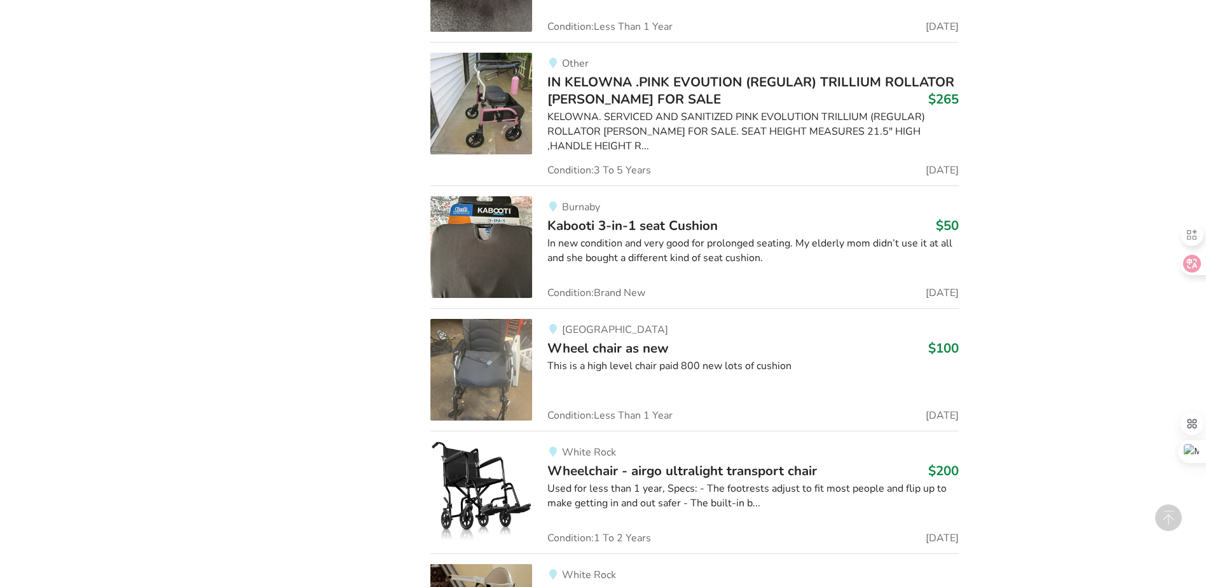
drag, startPoint x: 1058, startPoint y: 132, endPoint x: 1058, endPoint y: 294, distance: 162.1
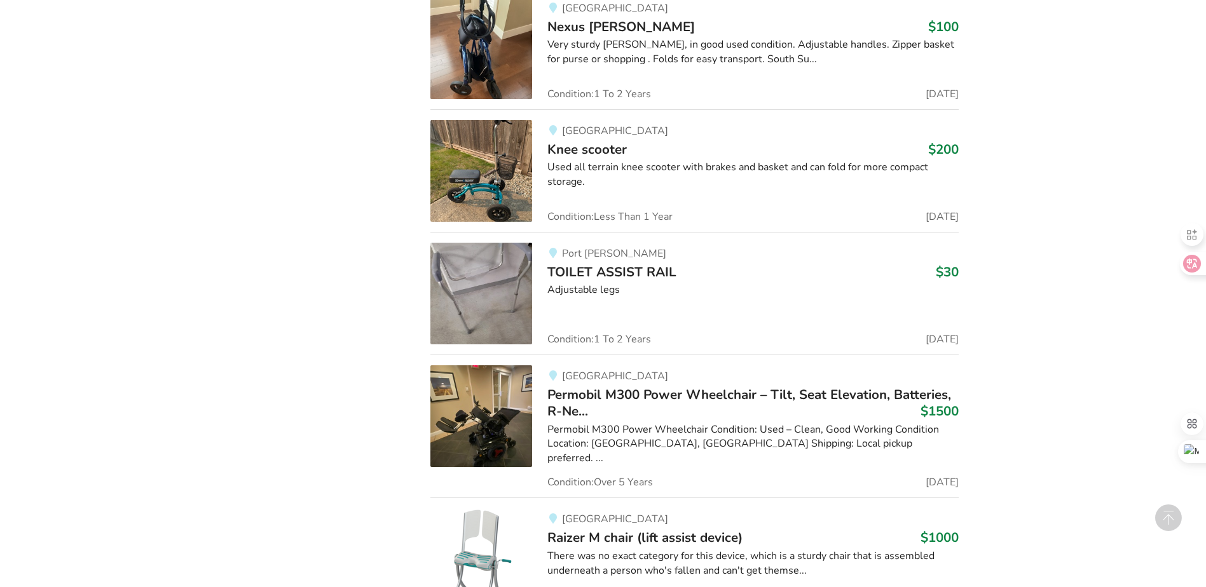
drag, startPoint x: 1062, startPoint y: 142, endPoint x: 1053, endPoint y: 353, distance: 211.2
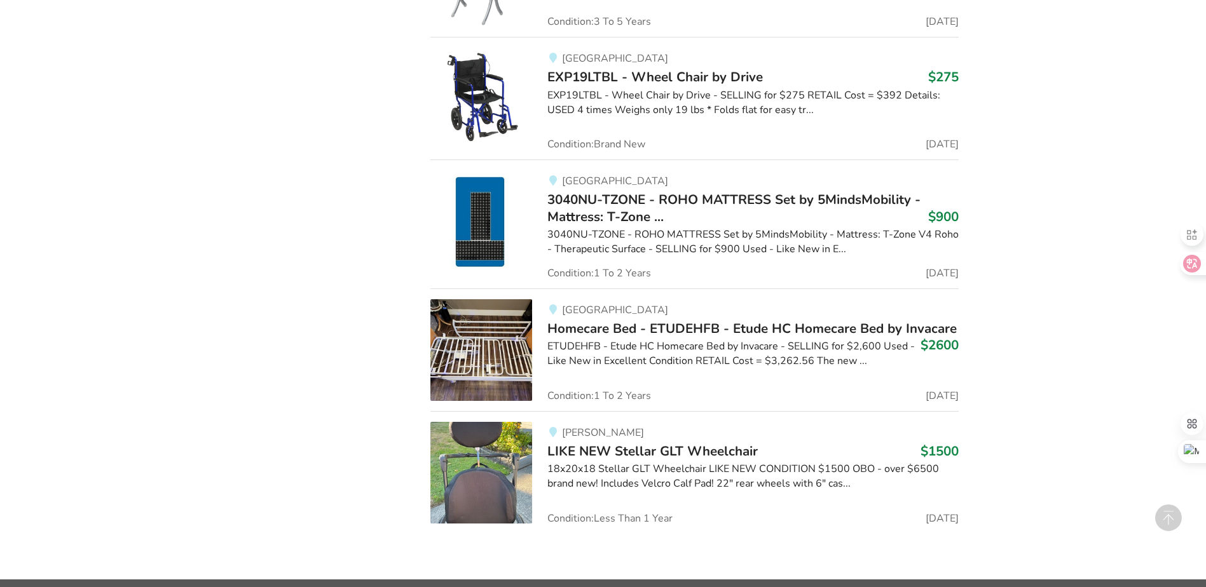
drag, startPoint x: 1064, startPoint y: 141, endPoint x: 1058, endPoint y: 277, distance: 136.1
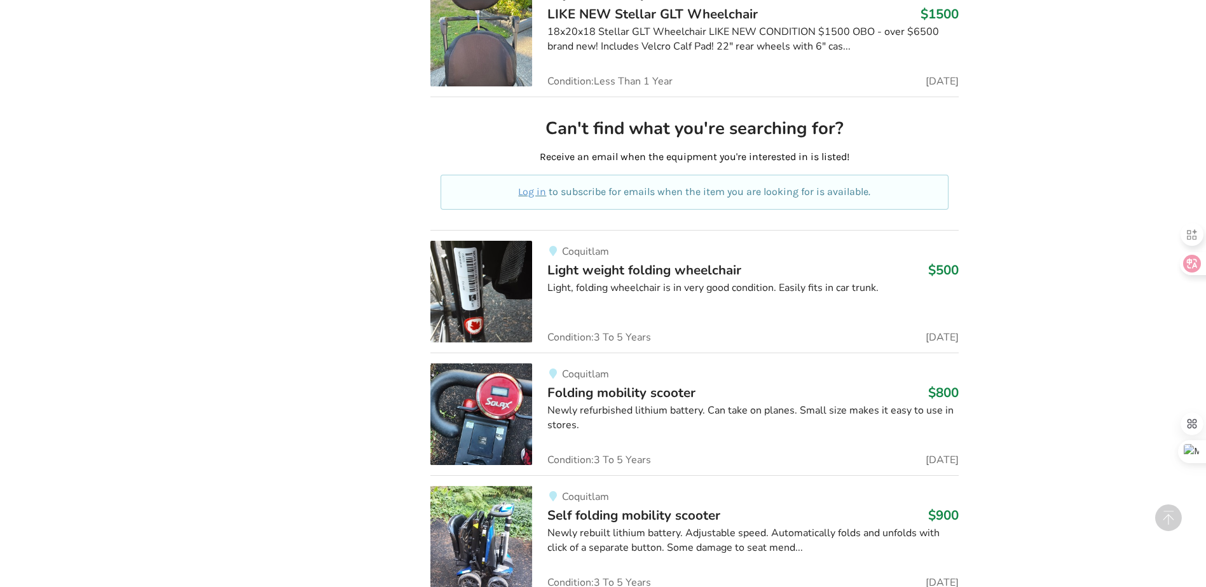
drag, startPoint x: 1076, startPoint y: 115, endPoint x: 1071, endPoint y: 307, distance: 192.1
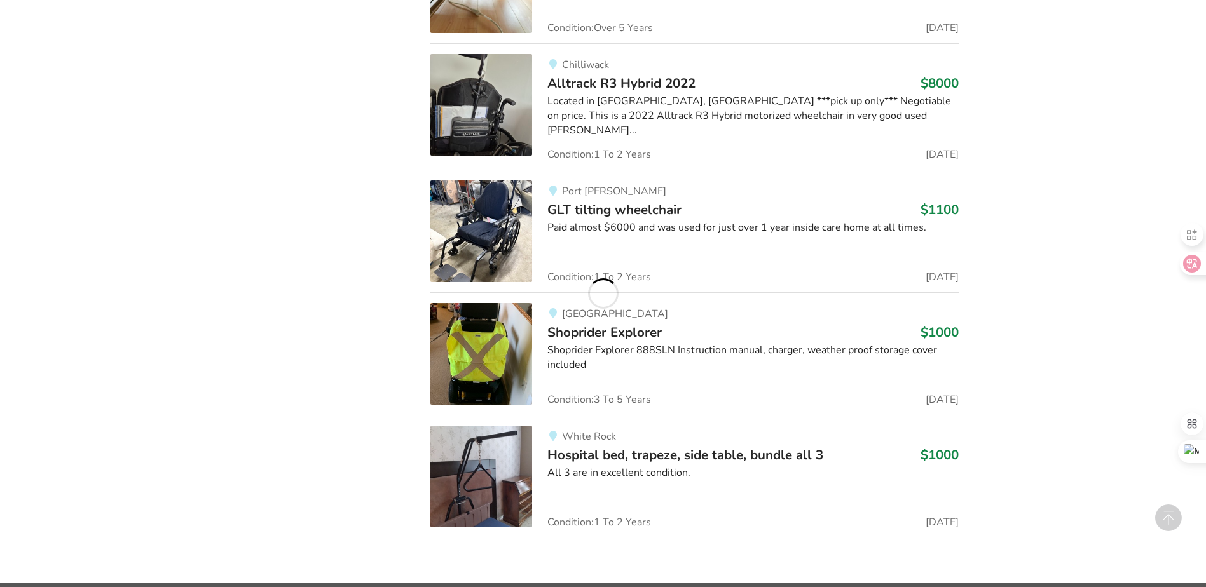
drag, startPoint x: 1071, startPoint y: 132, endPoint x: 1062, endPoint y: 320, distance: 188.4
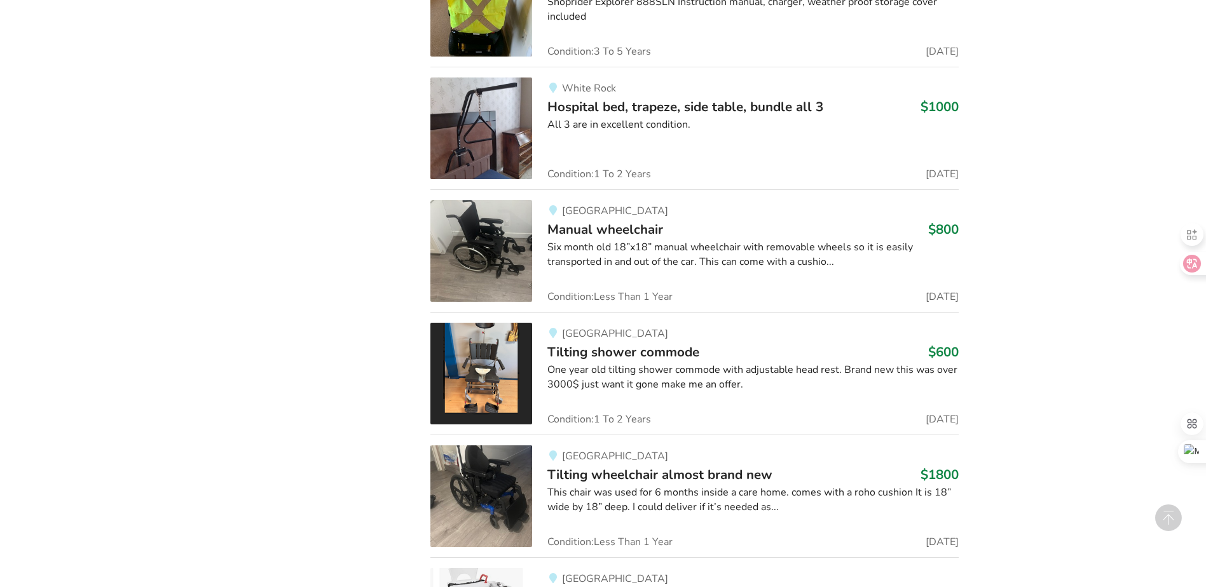
drag, startPoint x: 1068, startPoint y: 149, endPoint x: 1064, endPoint y: 301, distance: 152.6
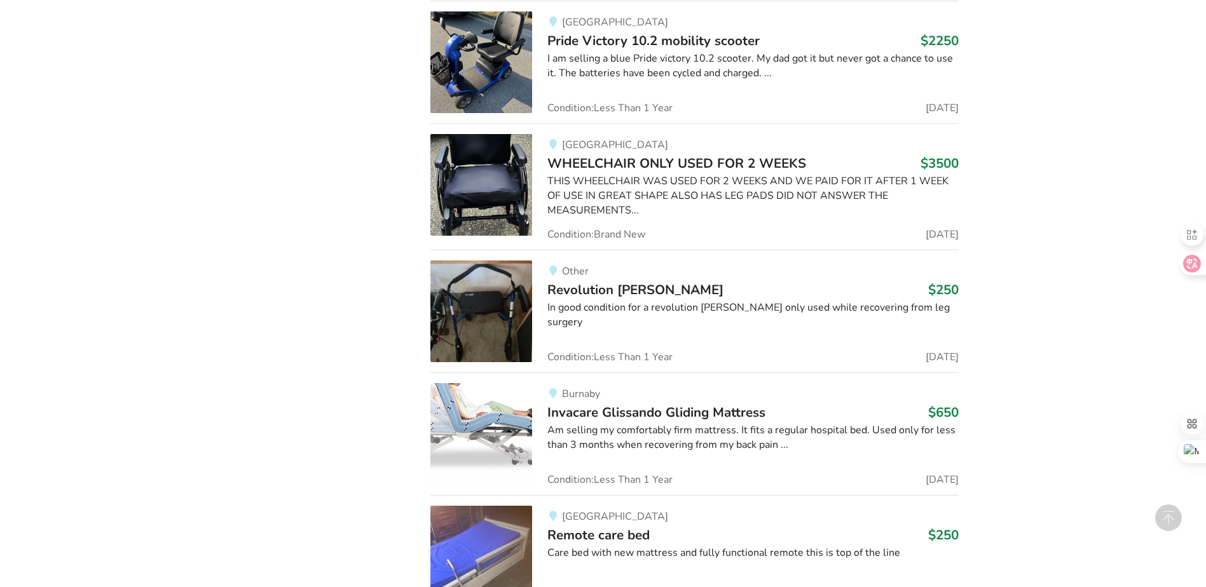
drag, startPoint x: 1075, startPoint y: 113, endPoint x: 1066, endPoint y: 260, distance: 147.1
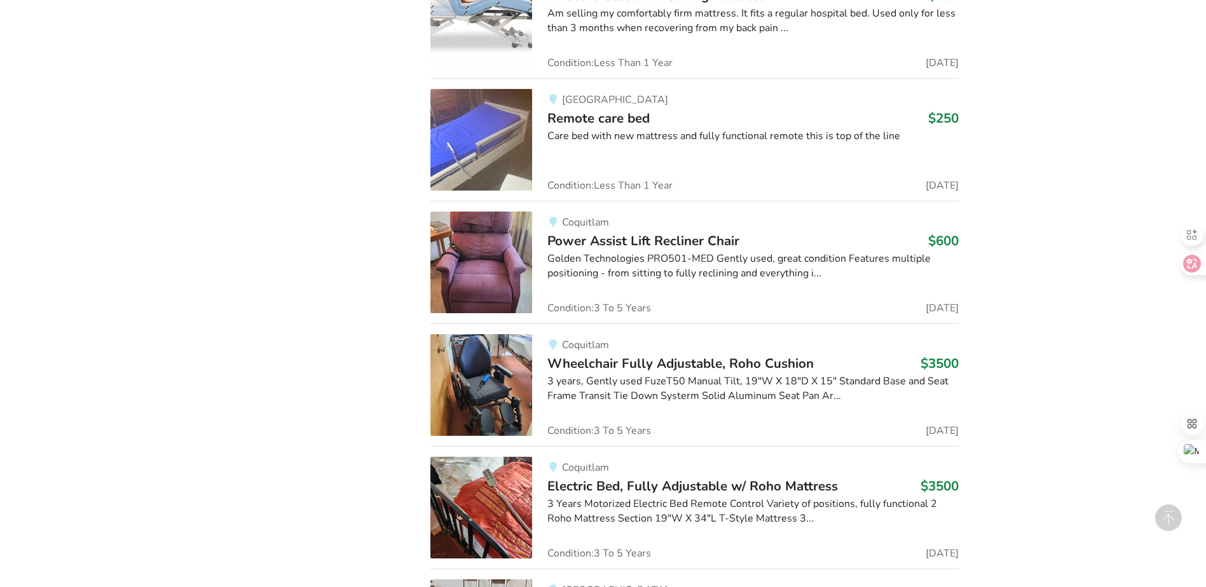
drag, startPoint x: 1074, startPoint y: 100, endPoint x: 1073, endPoint y: 230, distance: 130.3
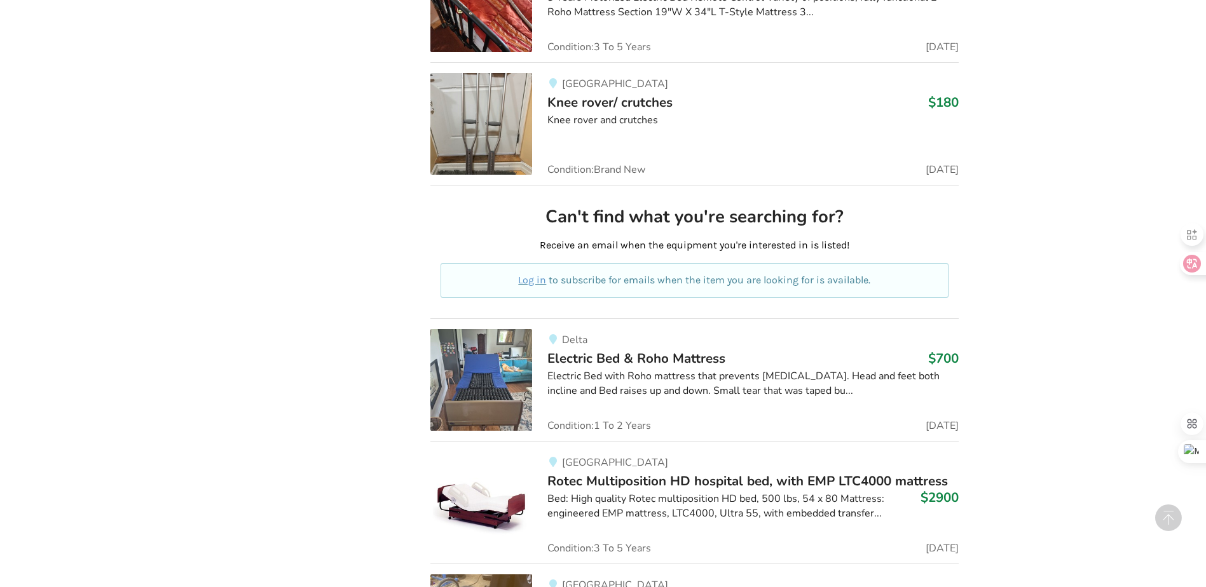
drag, startPoint x: 1057, startPoint y: 102, endPoint x: 1053, endPoint y: 271, distance: 168.5
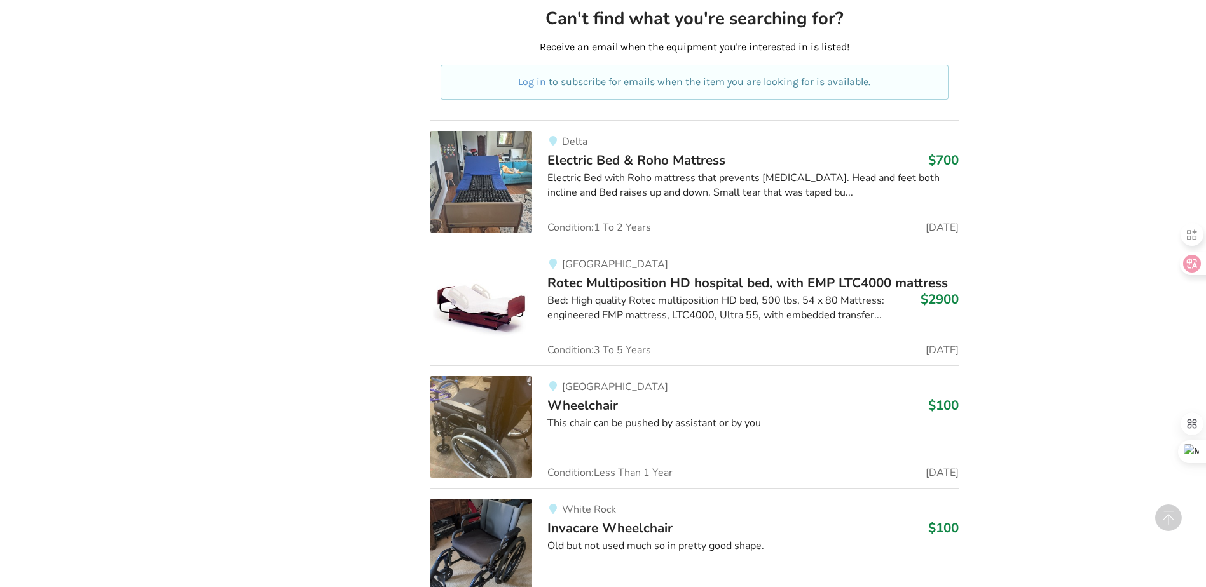
drag, startPoint x: 1058, startPoint y: 103, endPoint x: 1058, endPoint y: 255, distance: 151.9
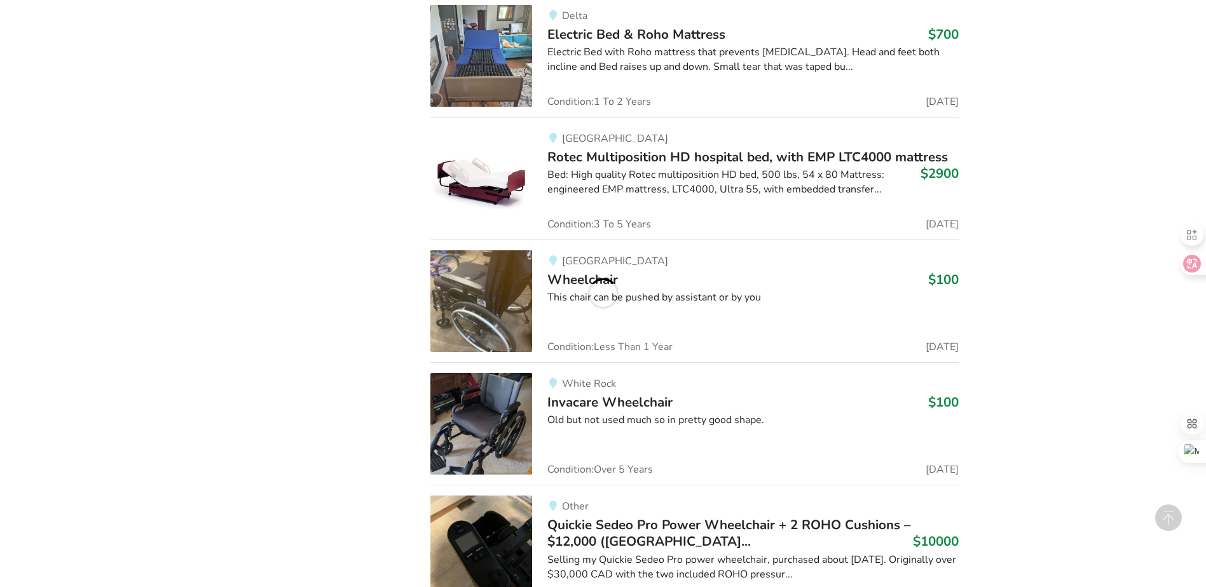
scroll to position [19266, 0]
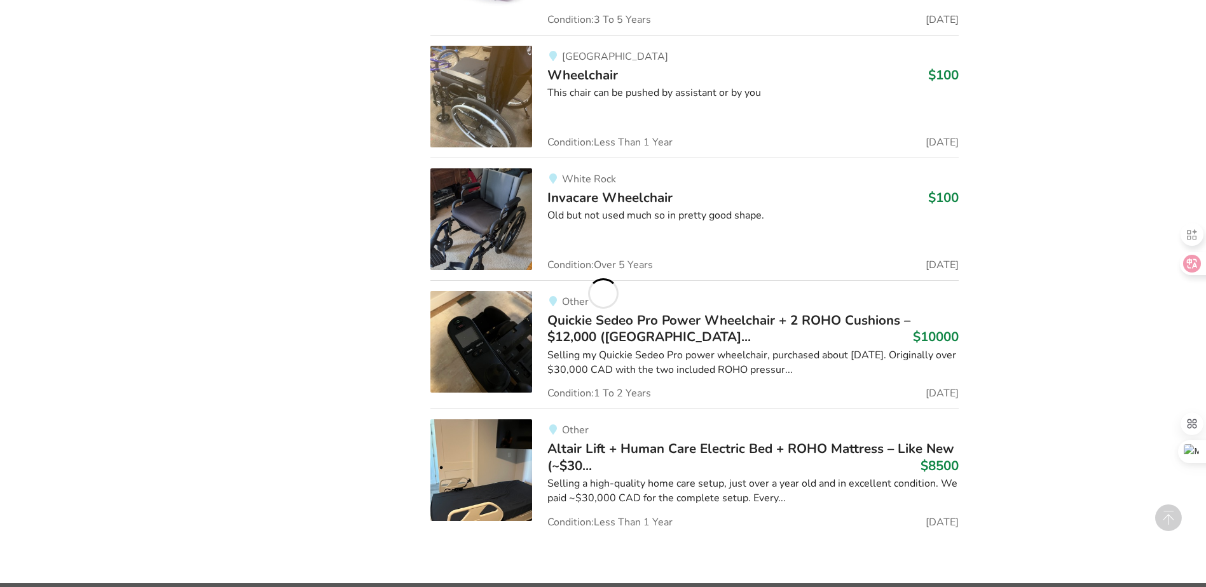
drag, startPoint x: 1058, startPoint y: 128, endPoint x: 1060, endPoint y: 272, distance: 143.7
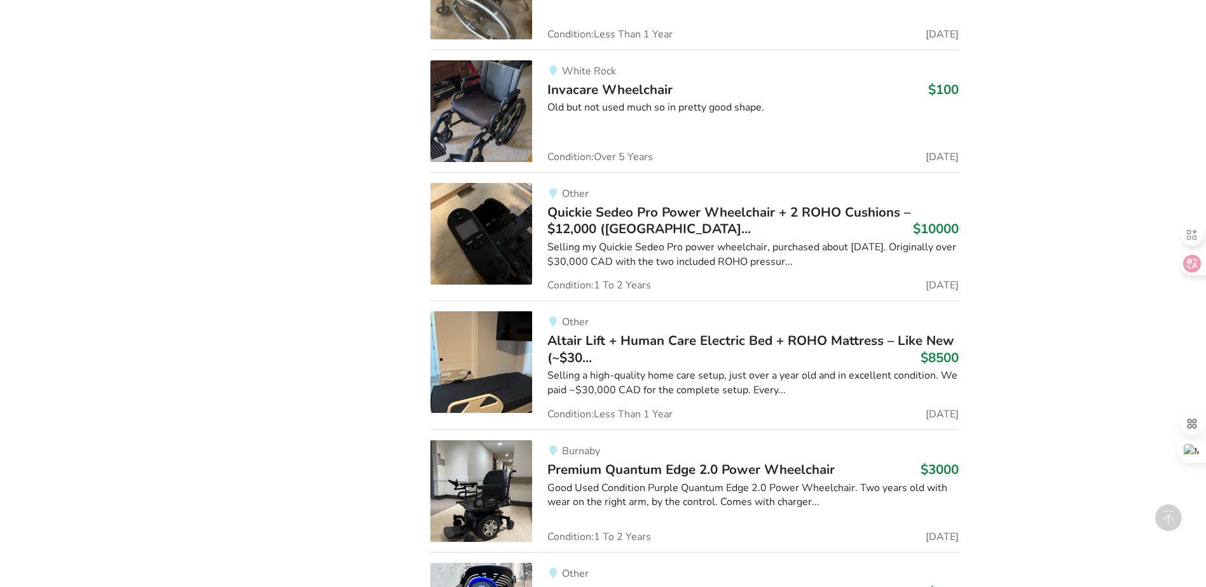
drag, startPoint x: 1038, startPoint y: 153, endPoint x: 1055, endPoint y: 306, distance: 153.5
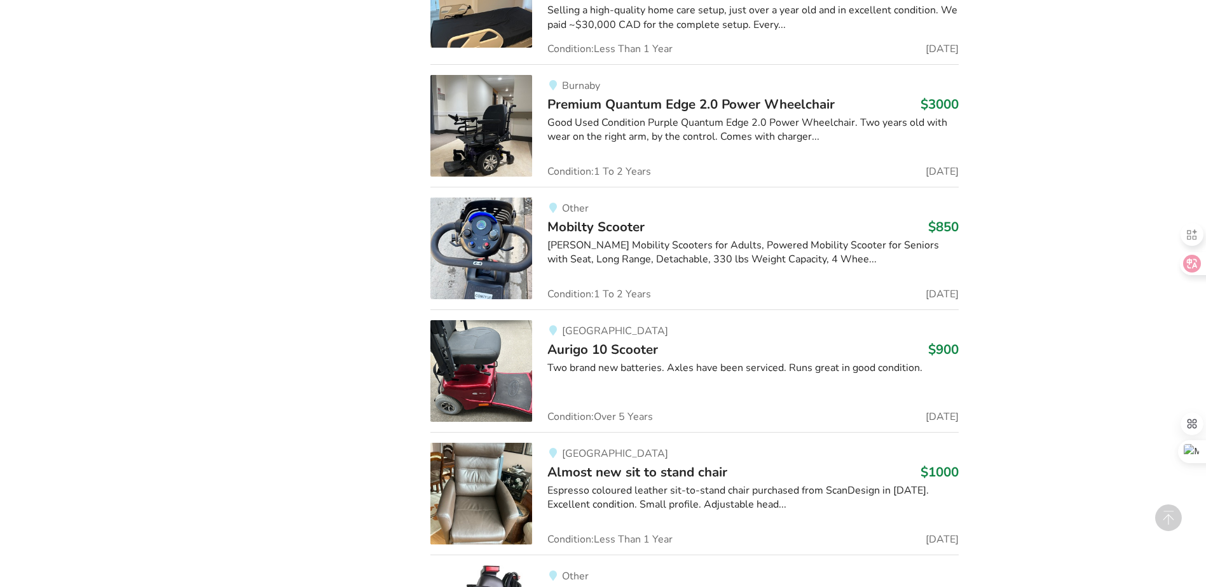
scroll to position [19943, 0]
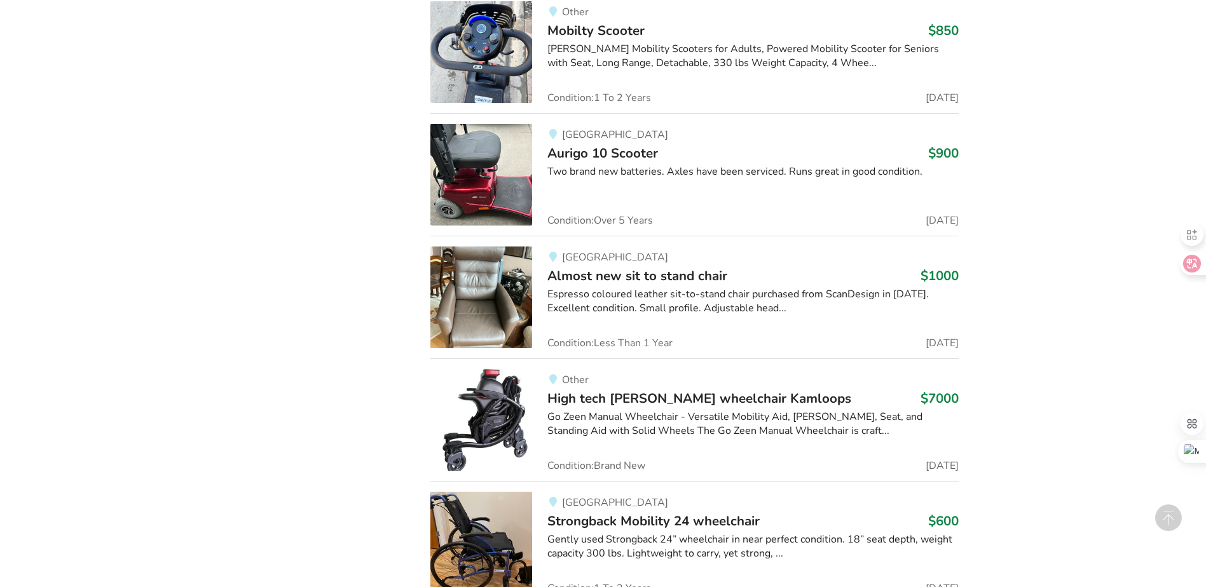
drag
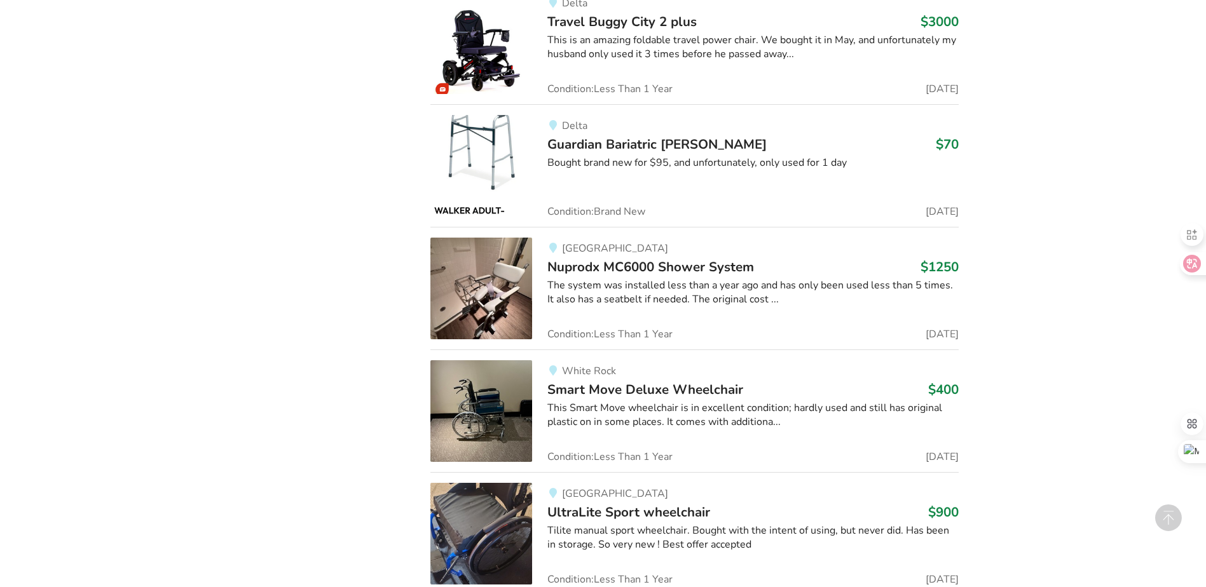
scroll to position [61616, 0]
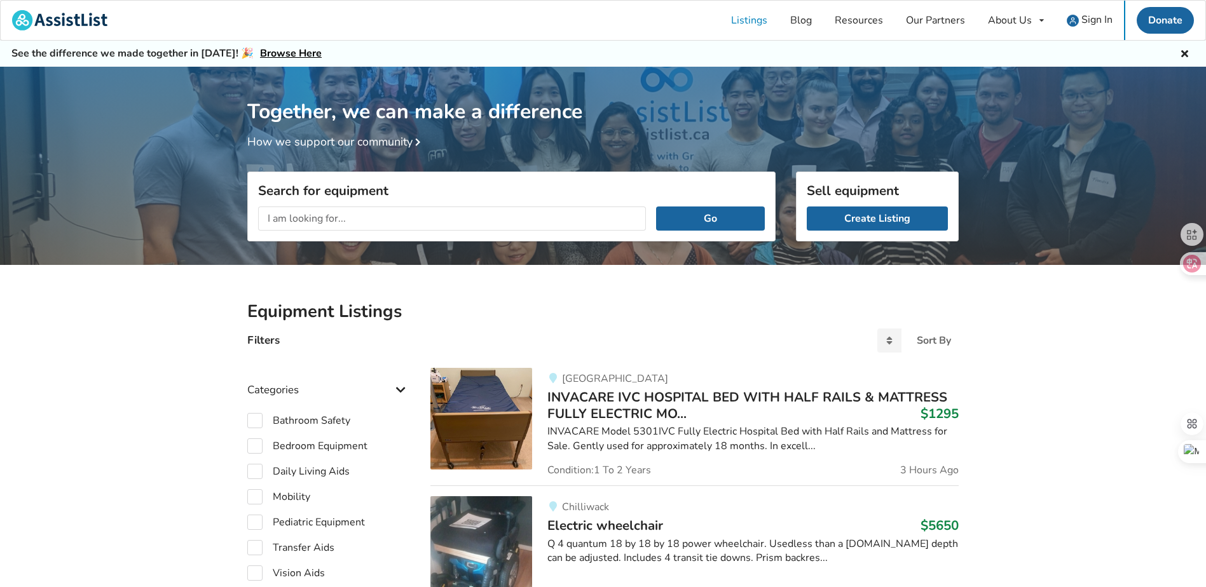
drag, startPoint x: 172, startPoint y: 258, endPoint x: 164, endPoint y: 210, distance: 48.9
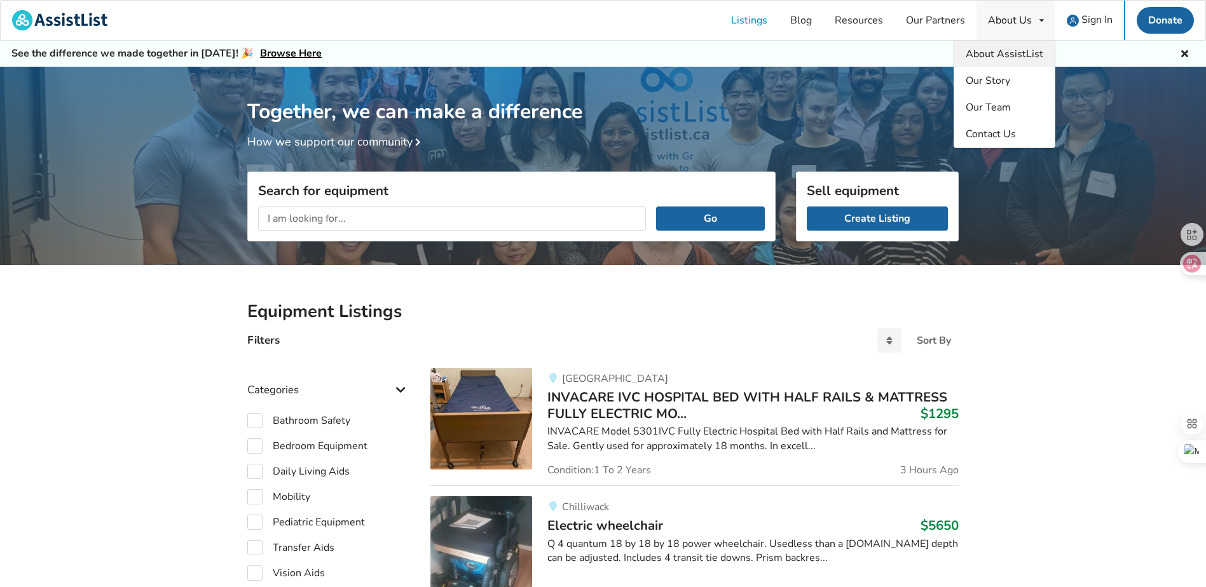
click at [1031, 58] on span "About AssistList" at bounding box center [1005, 54] width 78 height 14
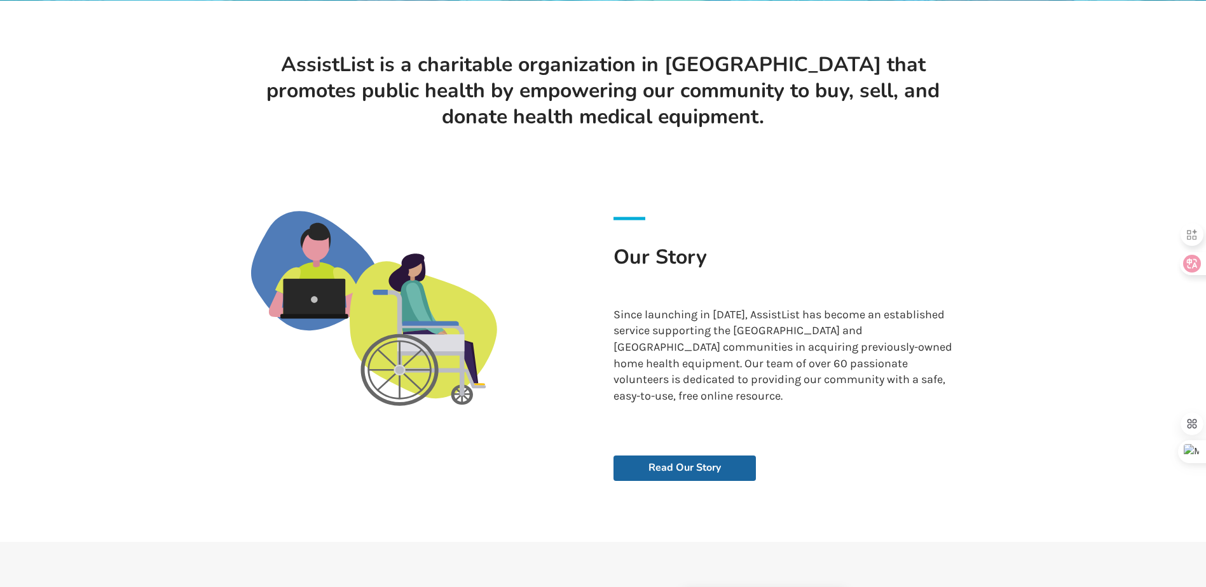
drag, startPoint x: 675, startPoint y: 352, endPoint x: 683, endPoint y: 395, distance: 43.9
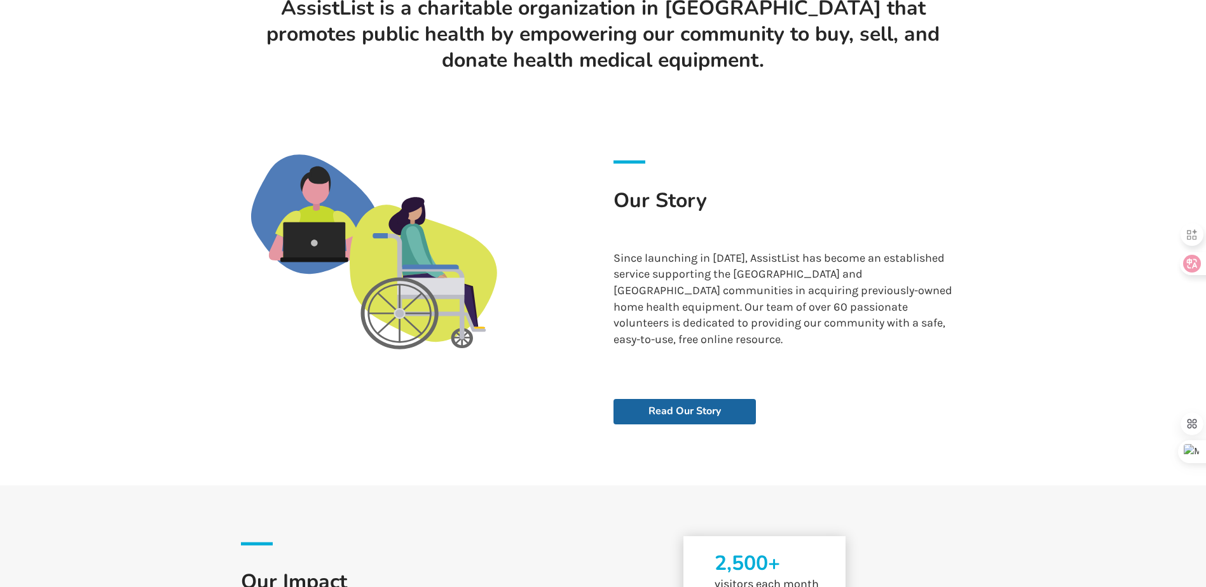
drag, startPoint x: 723, startPoint y: 335, endPoint x: 719, endPoint y: 381, distance: 45.9
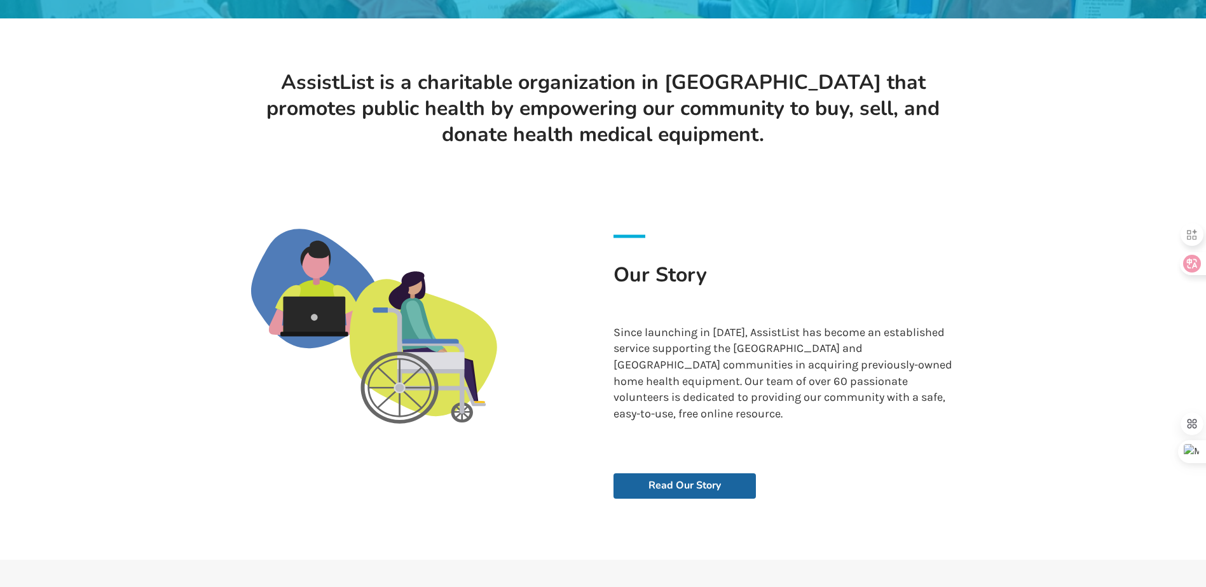
drag, startPoint x: 876, startPoint y: 278, endPoint x: 876, endPoint y: 246, distance: 32.4
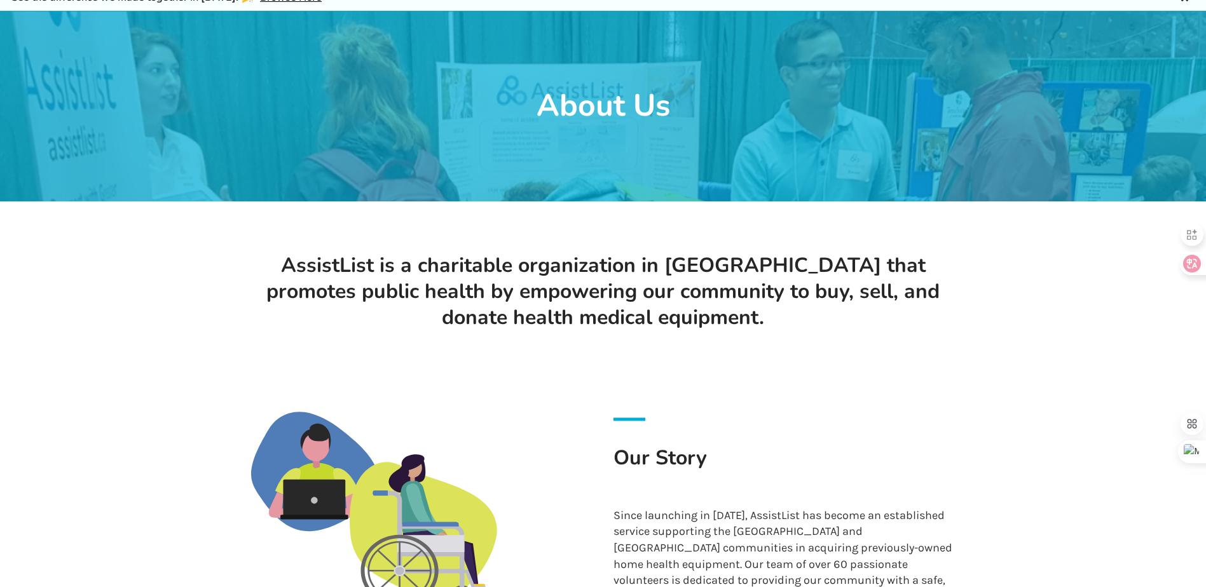
drag, startPoint x: 872, startPoint y: 270, endPoint x: 866, endPoint y: 226, distance: 44.8
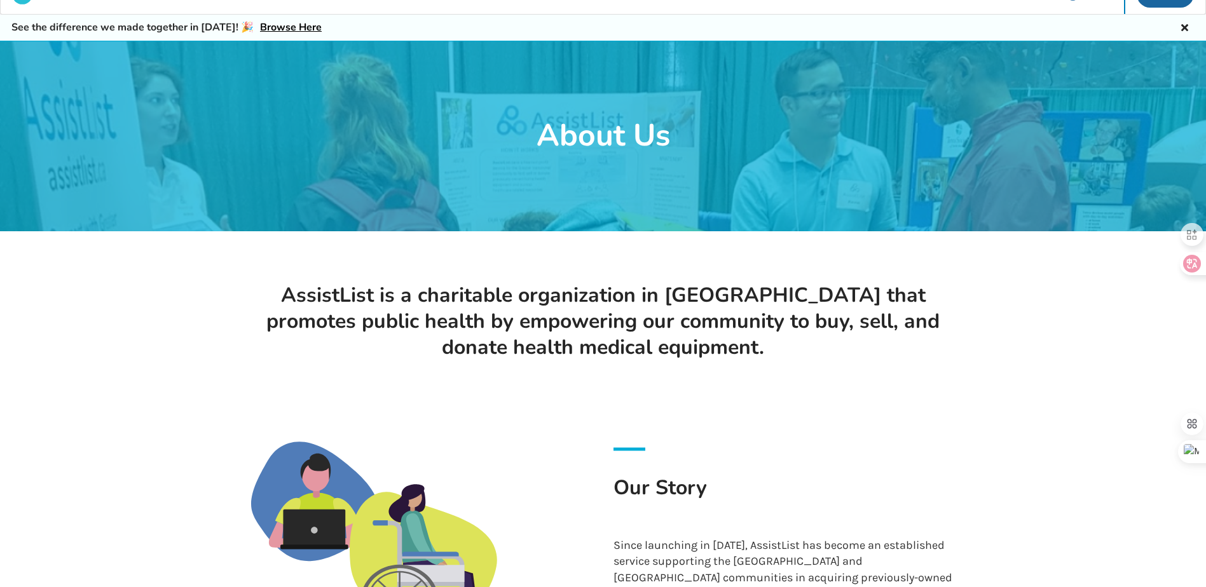
scroll to position [365, 0]
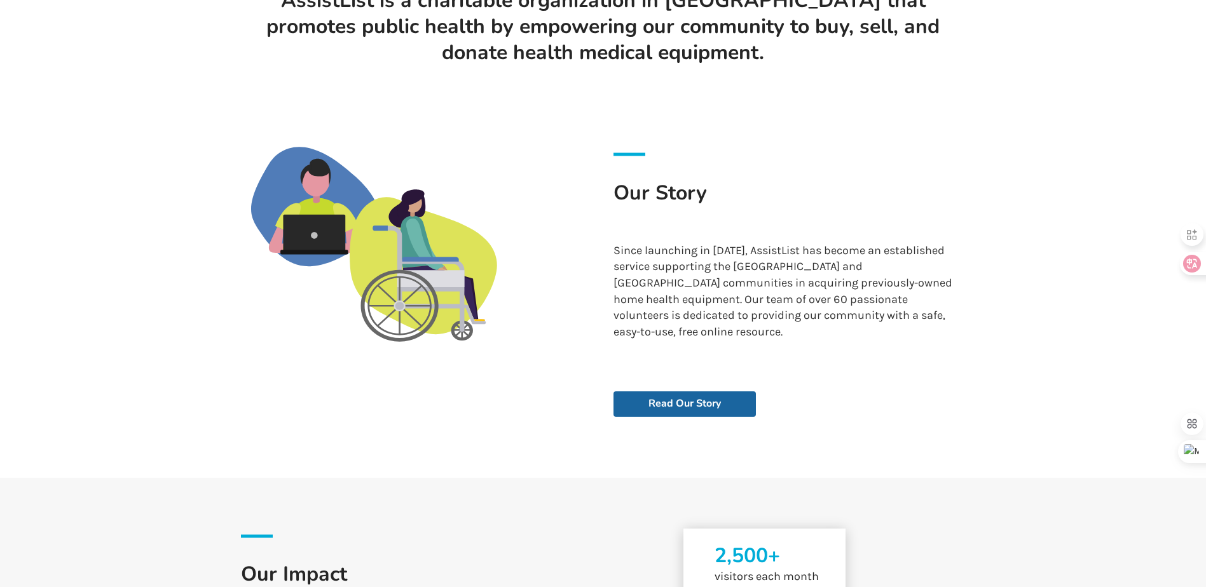
drag, startPoint x: 667, startPoint y: 244, endPoint x: 754, endPoint y: 374, distance: 156.2
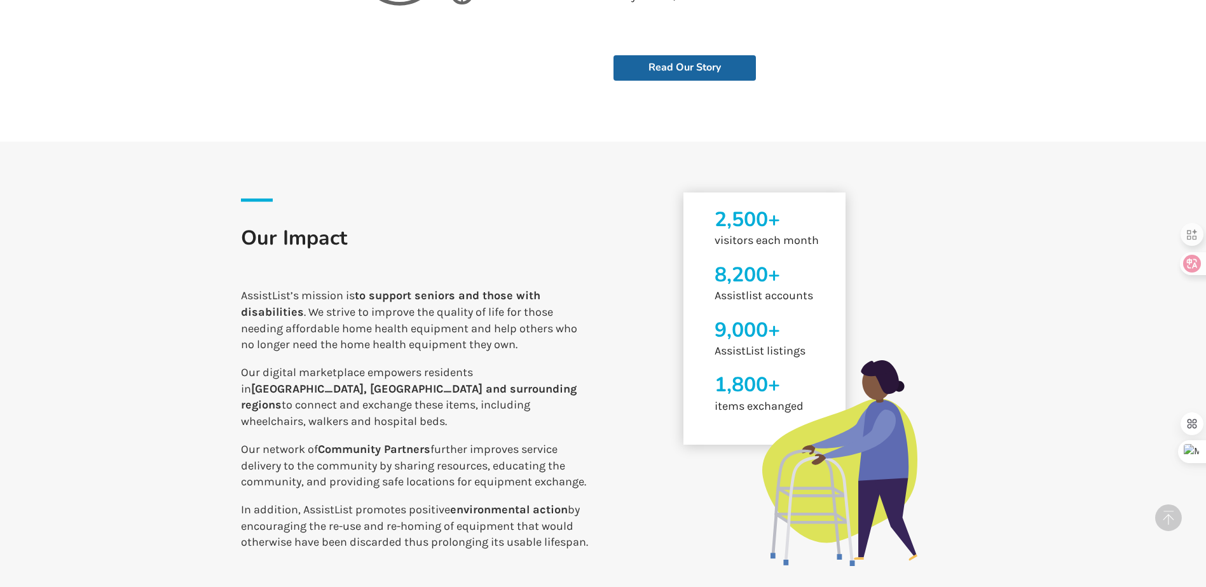
drag, startPoint x: 818, startPoint y: 312, endPoint x: 839, endPoint y: 394, distance: 84.6
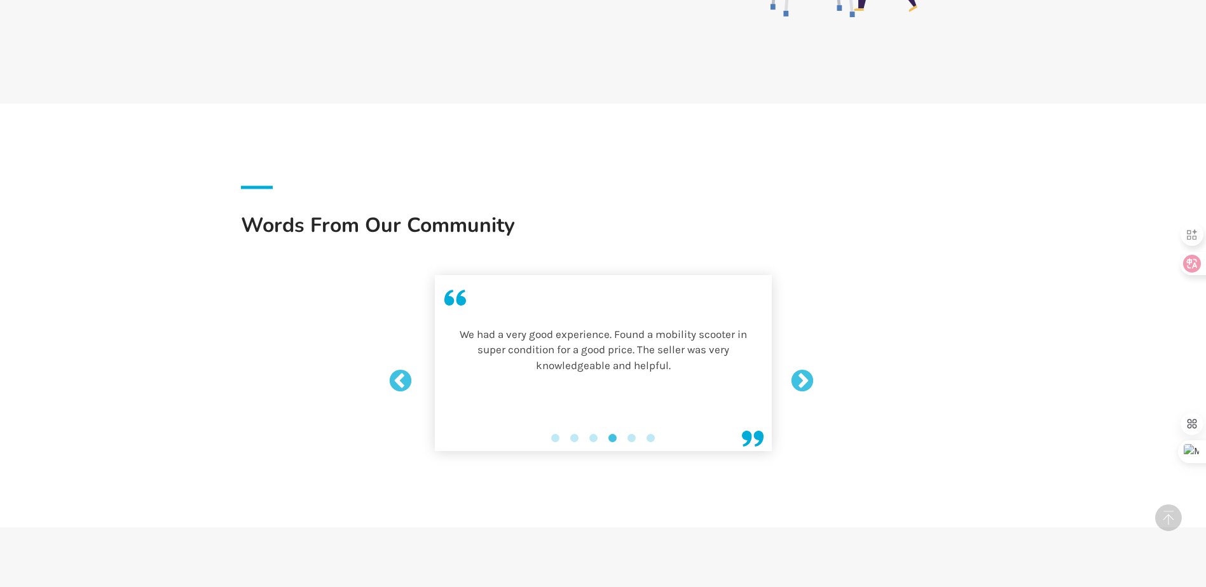
drag, startPoint x: 519, startPoint y: 347, endPoint x: 516, endPoint y: 451, distance: 103.7
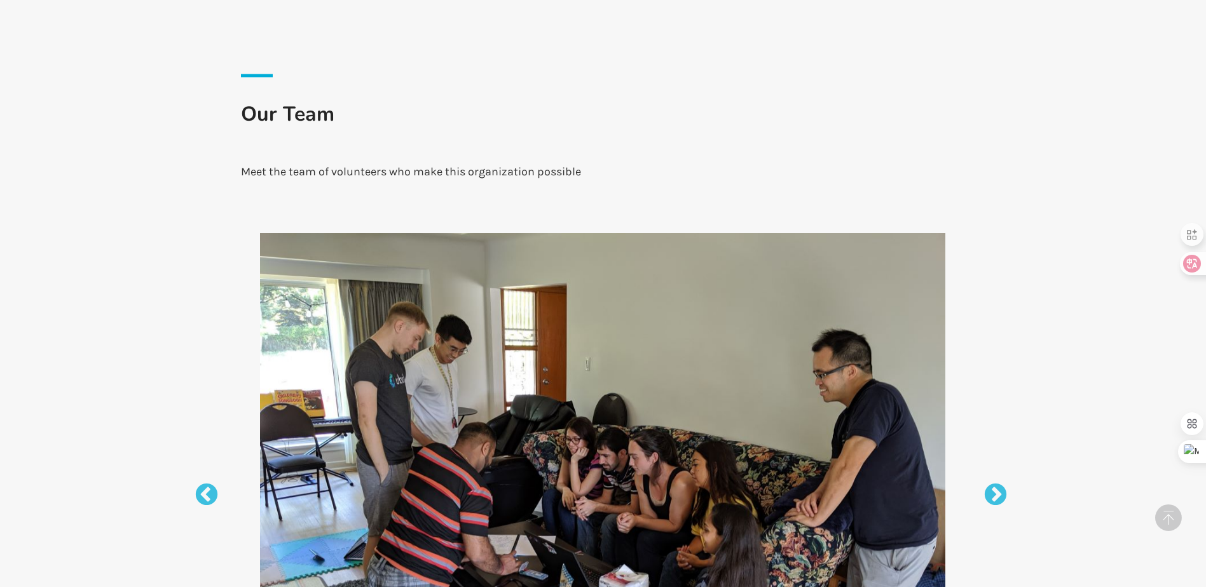
drag, startPoint x: 305, startPoint y: 310, endPoint x: 320, endPoint y: 442, distance: 133.2
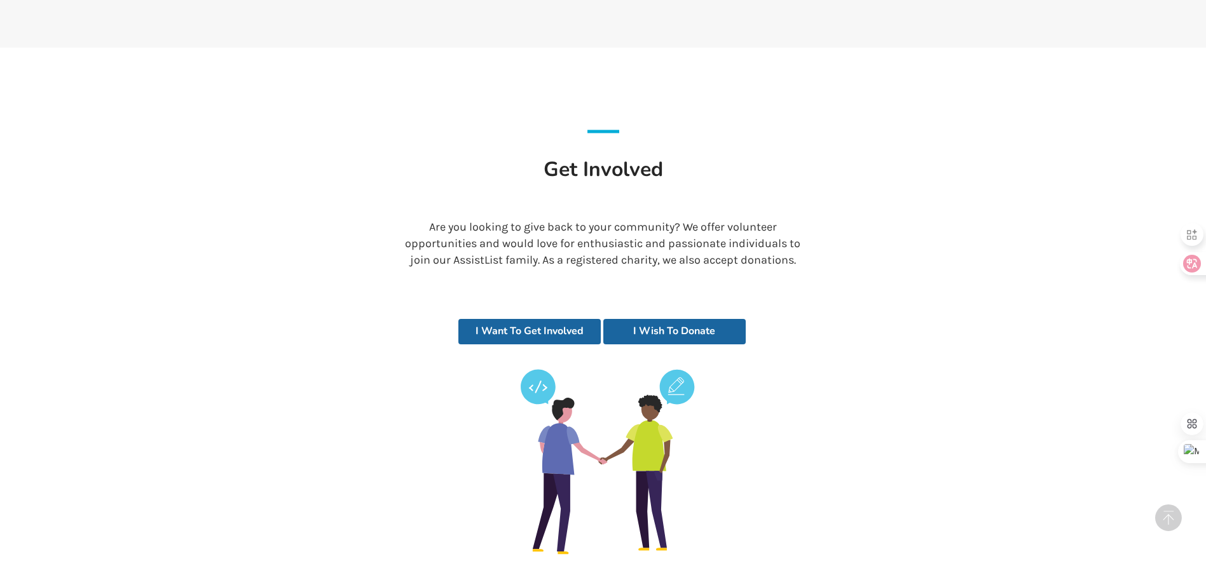
drag, startPoint x: 186, startPoint y: 260, endPoint x: 193, endPoint y: 410, distance: 150.2
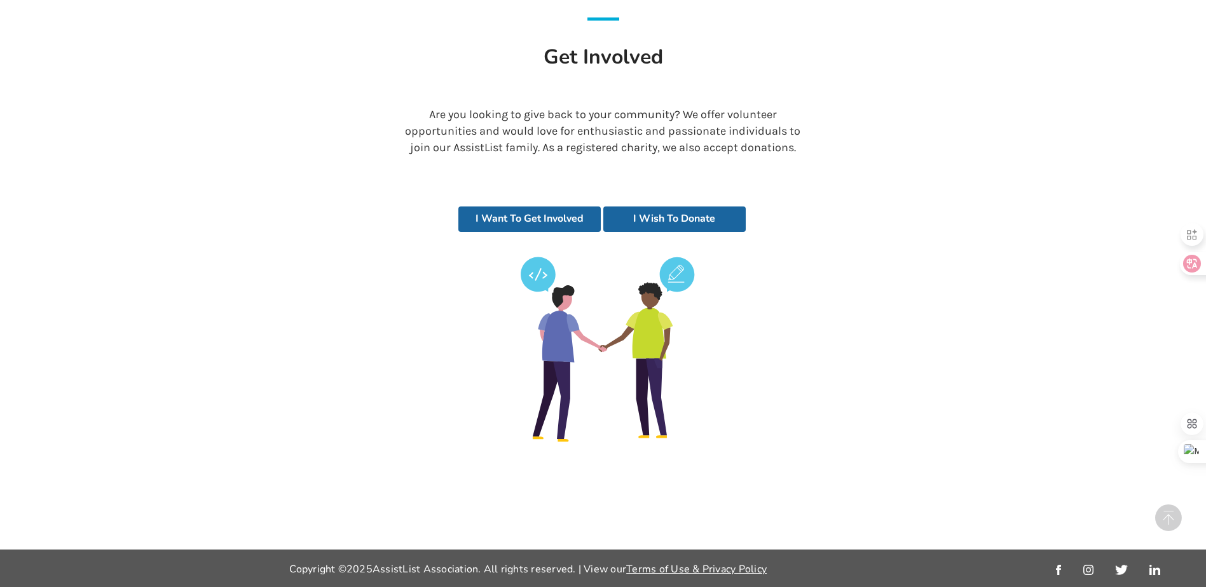
drag, startPoint x: 154, startPoint y: 251, endPoint x: 175, endPoint y: 381, distance: 132.1
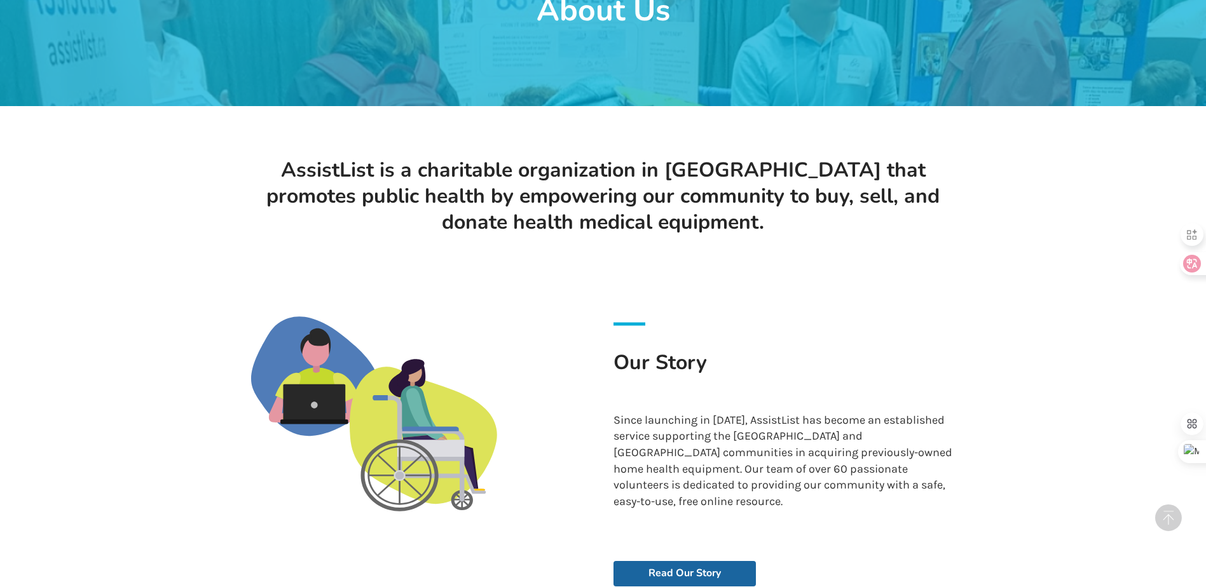
scroll to position [0, 0]
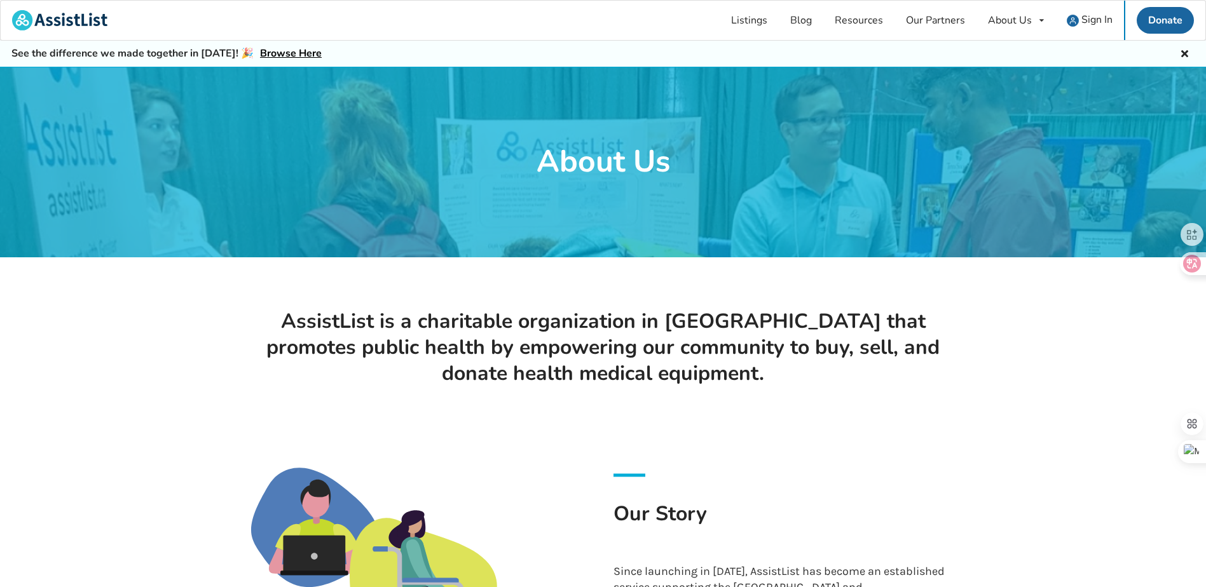
drag, startPoint x: 154, startPoint y: 159, endPoint x: 154, endPoint y: 77, distance: 82.0
click at [77, 17] on img at bounding box center [59, 20] width 95 height 20
